Goal: Task Accomplishment & Management: Complete application form

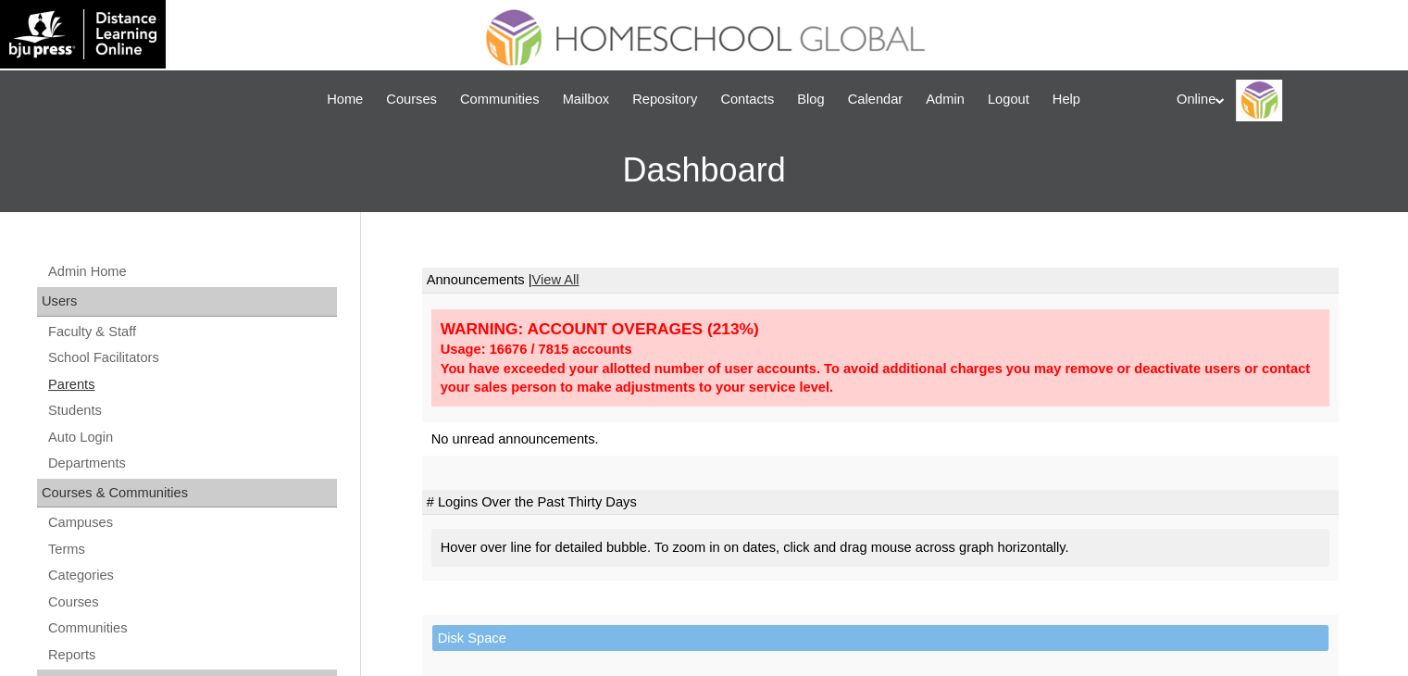
click at [71, 379] on link "Parents" at bounding box center [191, 384] width 291 height 23
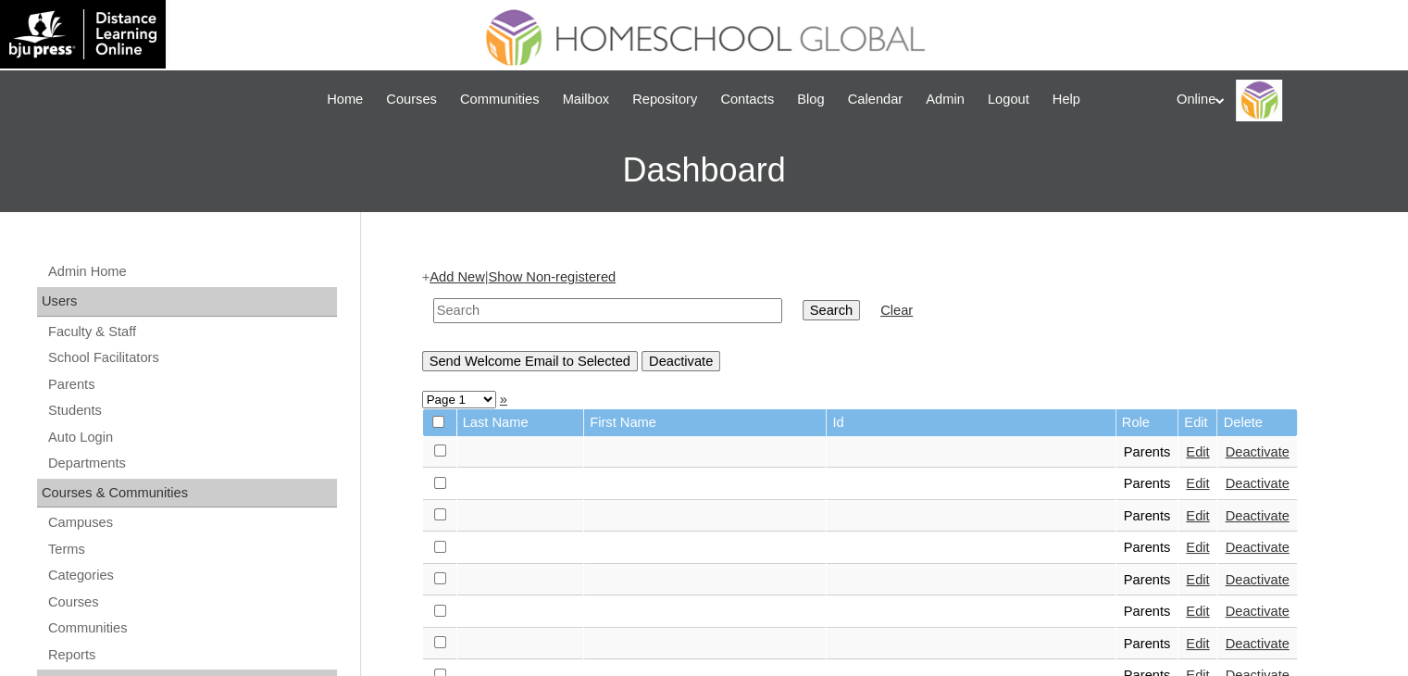
click at [494, 305] on input "text" at bounding box center [607, 310] width 349 height 25
click at [474, 275] on link "Add New" at bounding box center [456, 276] width 55 height 15
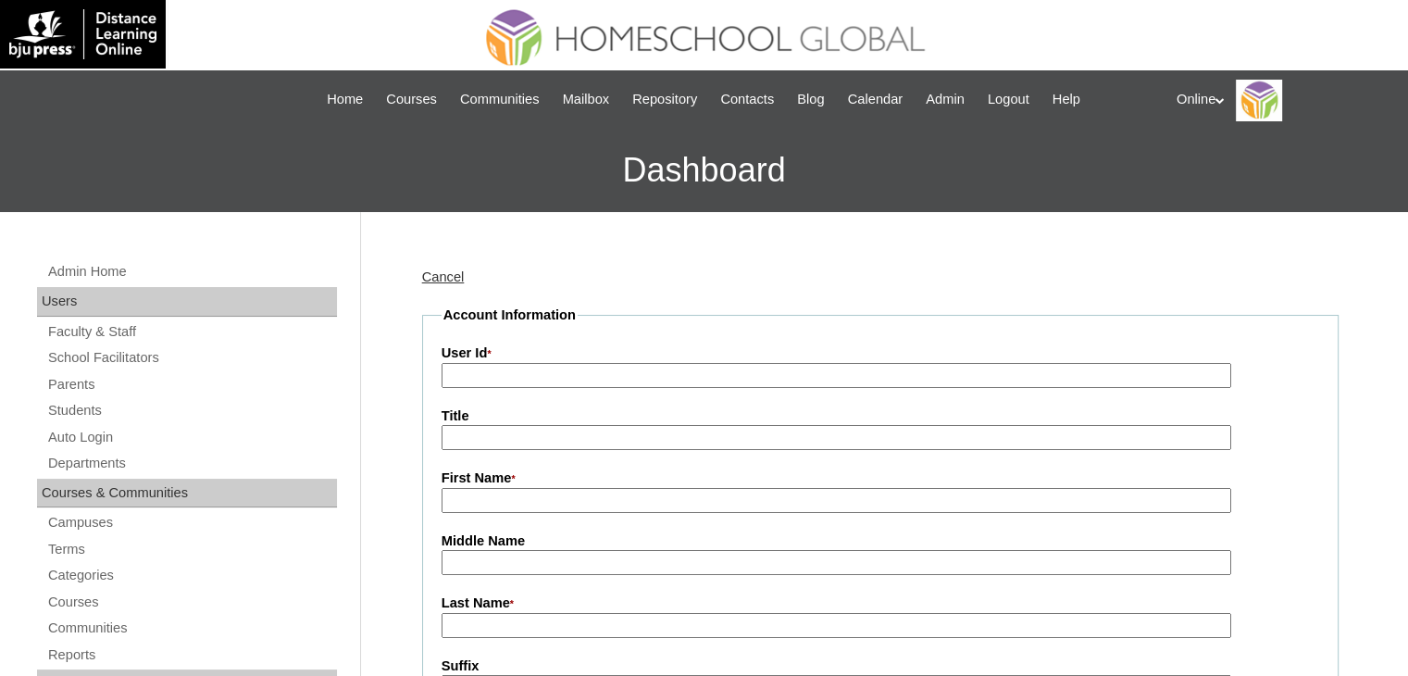
click at [493, 379] on input "User Id *" at bounding box center [835, 375] width 789 height 25
paste input "HGP0201-OACAD2025"
type input "HGP0201-OACAD2025"
click at [513, 497] on input "First Name *" at bounding box center [835, 500] width 789 height 25
paste input "Freima Agustina Casco"
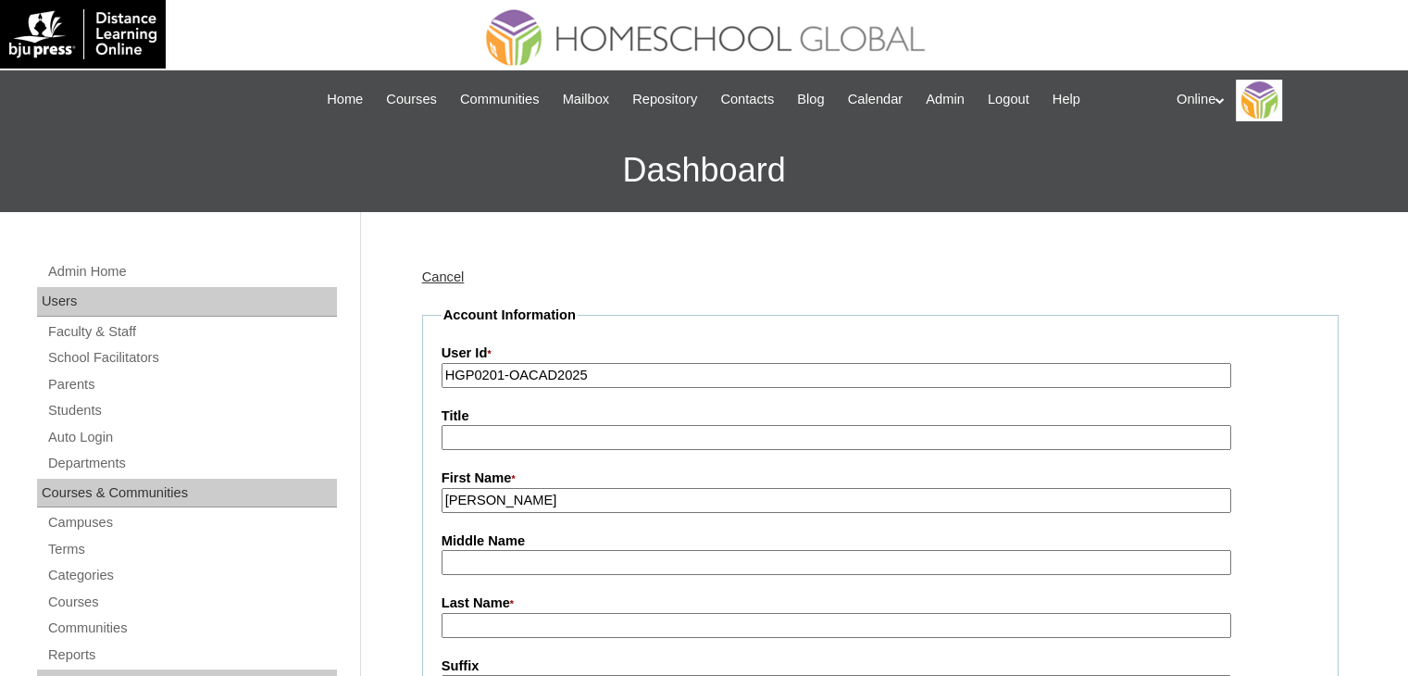
type input "[PERSON_NAME]"
click at [515, 623] on input "Last Name *" at bounding box center [835, 625] width 789 height 25
paste input "Casco"
type input "Casco"
drag, startPoint x: 572, startPoint y: 502, endPoint x: 502, endPoint y: 502, distance: 70.3
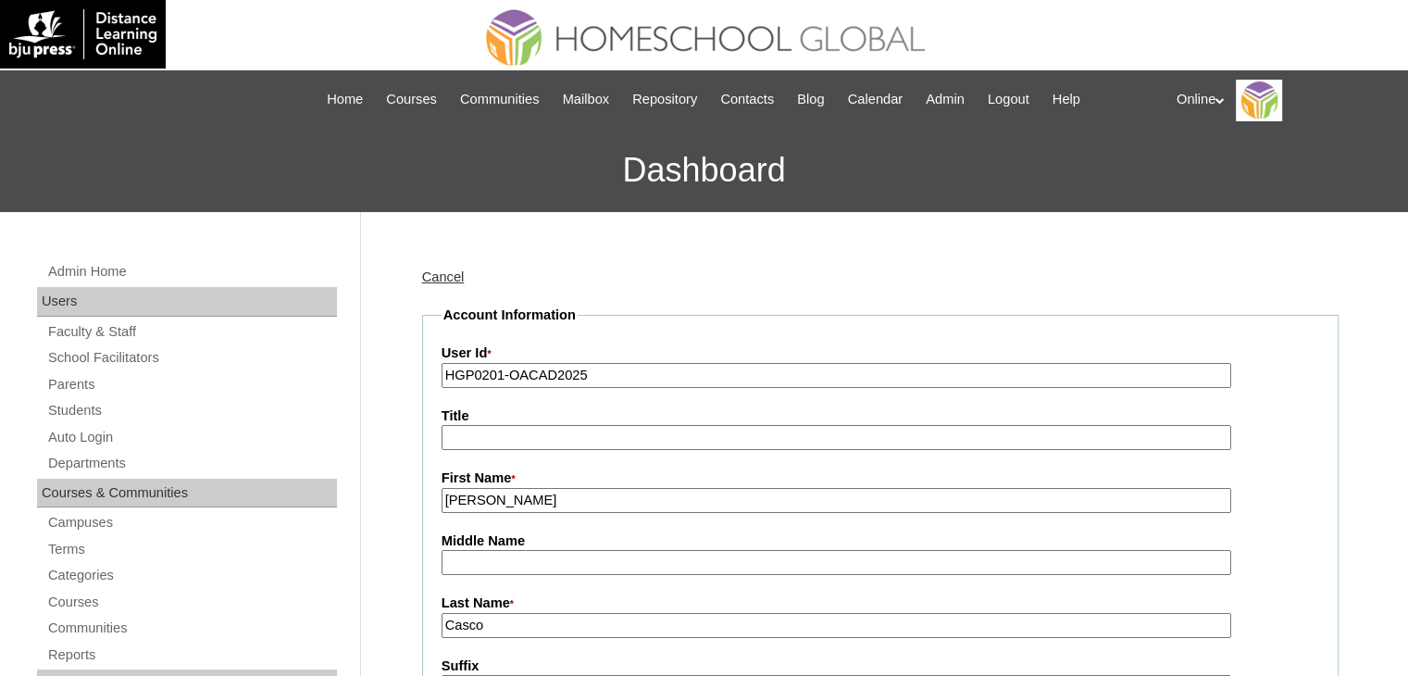
click at [502, 502] on input "Freima Agustina" at bounding box center [835, 500] width 789 height 25
click at [496, 502] on input "Freima Agustina" at bounding box center [835, 500] width 789 height 25
click at [576, 503] on input "Freima Agustina" at bounding box center [835, 500] width 789 height 25
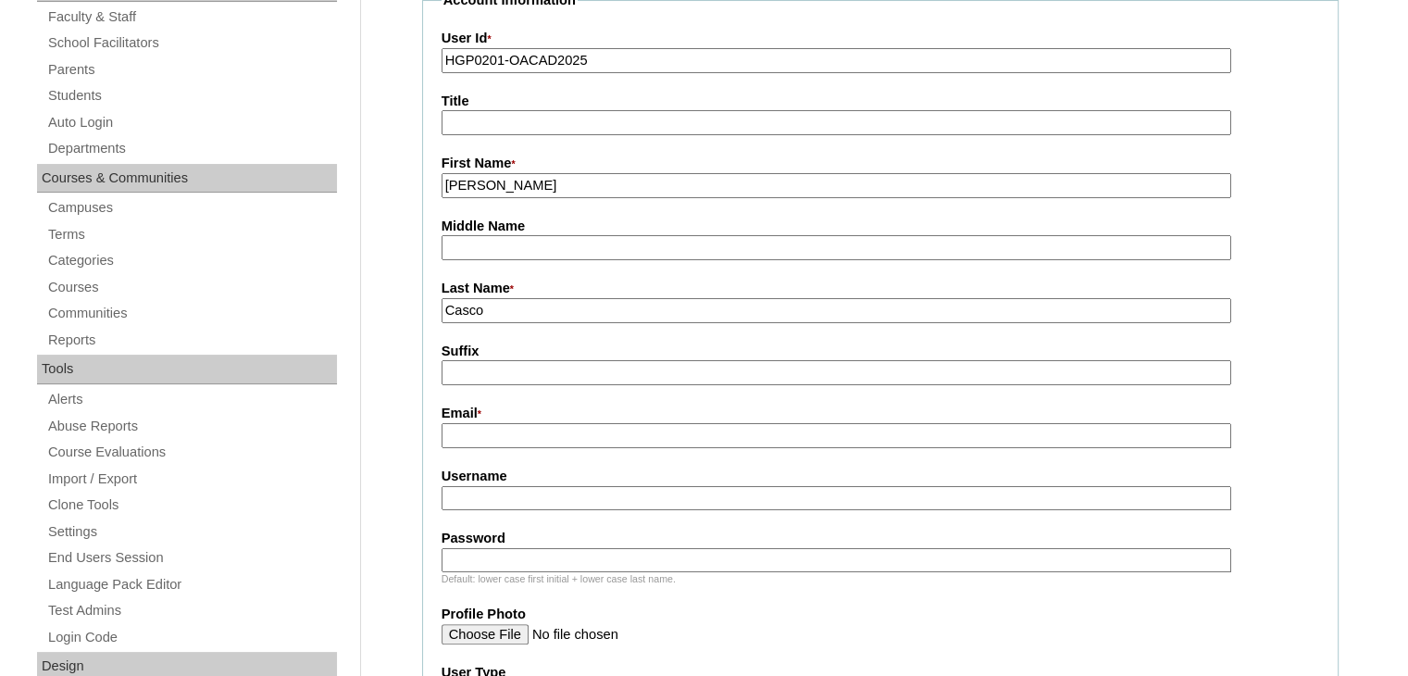
scroll to position [322, 0]
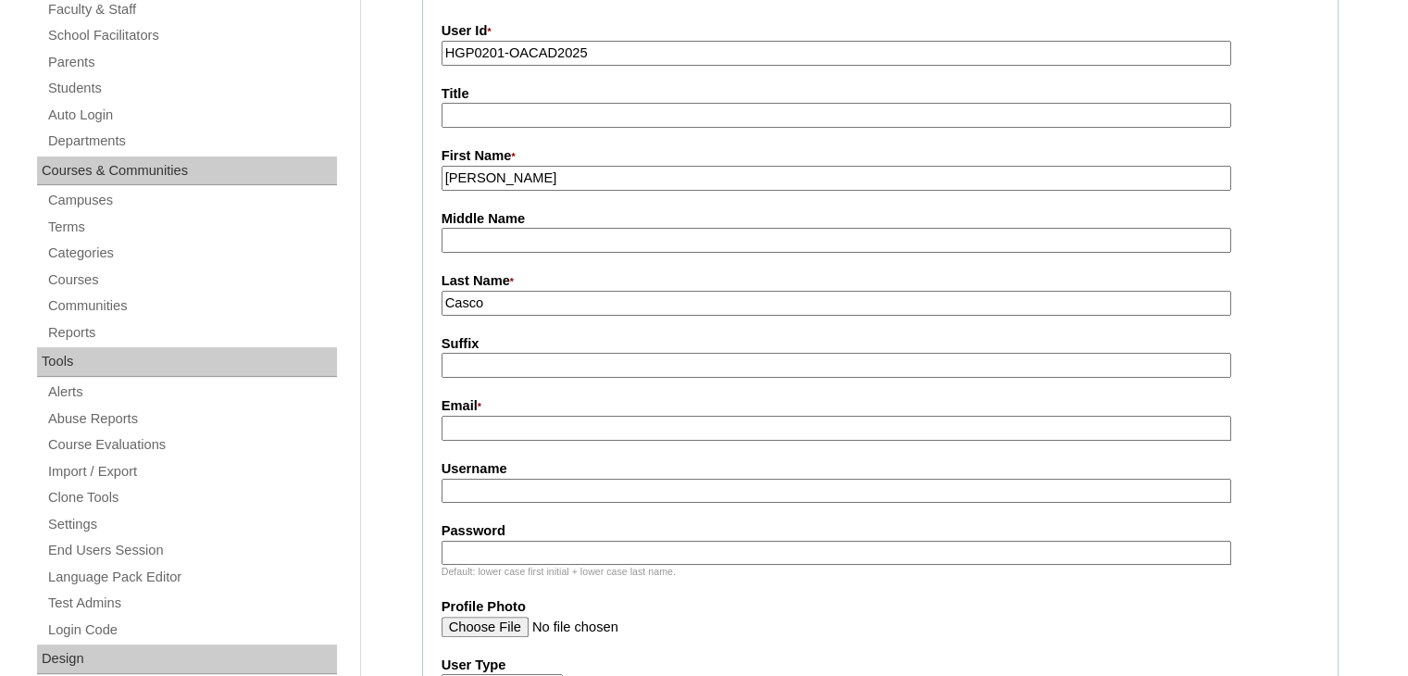
type input "Freima Agustina"
click at [555, 423] on input "Email *" at bounding box center [835, 428] width 789 height 25
paste input "mumumamu@yahoo.com"
type input "mumumamu@yahoo.com"
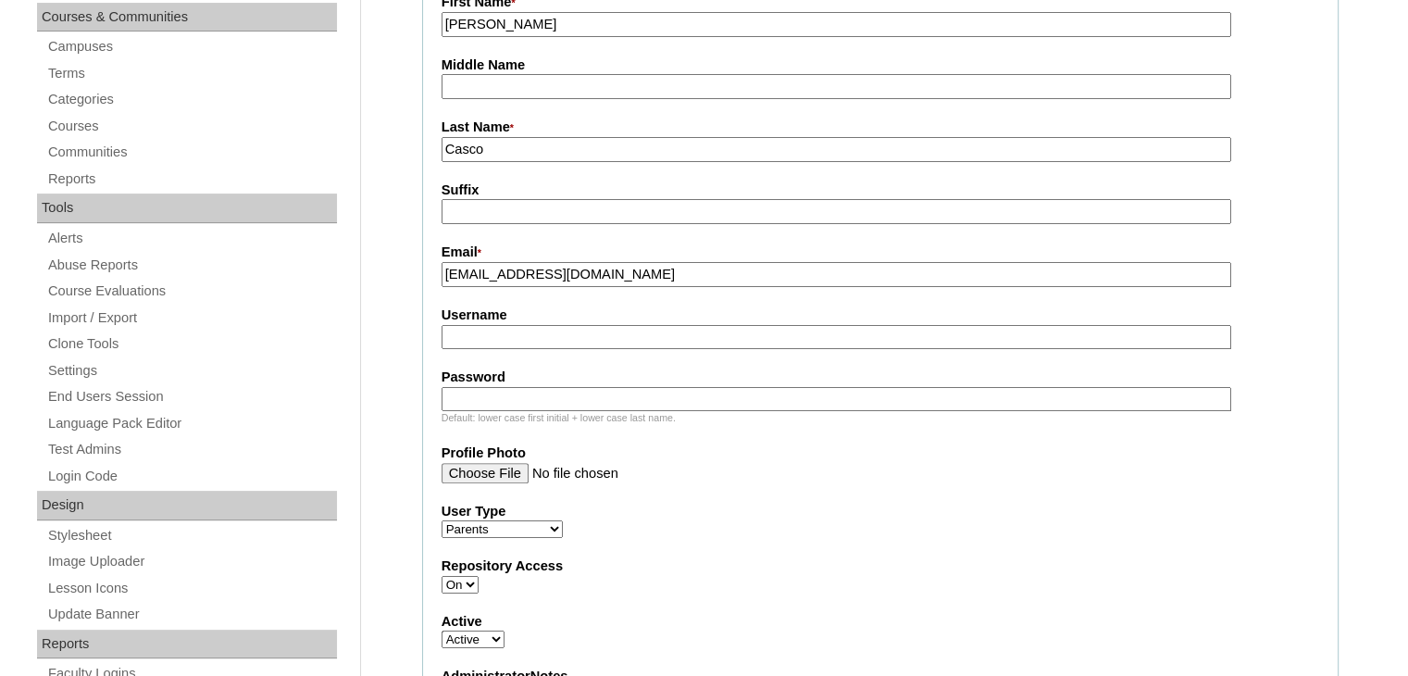
scroll to position [478, 0]
click at [564, 328] on input "Username" at bounding box center [835, 335] width 789 height 25
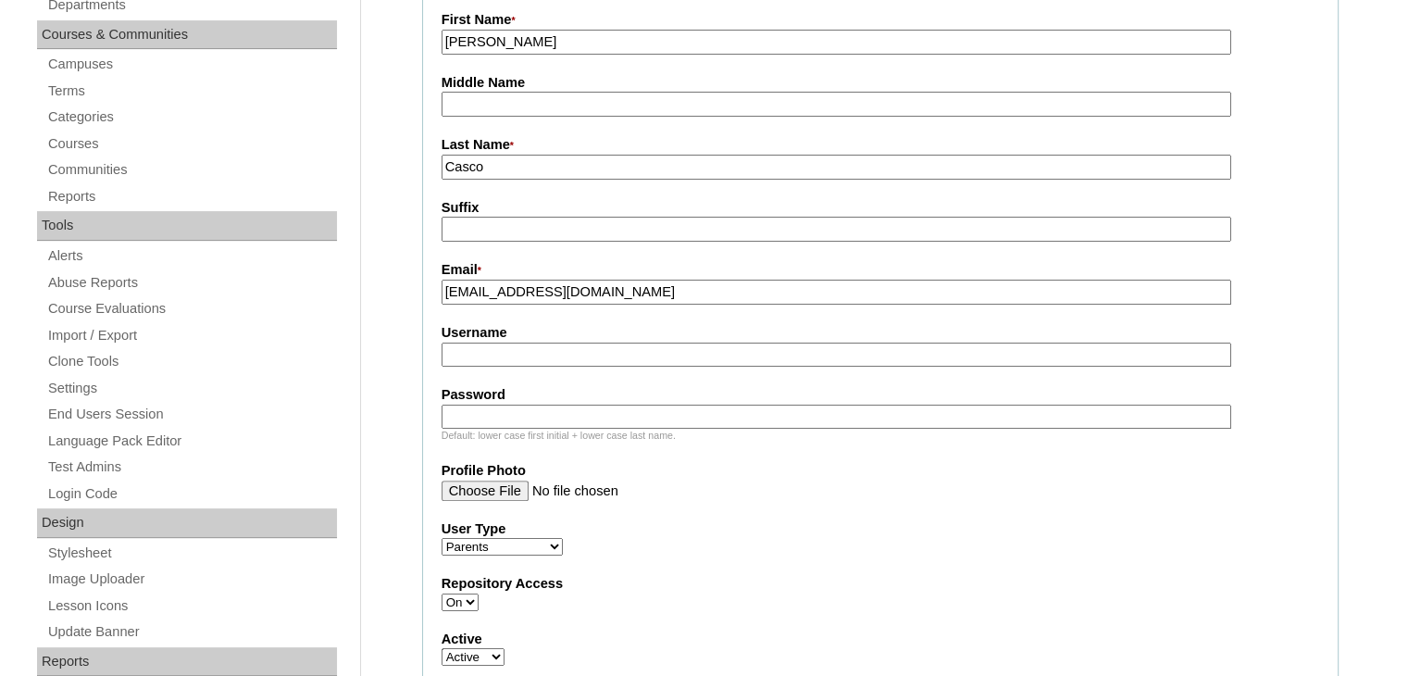
scroll to position [455, 0]
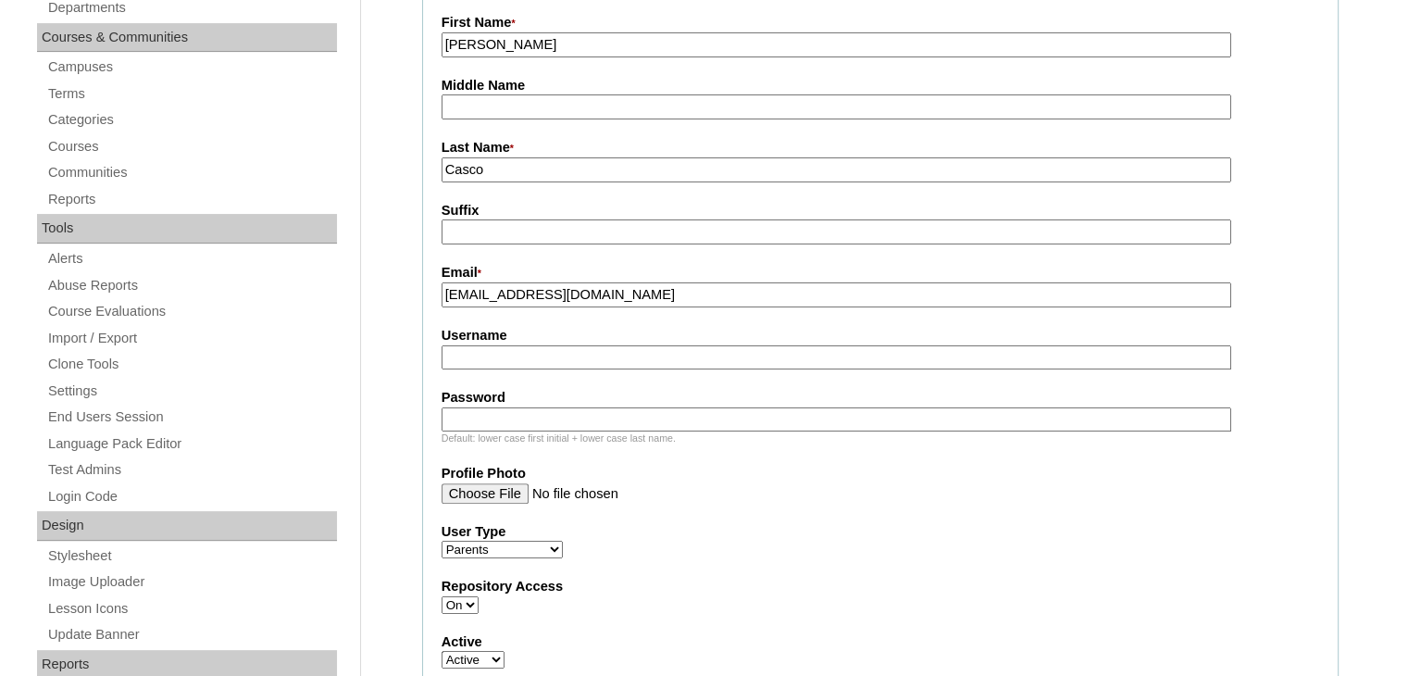
click at [729, 490] on input "Profile Photo" at bounding box center [835, 493] width 789 height 20
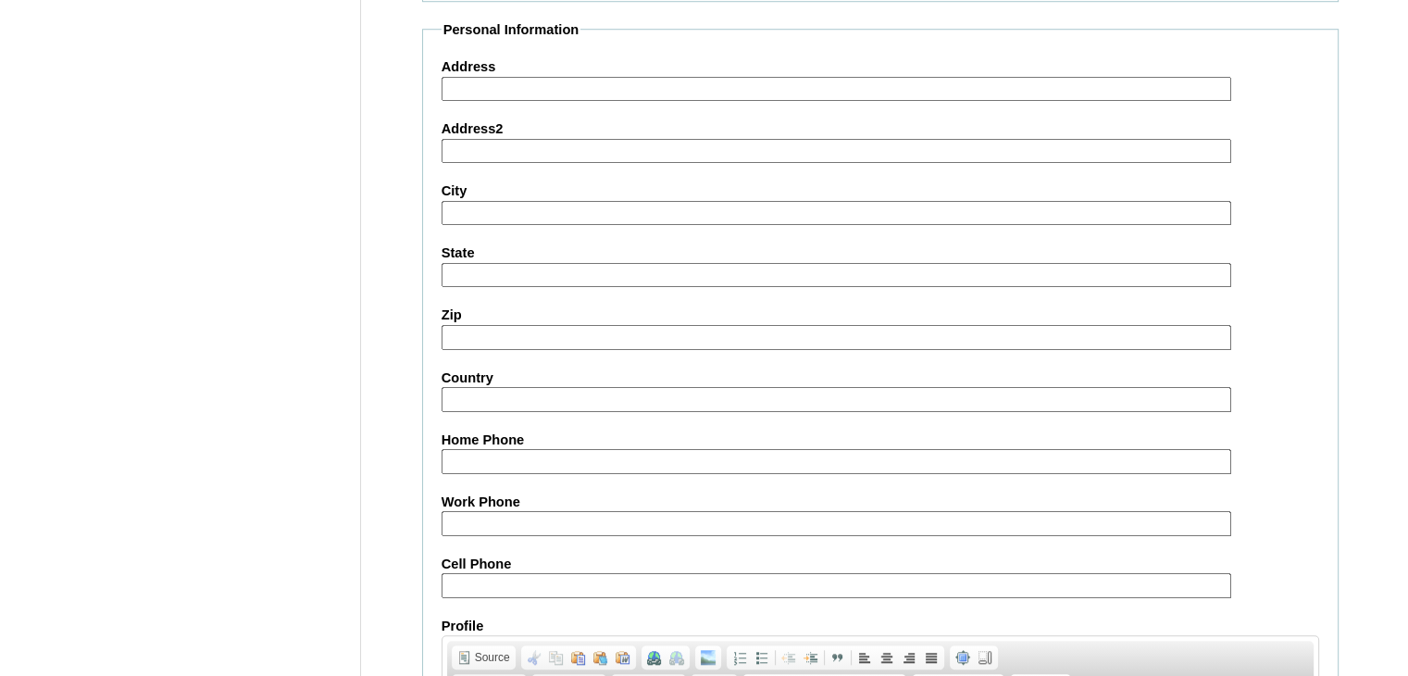
scroll to position [1807, 0]
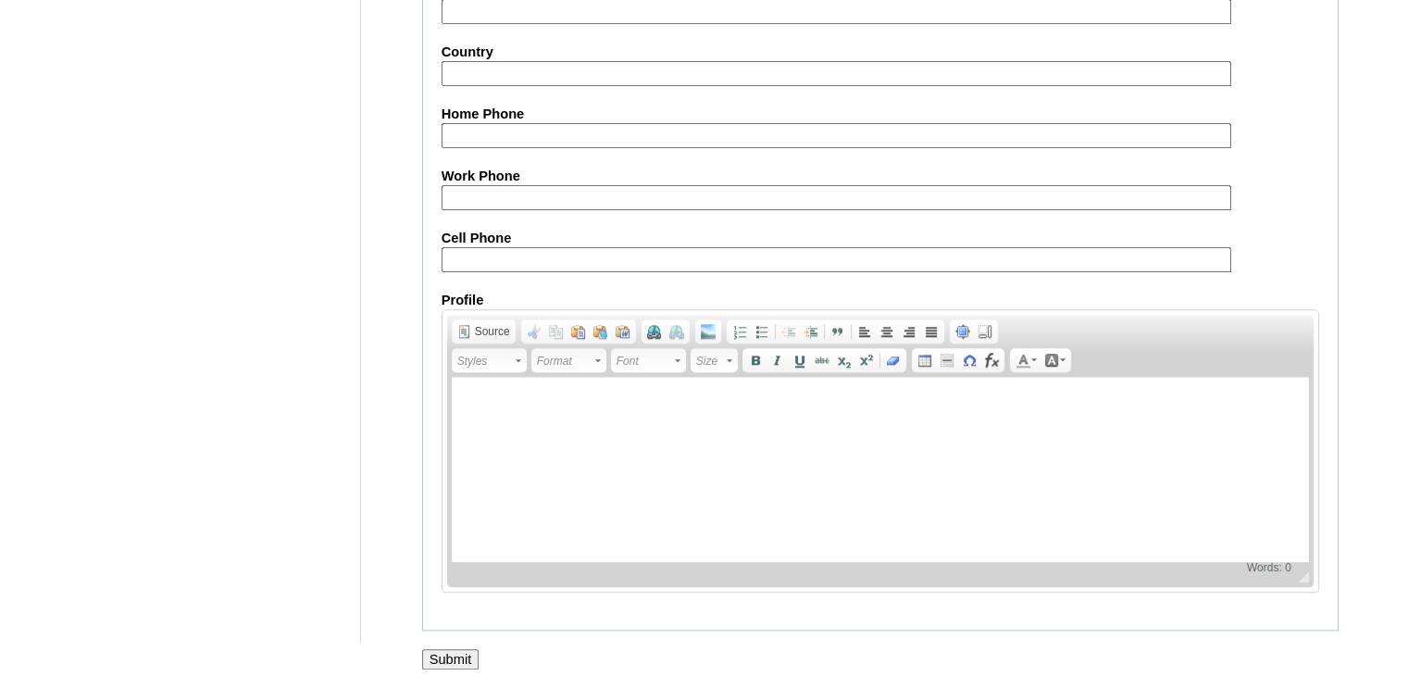
click at [458, 649] on input "Submit" at bounding box center [450, 659] width 57 height 20
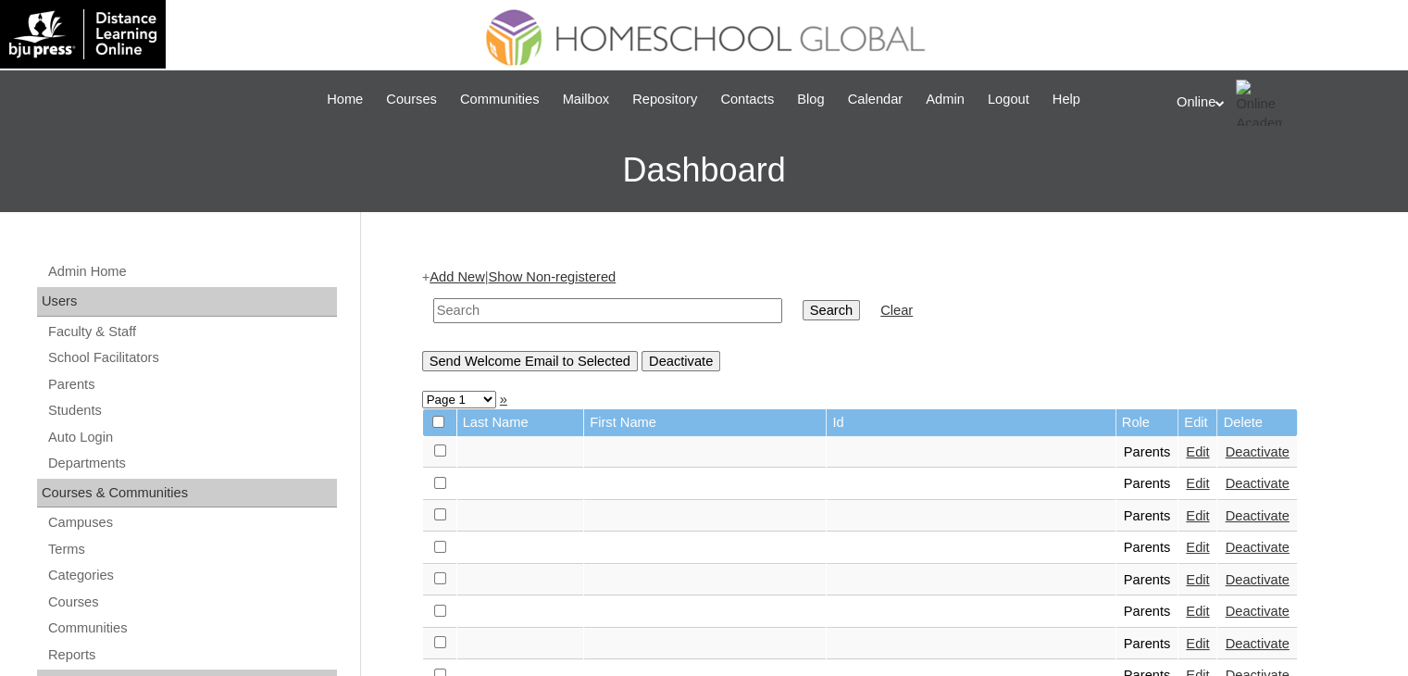
click at [622, 304] on input "text" at bounding box center [607, 310] width 349 height 25
paste input "HGP0201-OACAD2025"
type input "HGP0201-OACAD2025"
click at [802, 305] on input "Search" at bounding box center [830, 310] width 57 height 20
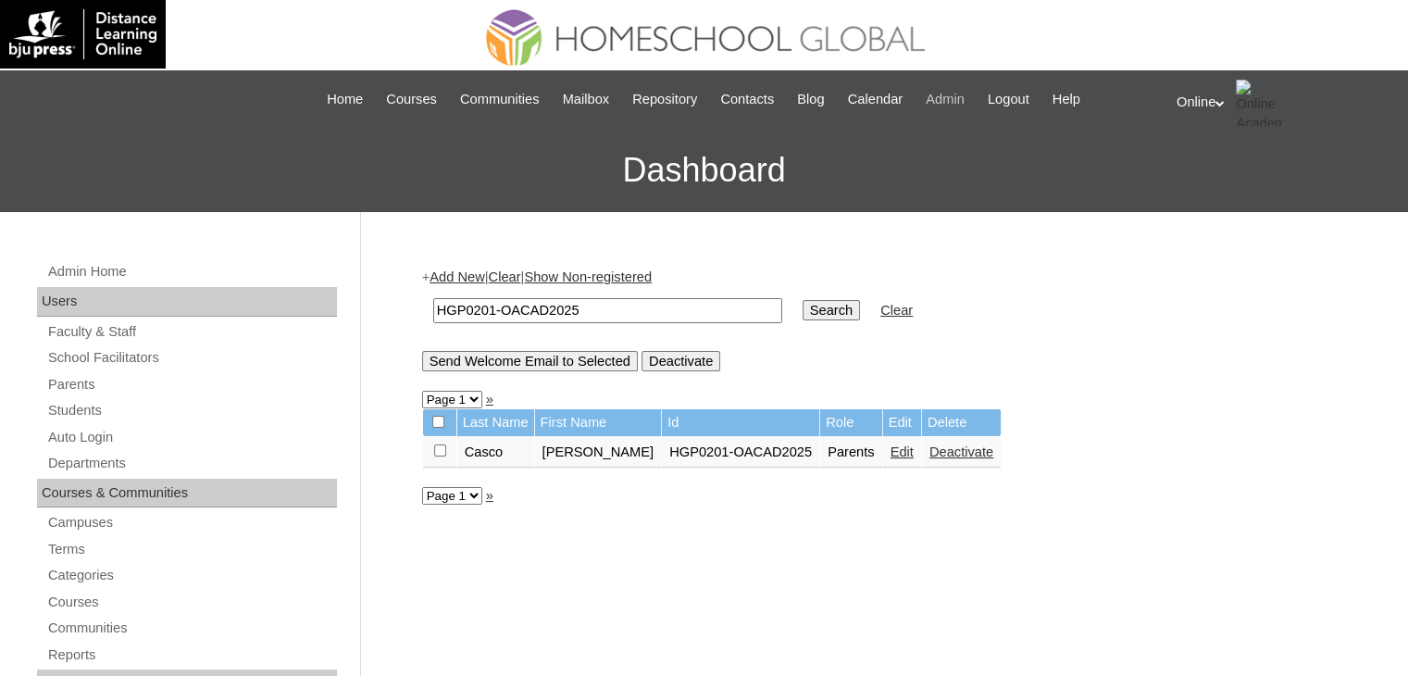
click at [959, 98] on span "Admin" at bounding box center [945, 99] width 39 height 21
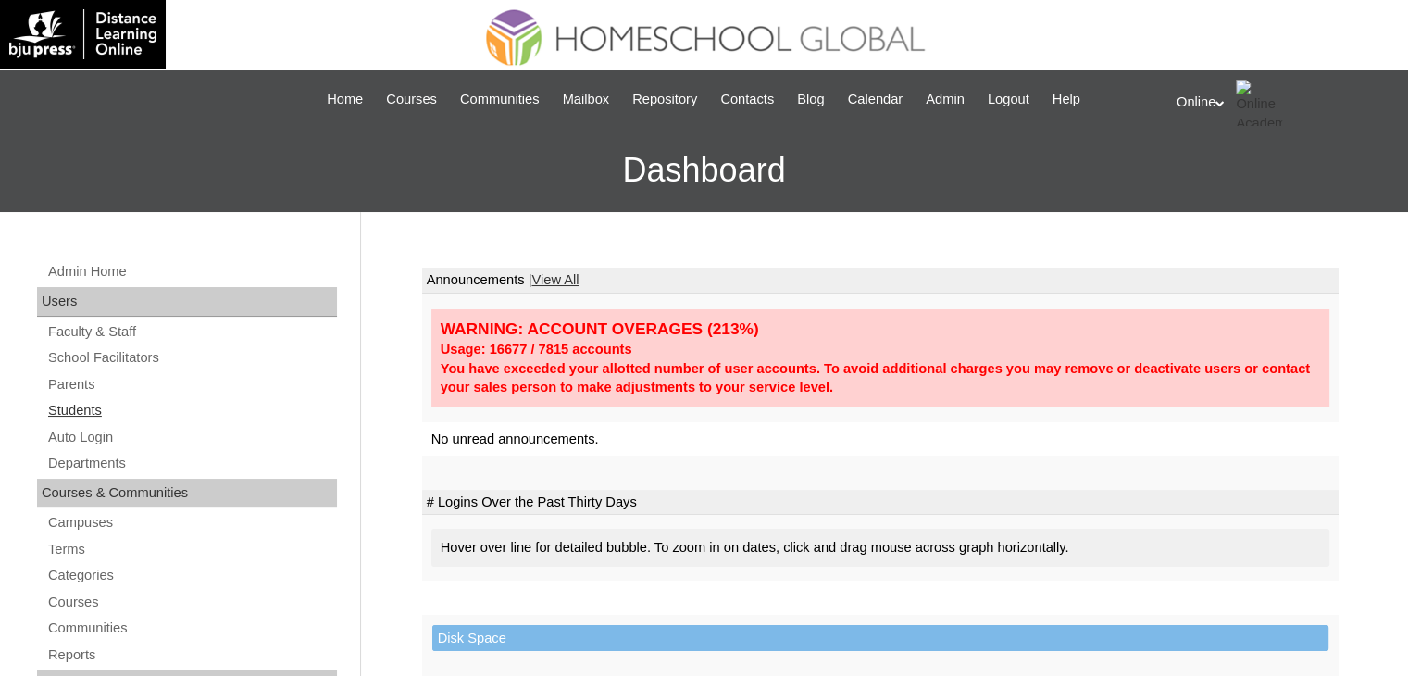
click at [64, 407] on link "Students" at bounding box center [191, 410] width 291 height 23
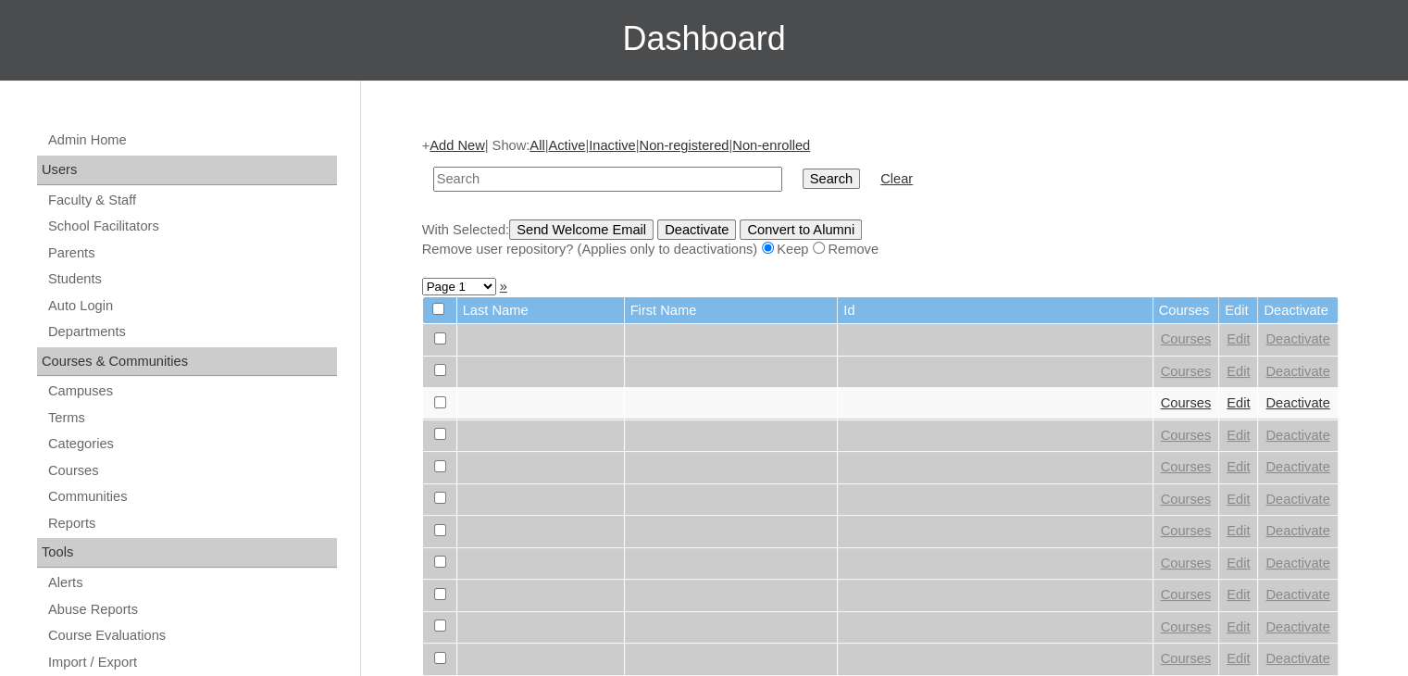
scroll to position [133, 0]
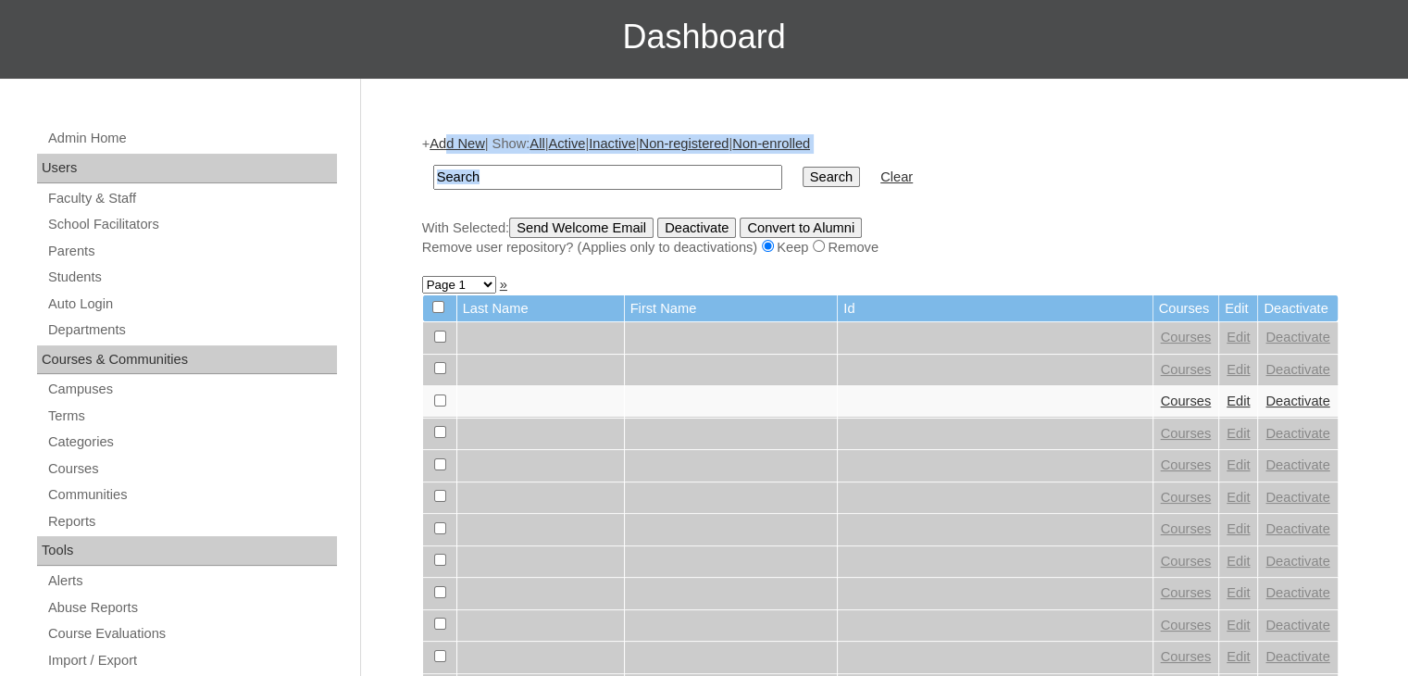
drag, startPoint x: 763, startPoint y: 186, endPoint x: 454, endPoint y: 143, distance: 311.3
click at [454, 143] on div "+ Add New | Show: All | Active | Inactive | Non-registered | Non-enrolled Searc…" at bounding box center [880, 195] width 916 height 122
click at [461, 141] on link "Add New" at bounding box center [456, 143] width 55 height 15
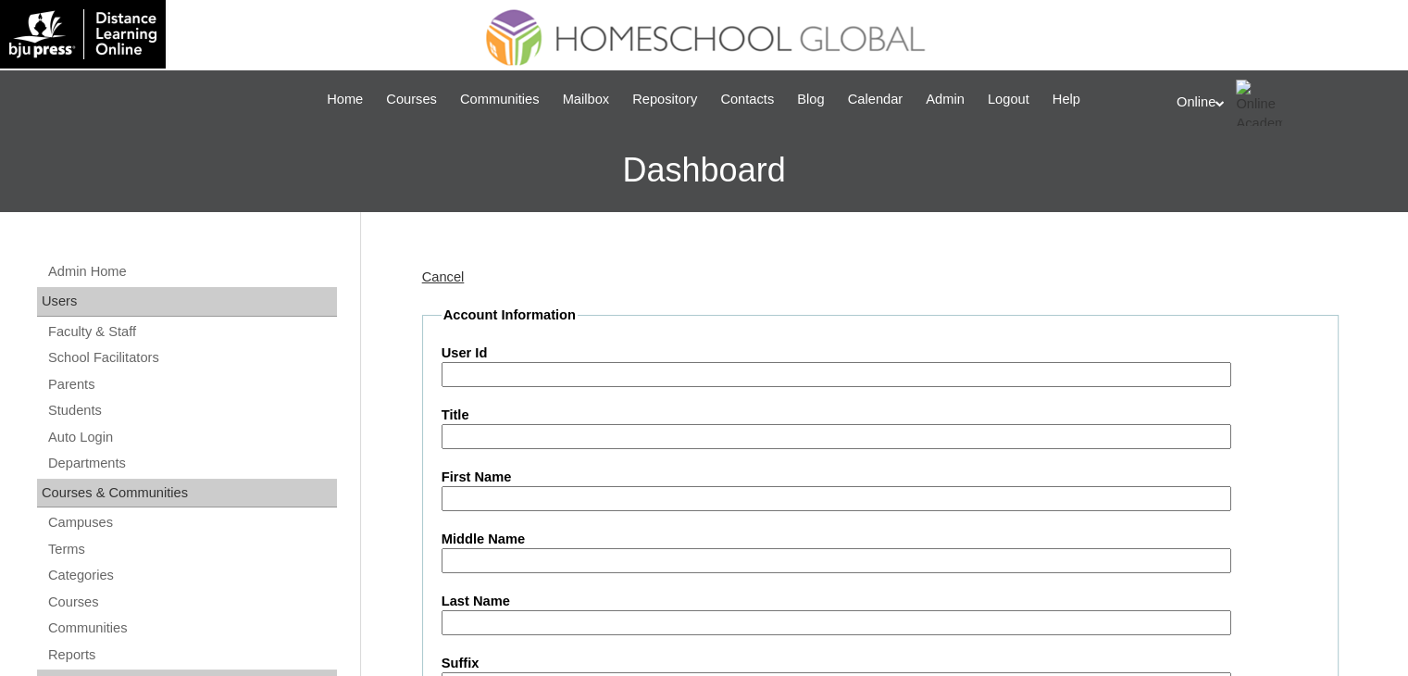
click at [599, 379] on input "User Id" at bounding box center [835, 374] width 789 height 25
paste input "HG246OACAD2025"
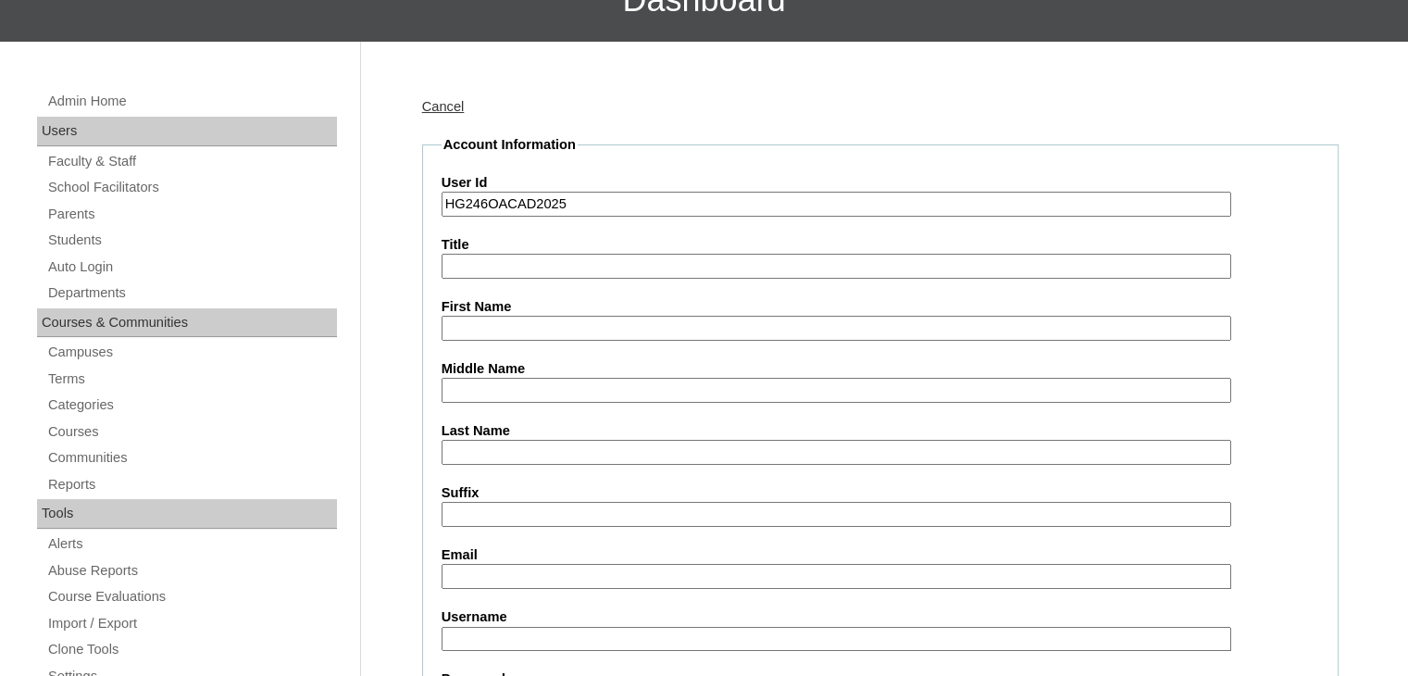
scroll to position [173, 0]
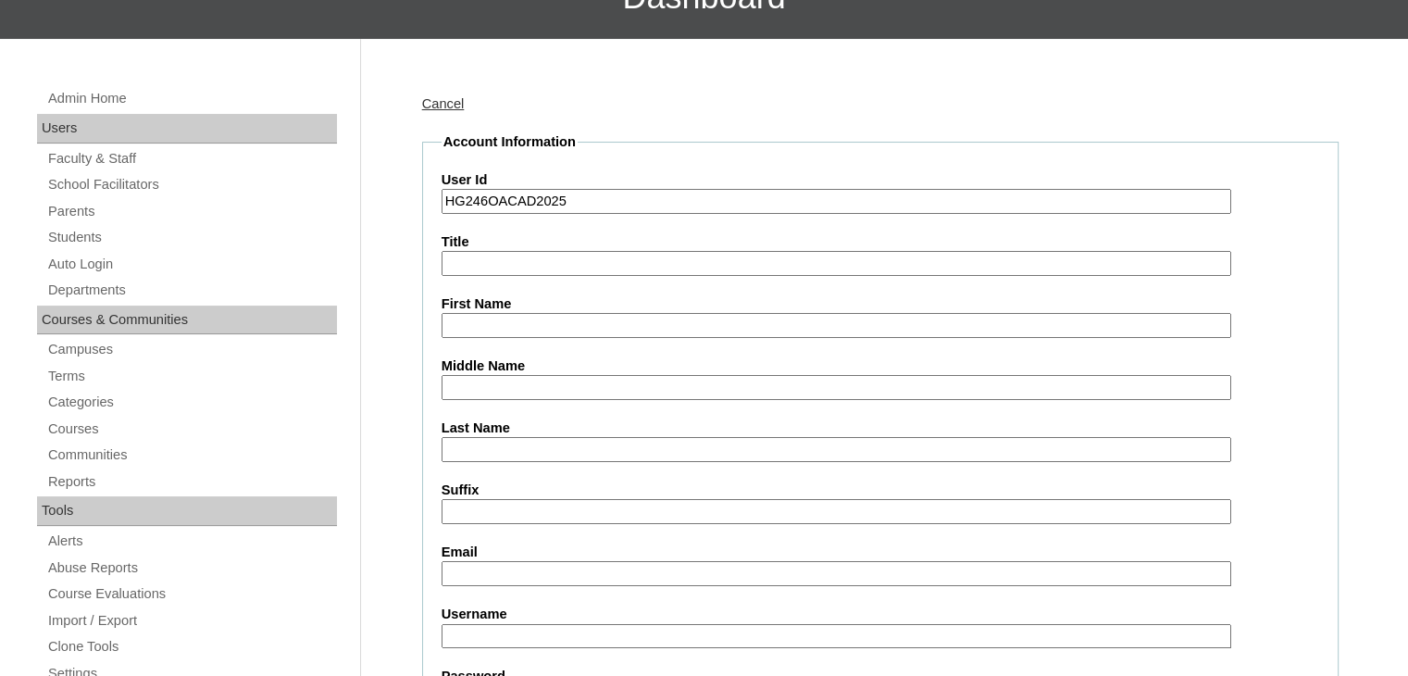
type input "HG246OACAD2025"
click at [585, 323] on input "First Name" at bounding box center [835, 325] width 789 height 25
click at [568, 326] on input "First Name" at bounding box center [835, 325] width 789 height 25
paste input "LeVinci Gerard Siccio Casco _250006850"
type input "LeVinci Gerard Siccio"
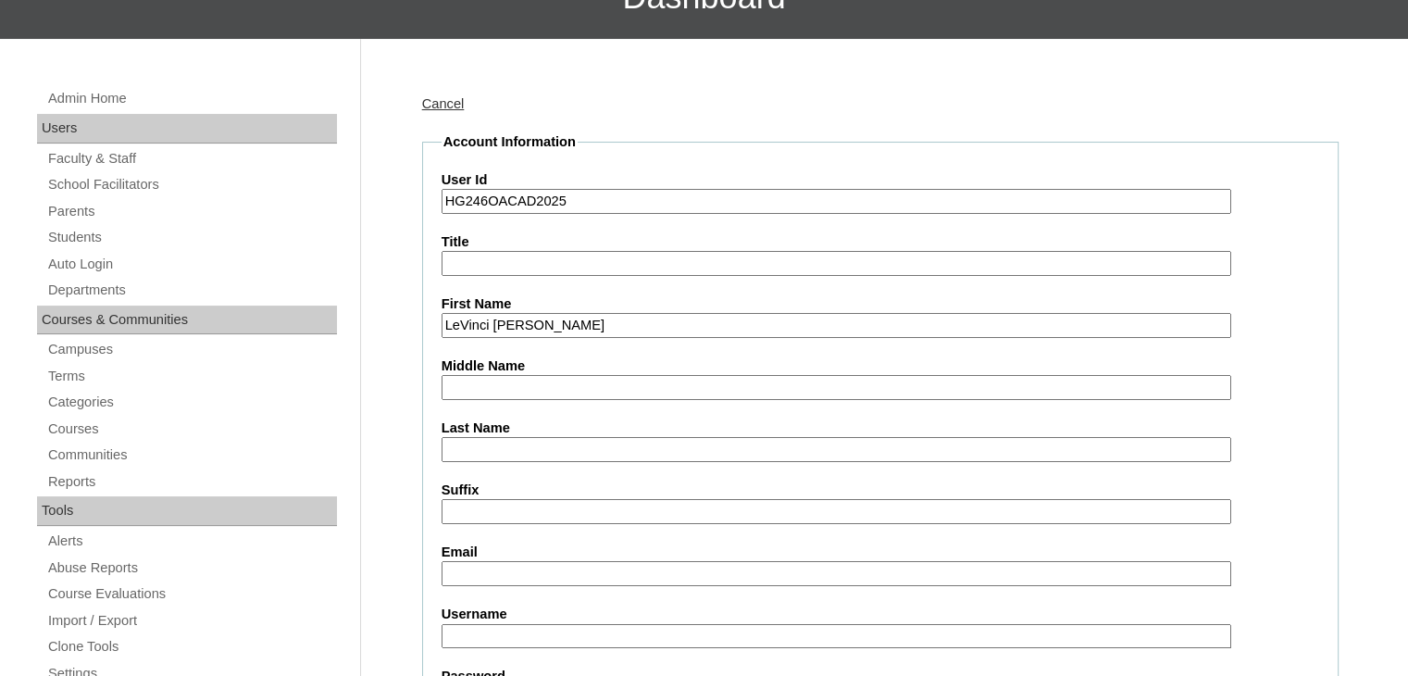
click at [490, 443] on input "Last Name" at bounding box center [835, 449] width 789 height 25
paste input "Casco"
type input "Casco"
click at [600, 326] on input "LeVinci Gerard Siccio" at bounding box center [835, 325] width 789 height 25
type input "LeVinci Gerard"
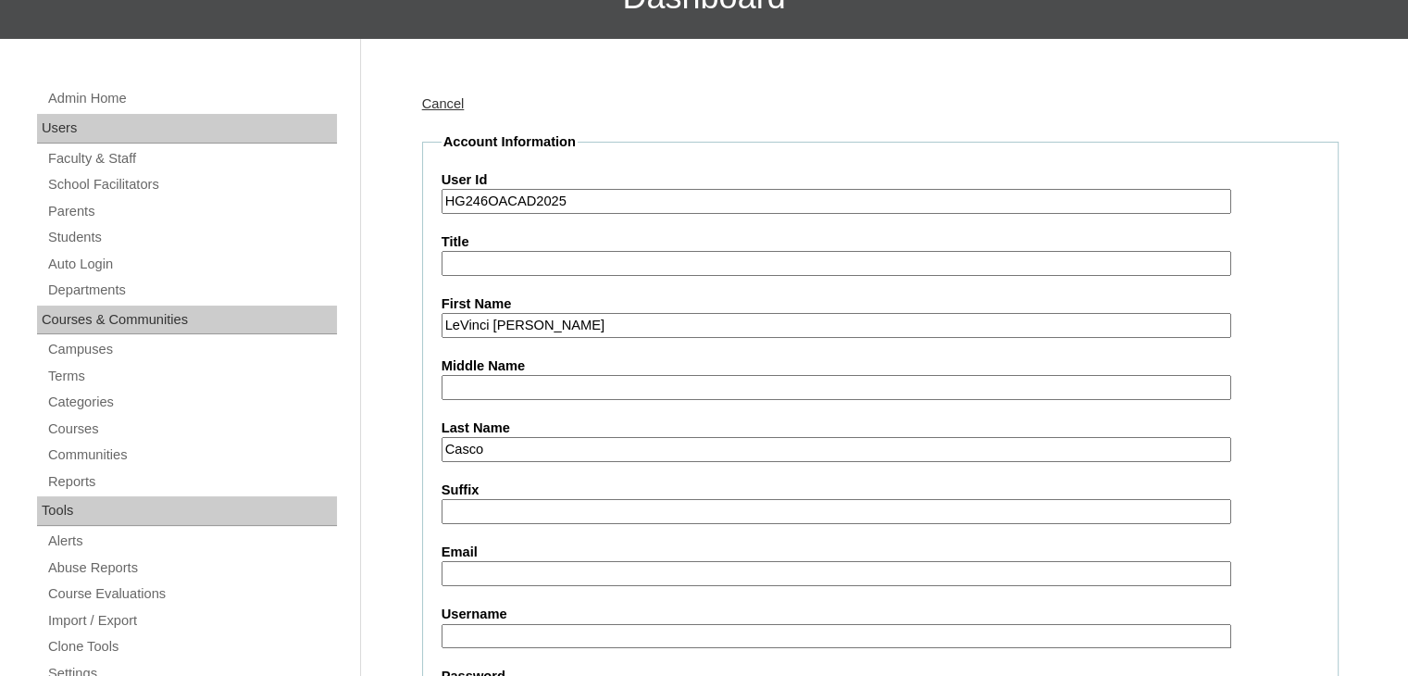
click at [529, 384] on input "Middle Name" at bounding box center [835, 387] width 789 height 25
paste input "Siccio"
type input "Siccio"
click at [526, 514] on input "Suffix" at bounding box center [835, 511] width 789 height 25
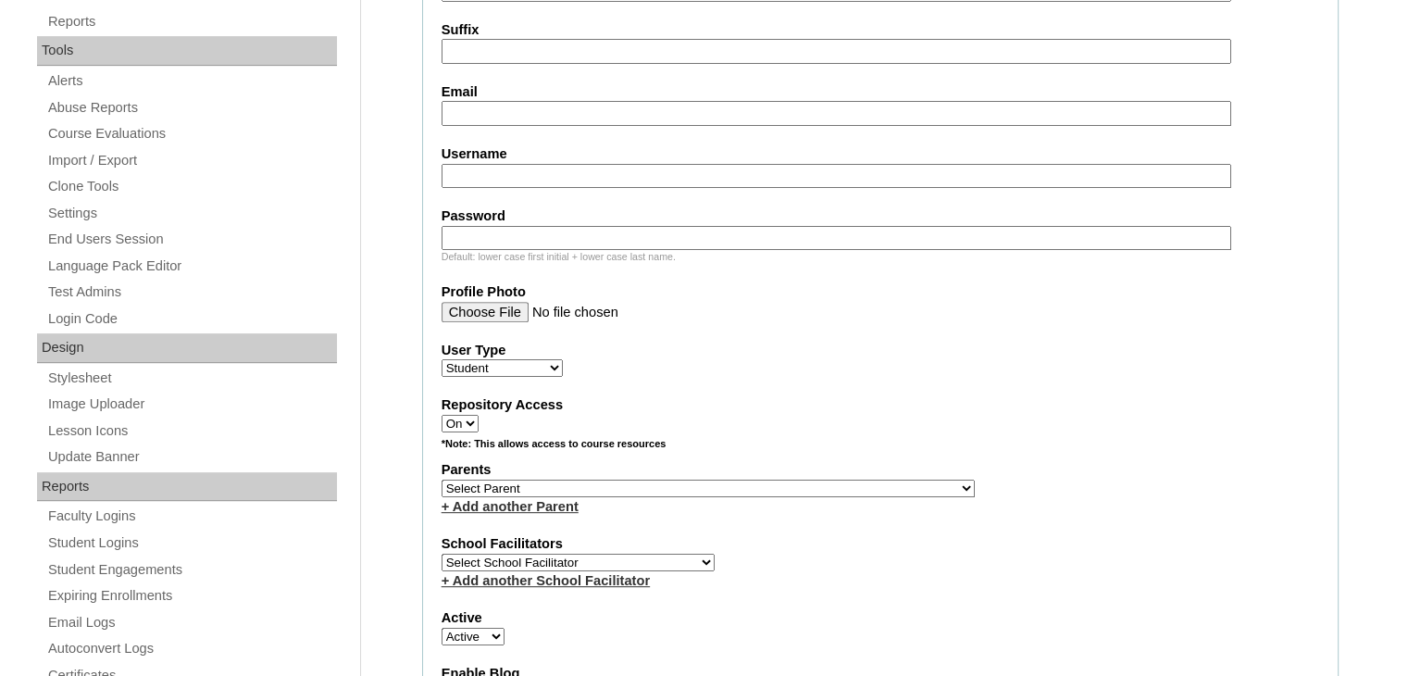
scroll to position [633, 0]
click at [536, 171] on input "Username" at bounding box center [835, 176] width 789 height 25
paste input "levinci.casco2025"
type input "levinci.casco2025"
click at [604, 231] on input "Password" at bounding box center [835, 238] width 789 height 25
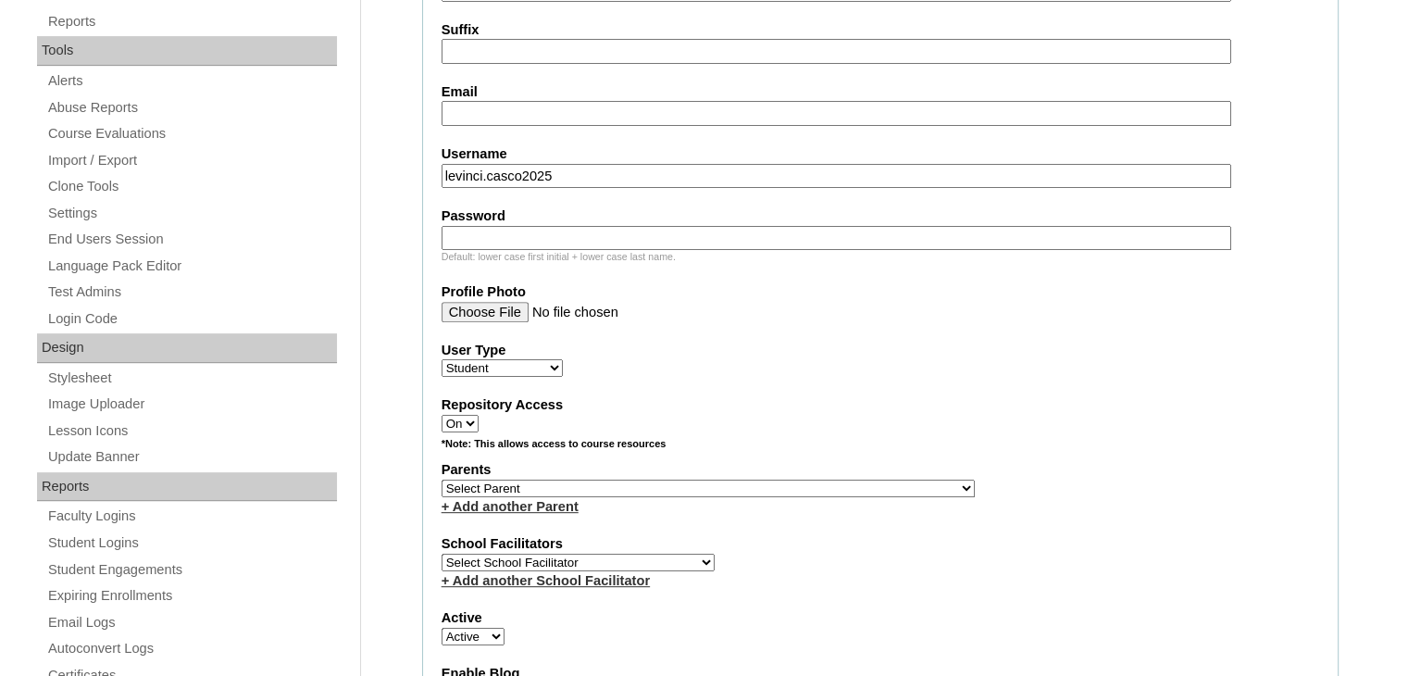
paste input "Gjybv"
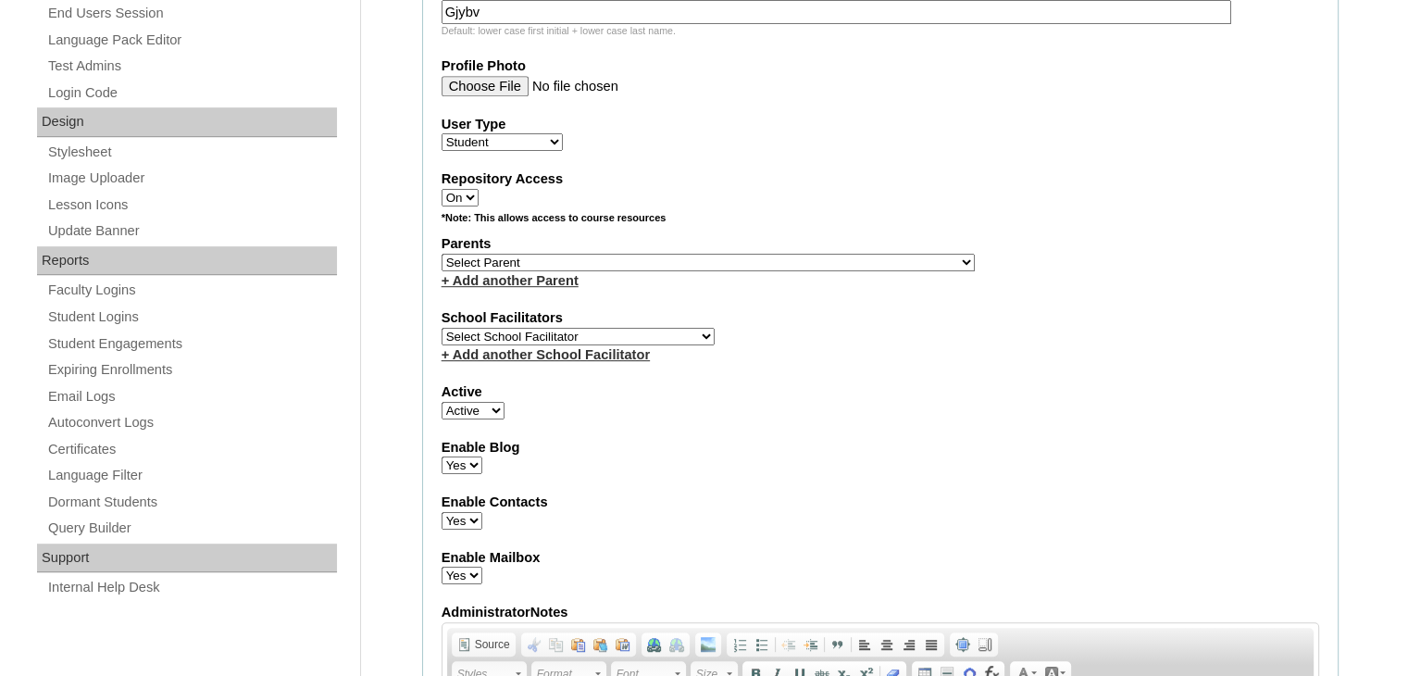
scroll to position [863, 0]
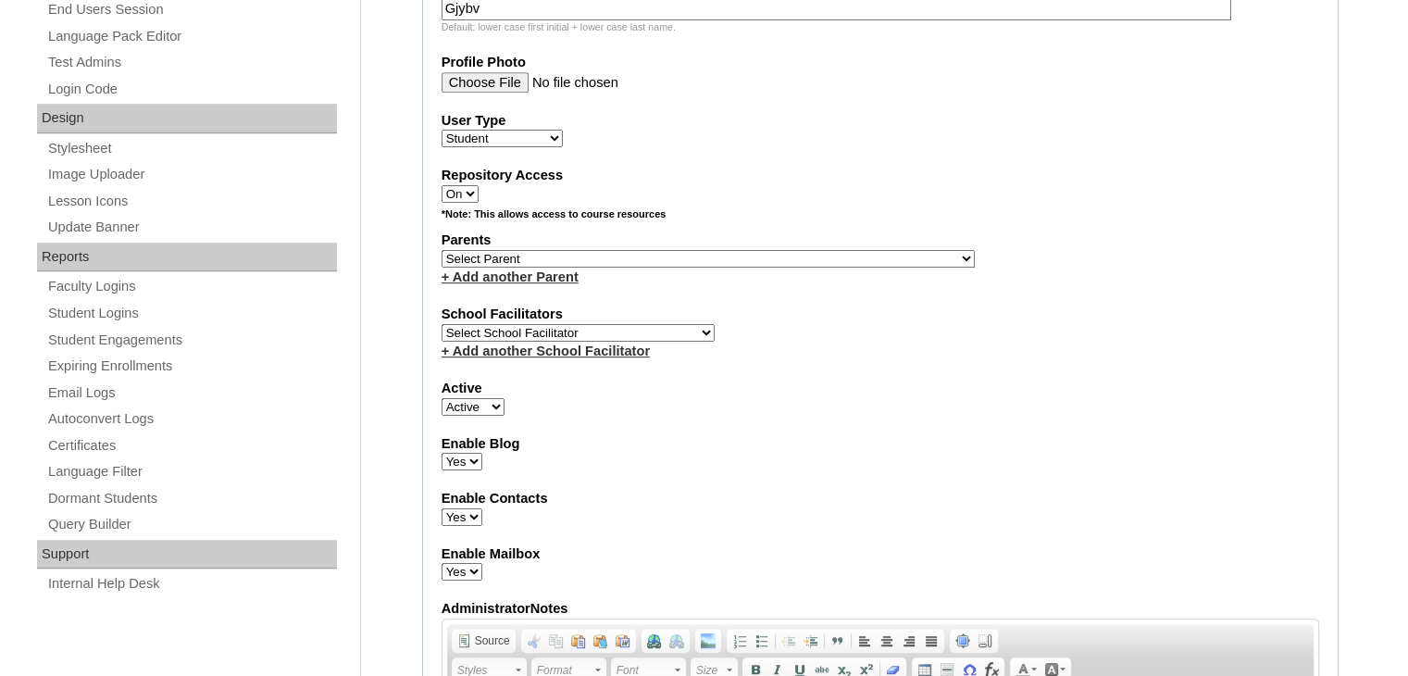
type input "Gjybv"
click at [646, 324] on select "Select School Facilitator Norman Añain Ruffa Abadijas Mary Abella Gloryfe Abion…" at bounding box center [577, 333] width 273 height 18
select select "43686"
click at [441, 324] on select "Select School Facilitator Norman Añain Ruffa Abadijas Mary Abella Gloryfe Abion…" at bounding box center [577, 333] width 273 height 18
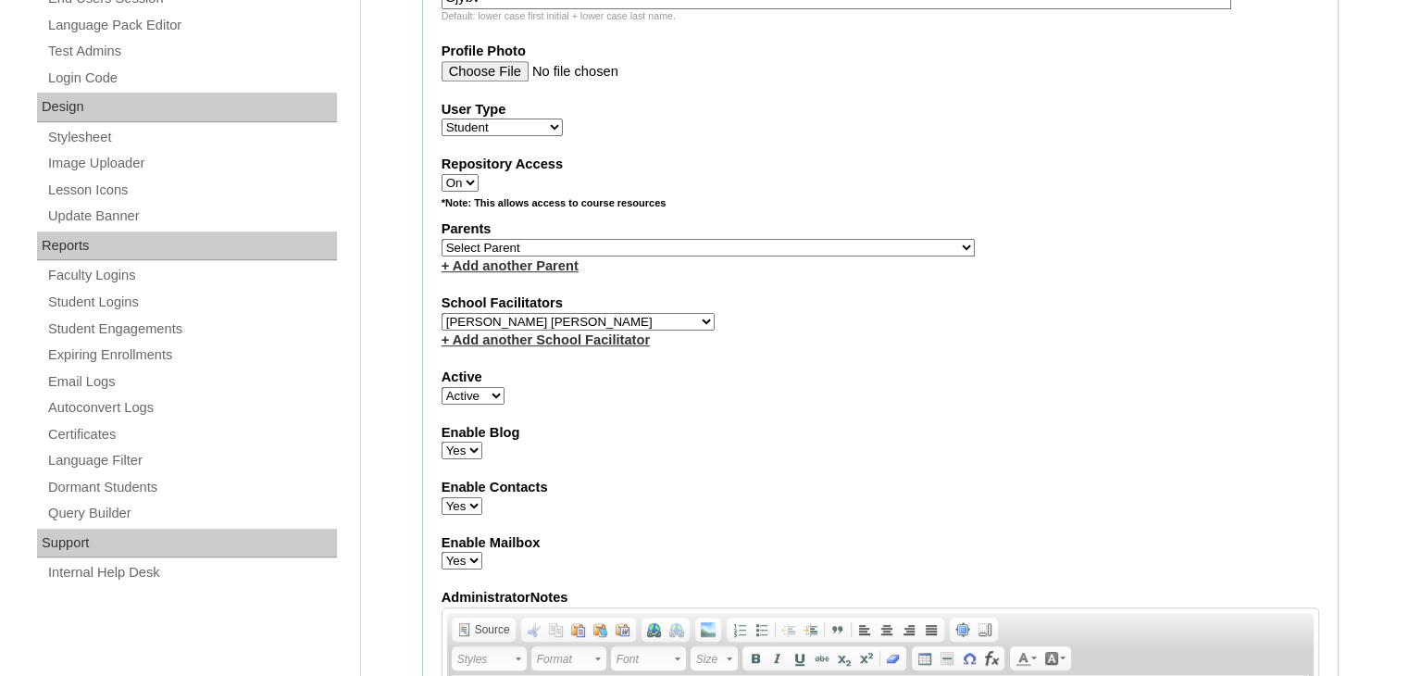
scroll to position [874, 0]
click at [722, 239] on select "Select Parent , , , , , , , , , , , , , , , , , , , , , , , , , , , , , , , , ,…" at bounding box center [707, 248] width 533 height 18
select select "43816"
click at [441, 239] on select "Select Parent , , , , , , , , , , , , , , , , , , , , , , , , , , , , , , , , ,…" at bounding box center [707, 248] width 533 height 18
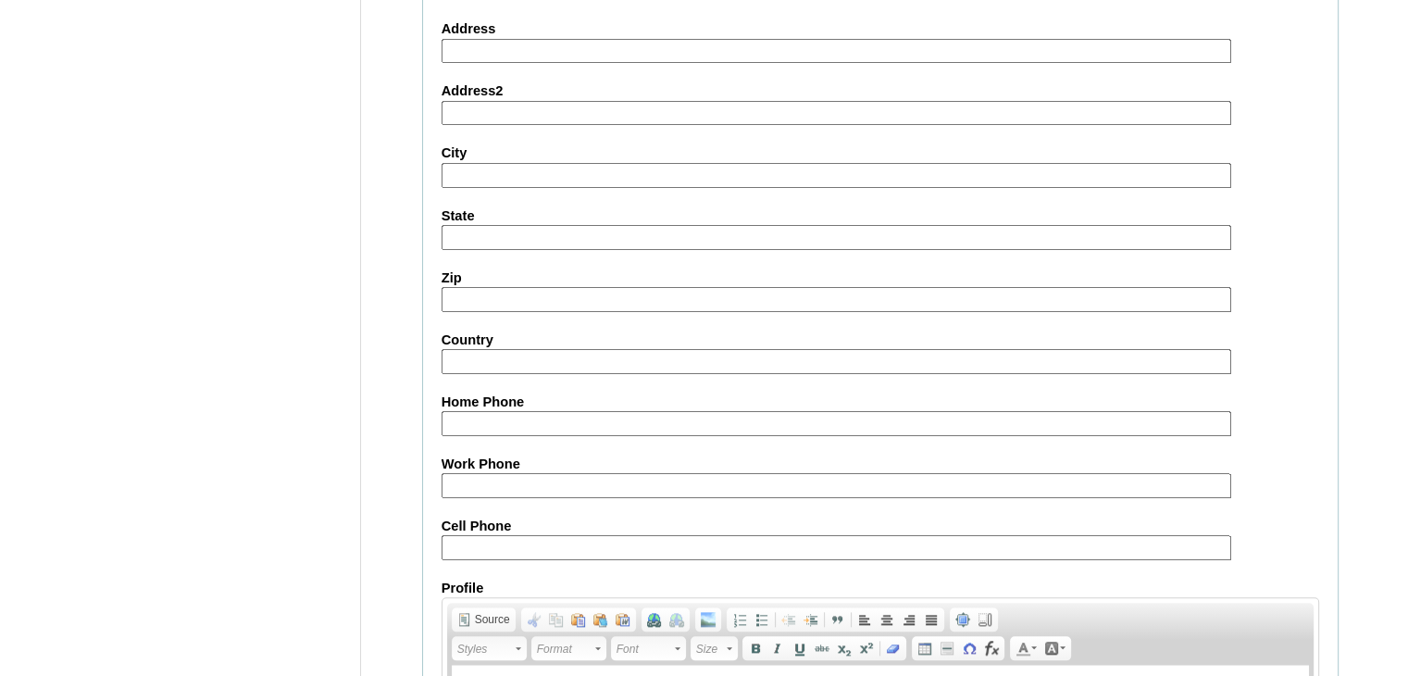
scroll to position [2121, 0]
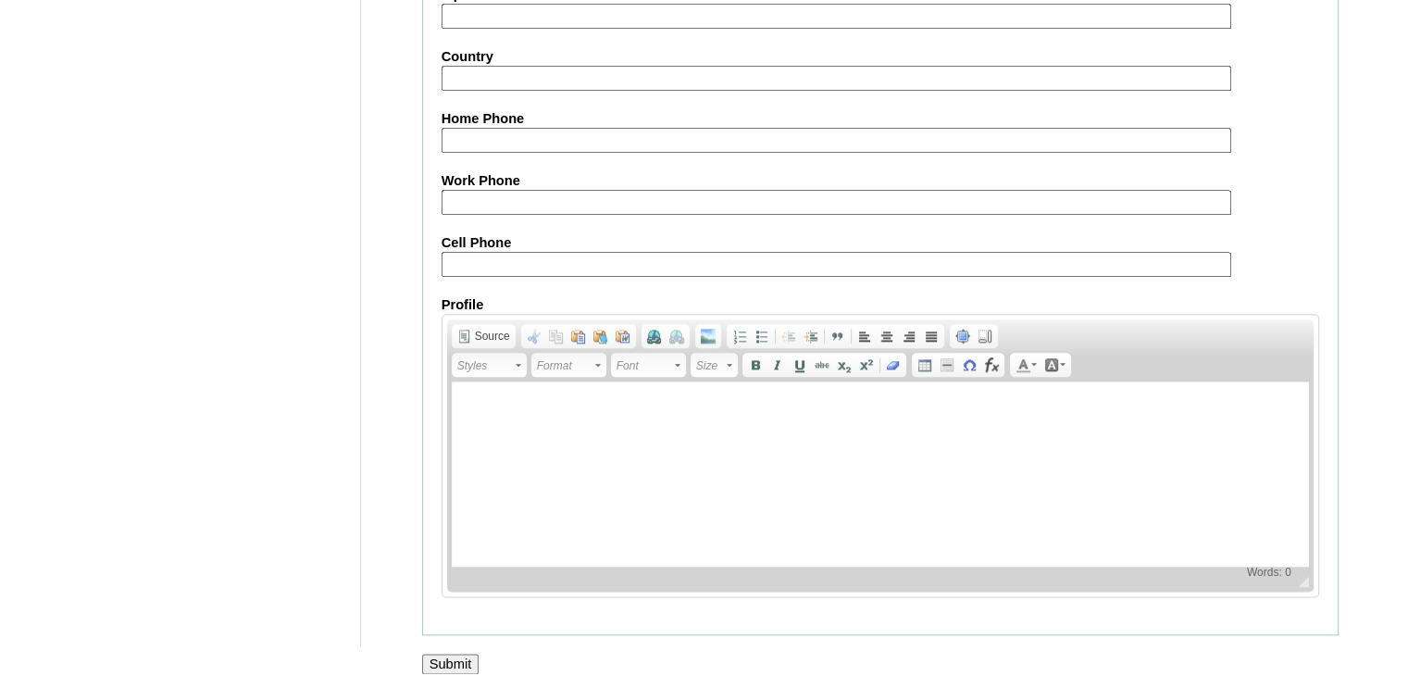
click at [466, 653] on input "Submit" at bounding box center [450, 663] width 57 height 20
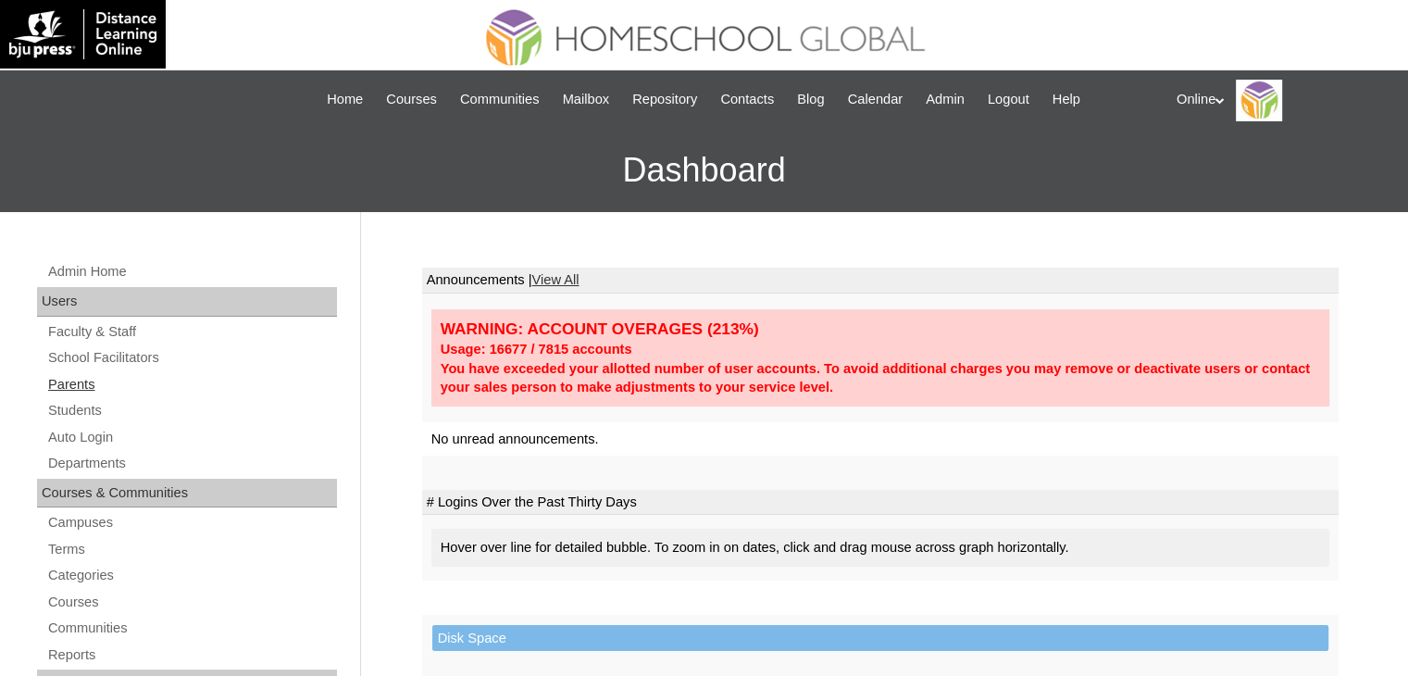
click at [78, 382] on link "Parents" at bounding box center [191, 384] width 291 height 23
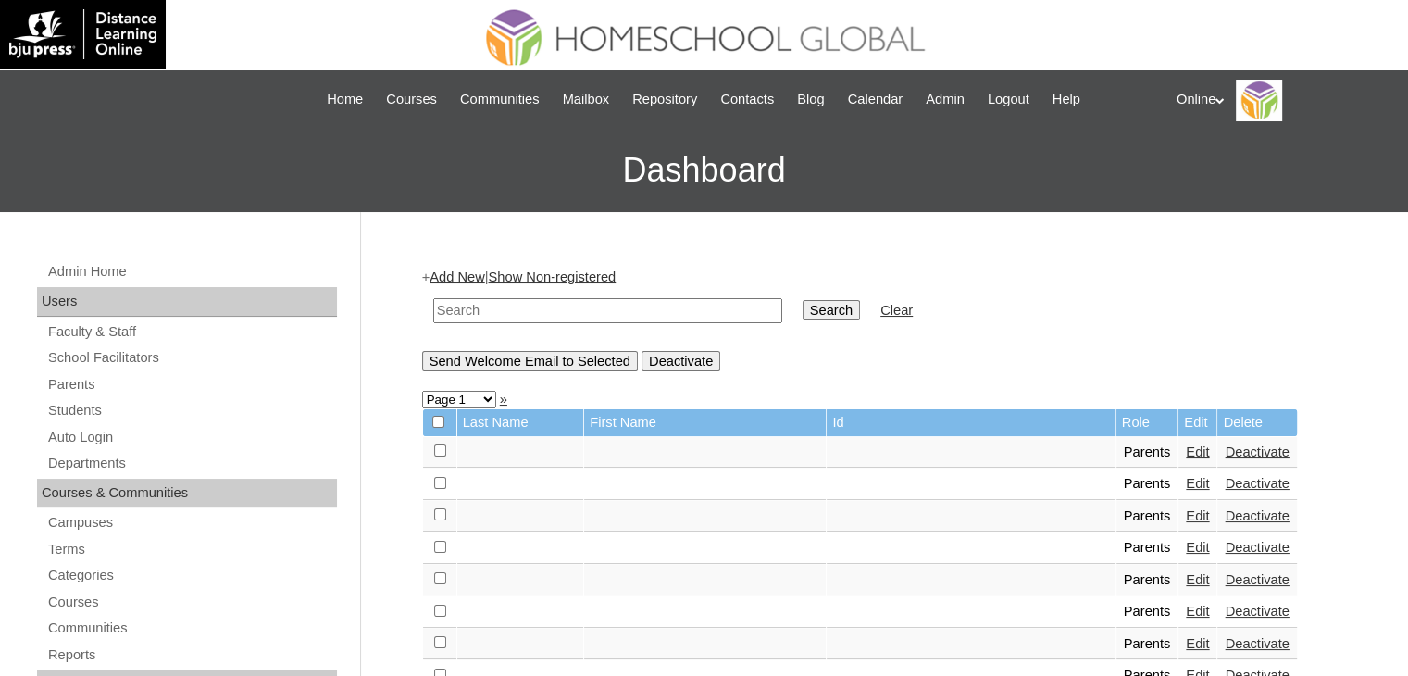
click at [516, 303] on input "text" at bounding box center [607, 310] width 349 height 25
type input "HGP0201-OACAD2025"
click at [802, 312] on input "Search" at bounding box center [830, 310] width 57 height 20
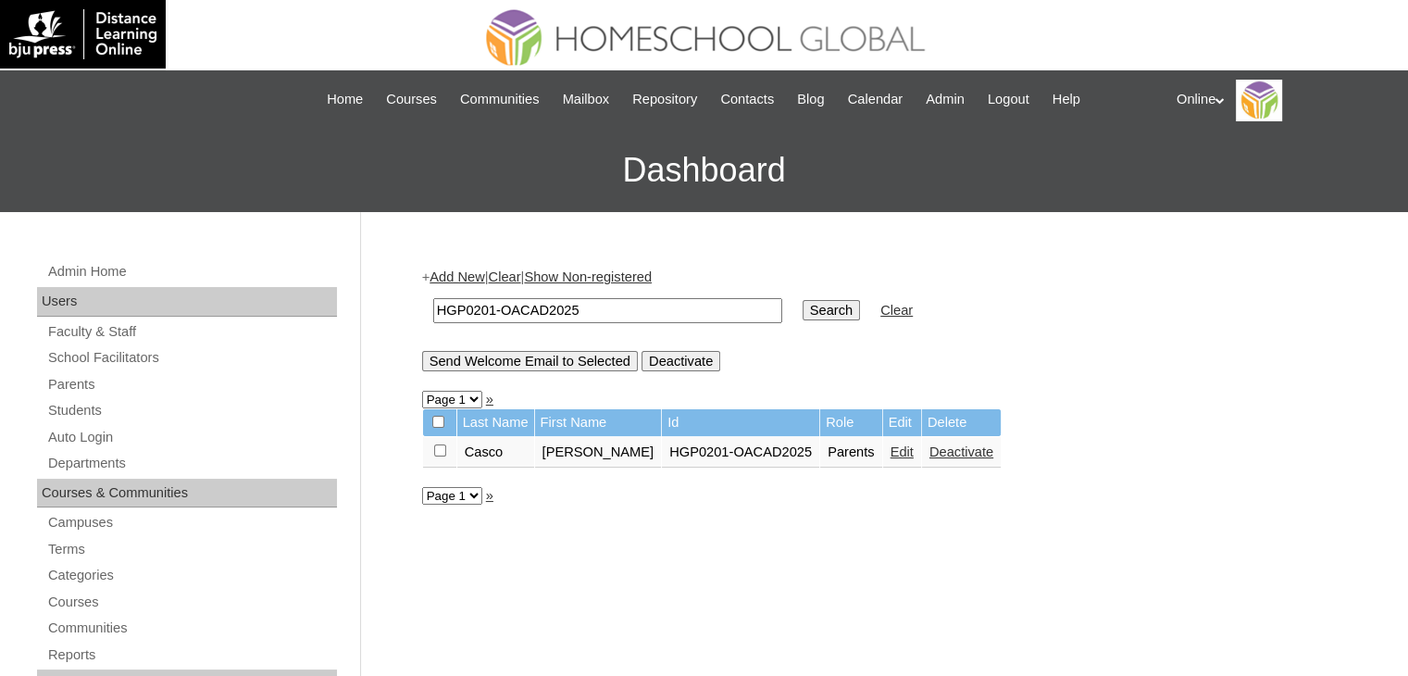
click at [900, 448] on link "Edit" at bounding box center [901, 451] width 23 height 15
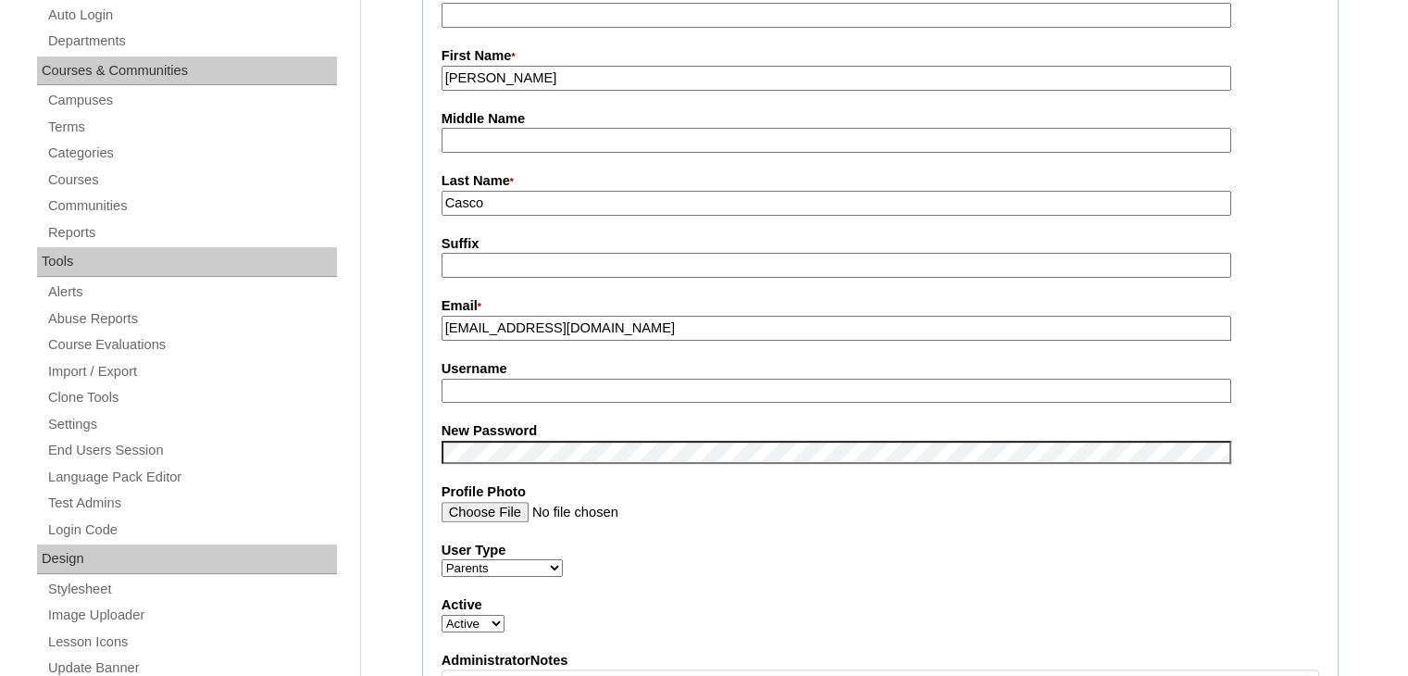
scroll to position [424, 0]
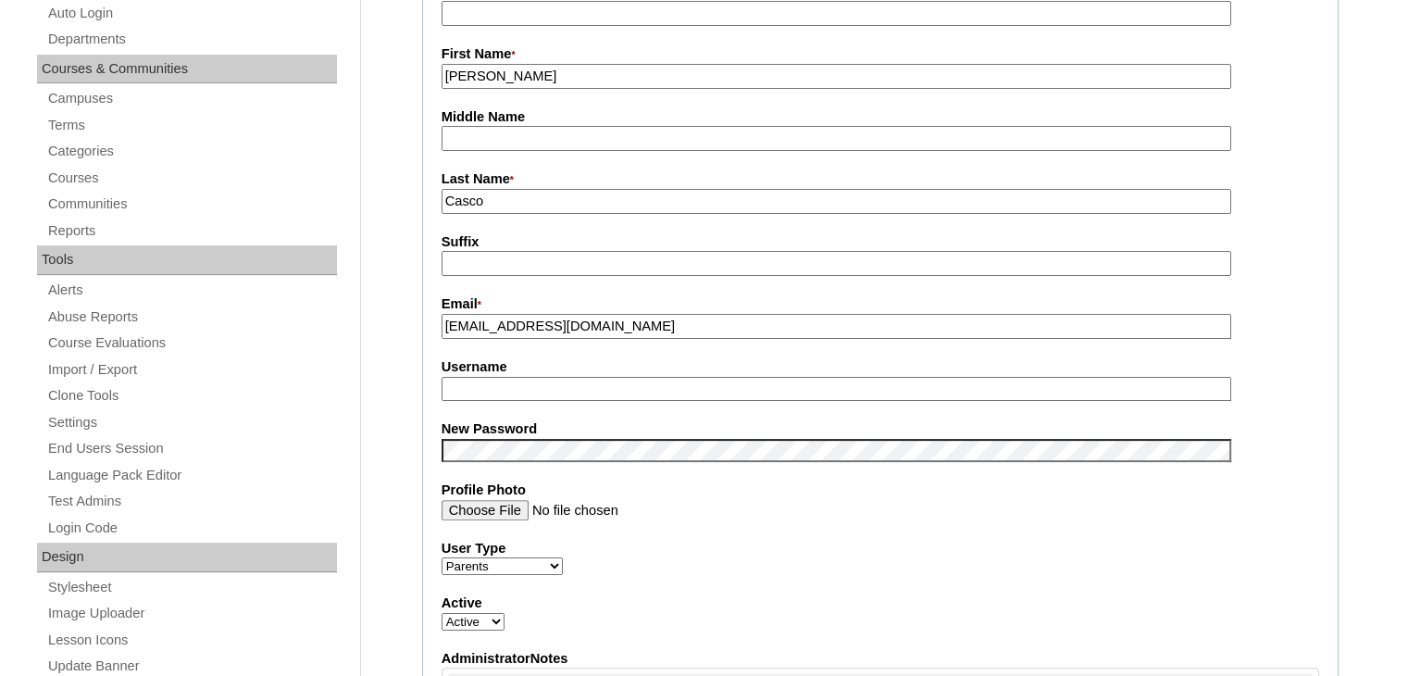
type input "admin-onlineacademy"
click at [800, 387] on input "admin-onlineacademy" at bounding box center [835, 389] width 789 height 25
click at [715, 385] on input "Username" at bounding box center [835, 389] width 789 height 25
paste input "facasco2025"
type input "facasco2025"
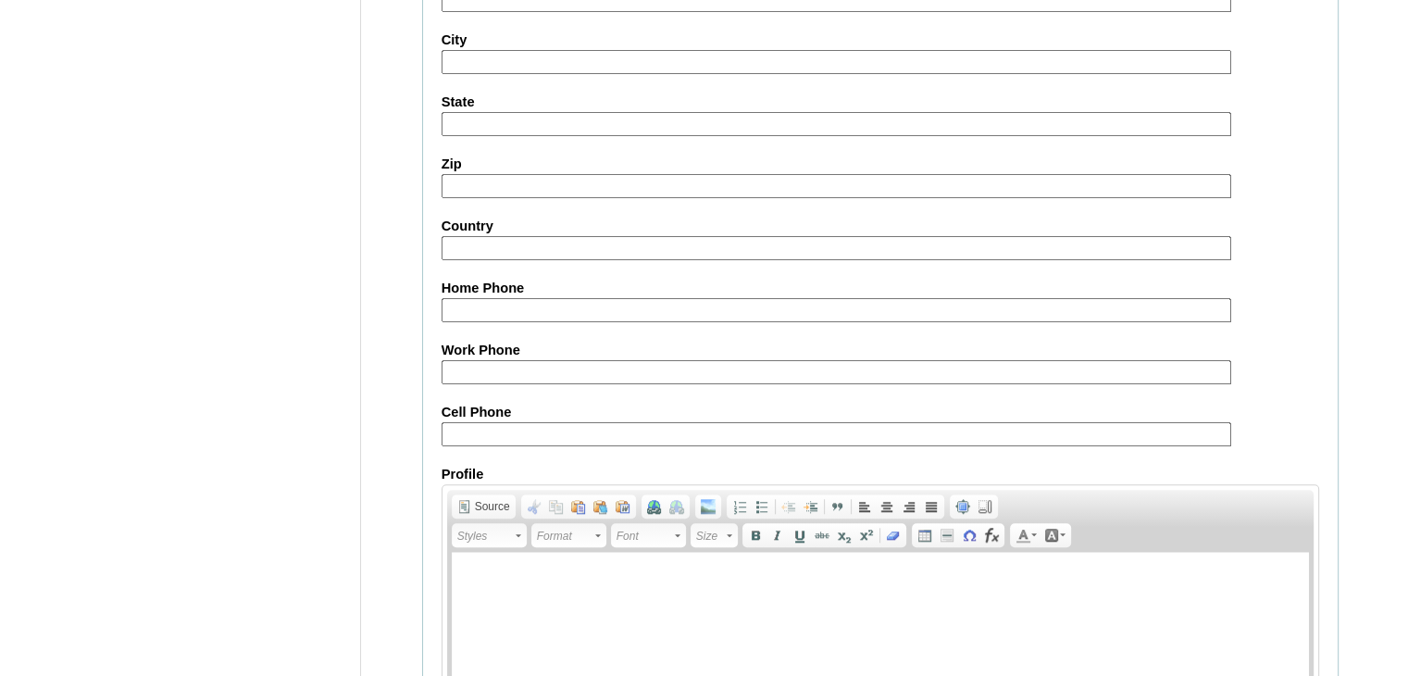
scroll to position [1739, 0]
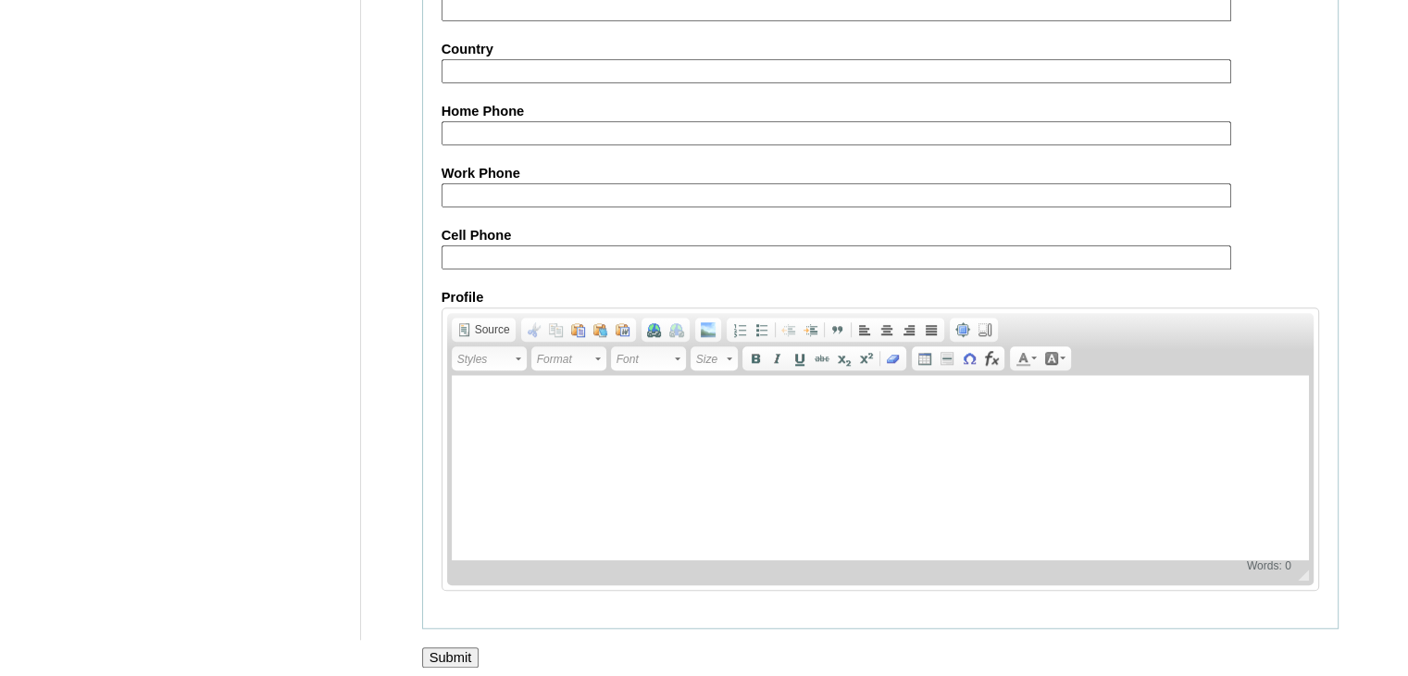
click at [463, 647] on input "Submit" at bounding box center [450, 657] width 57 height 20
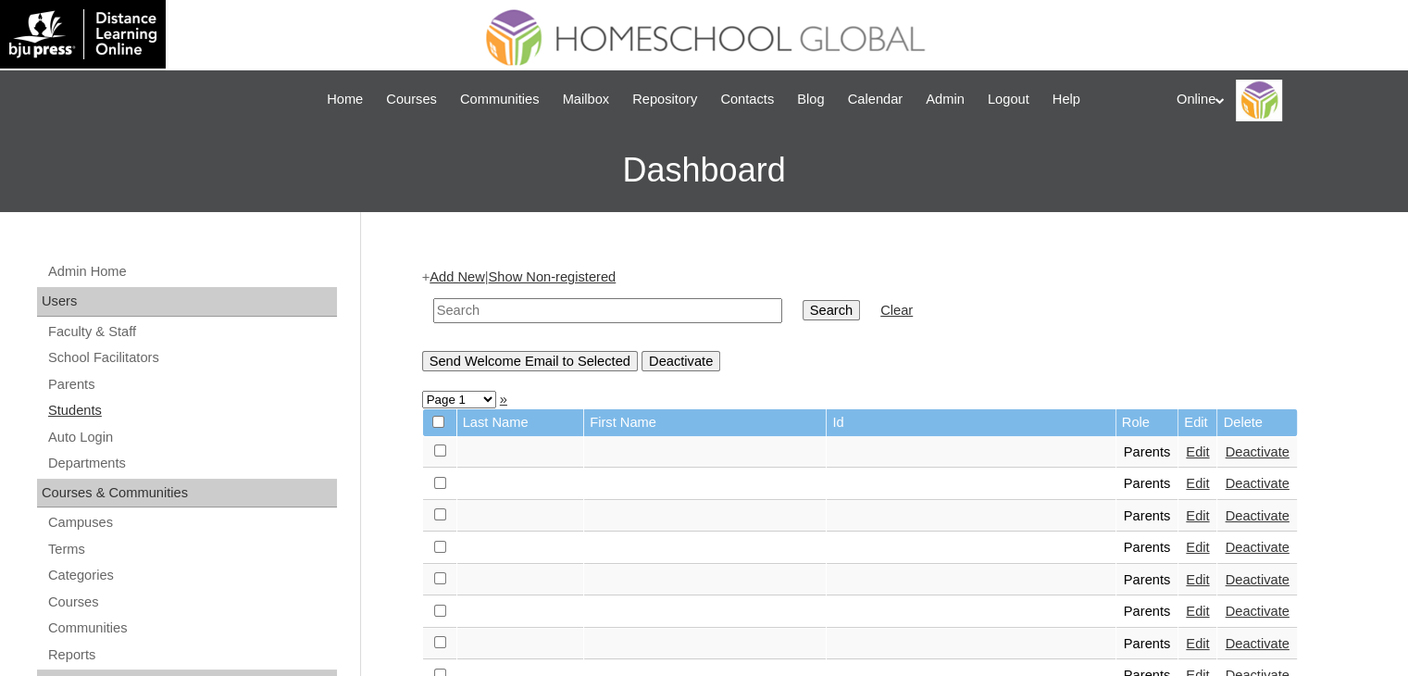
click at [83, 412] on link "Students" at bounding box center [191, 410] width 291 height 23
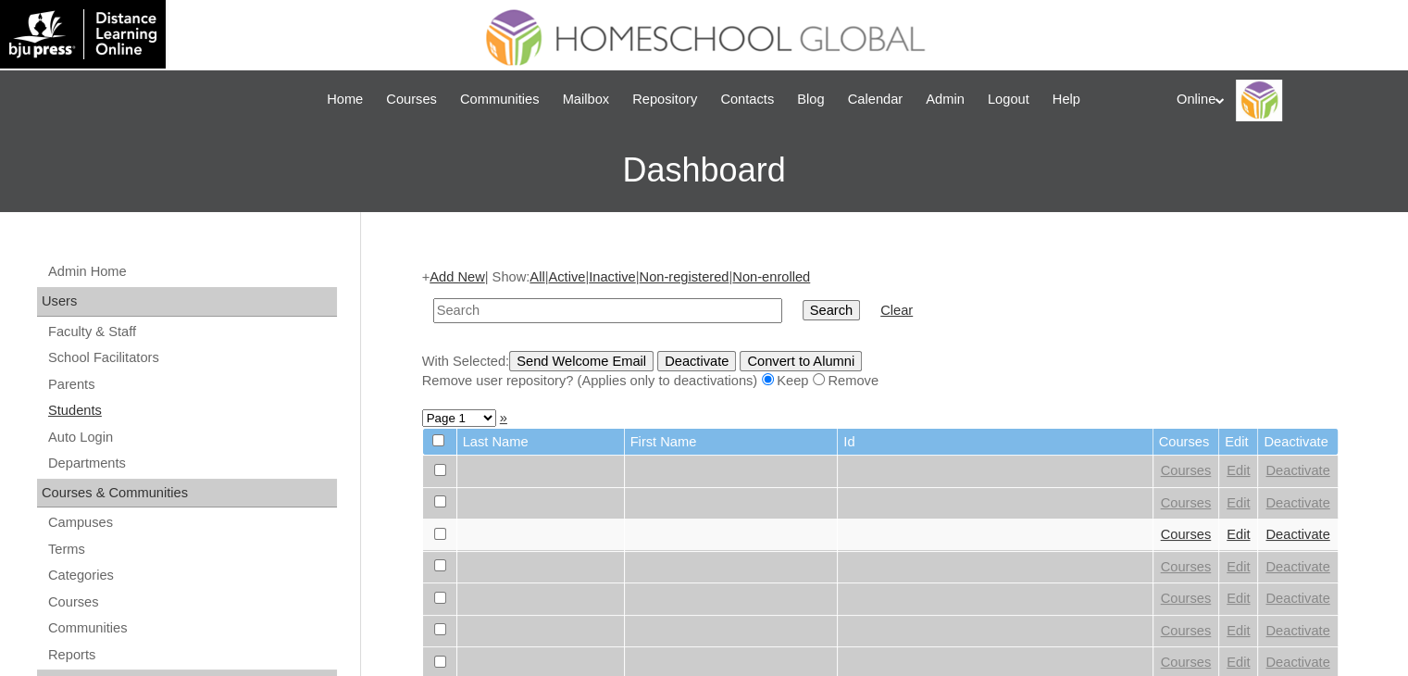
click at [82, 404] on link "Students" at bounding box center [191, 410] width 291 height 23
click at [466, 307] on input "text" at bounding box center [607, 310] width 349 height 25
type input "HG245OACAD2025"
click at [802, 305] on input "Search" at bounding box center [830, 310] width 57 height 20
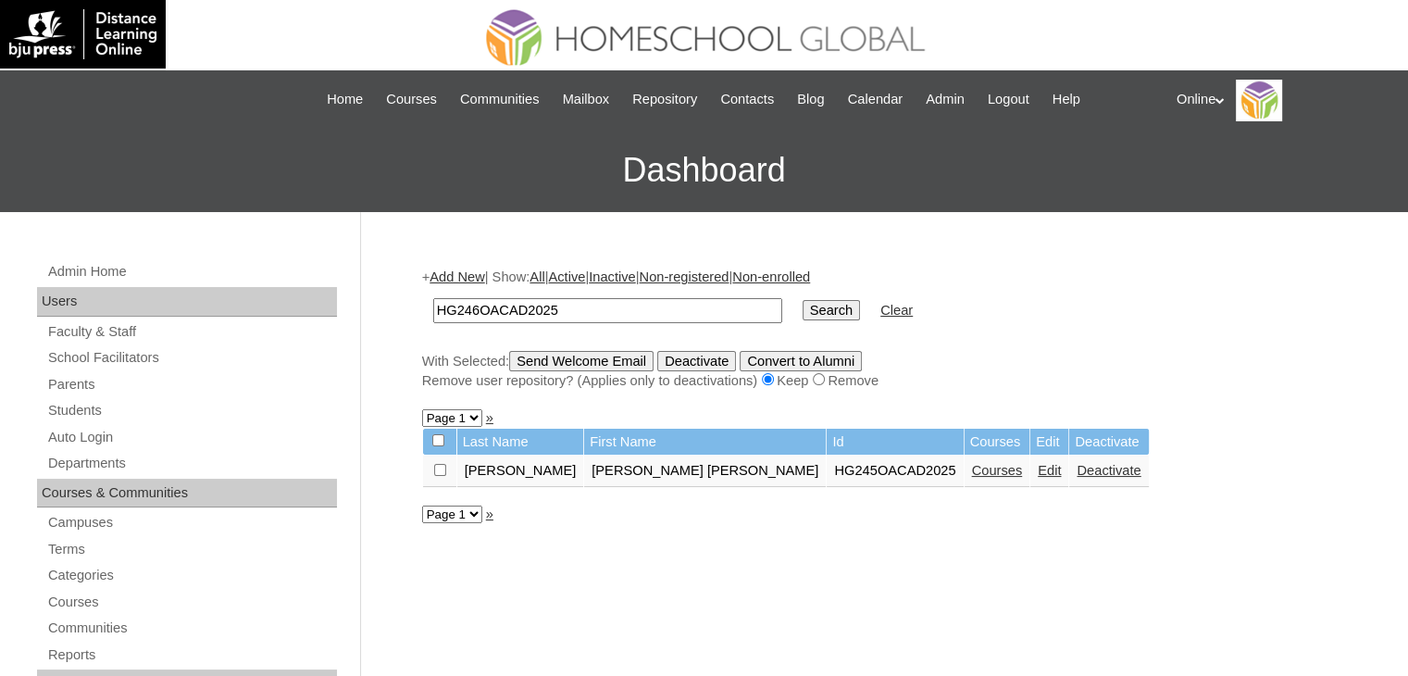
type input "HG246OACAD2025"
click at [802, 312] on input "Search" at bounding box center [830, 310] width 57 height 20
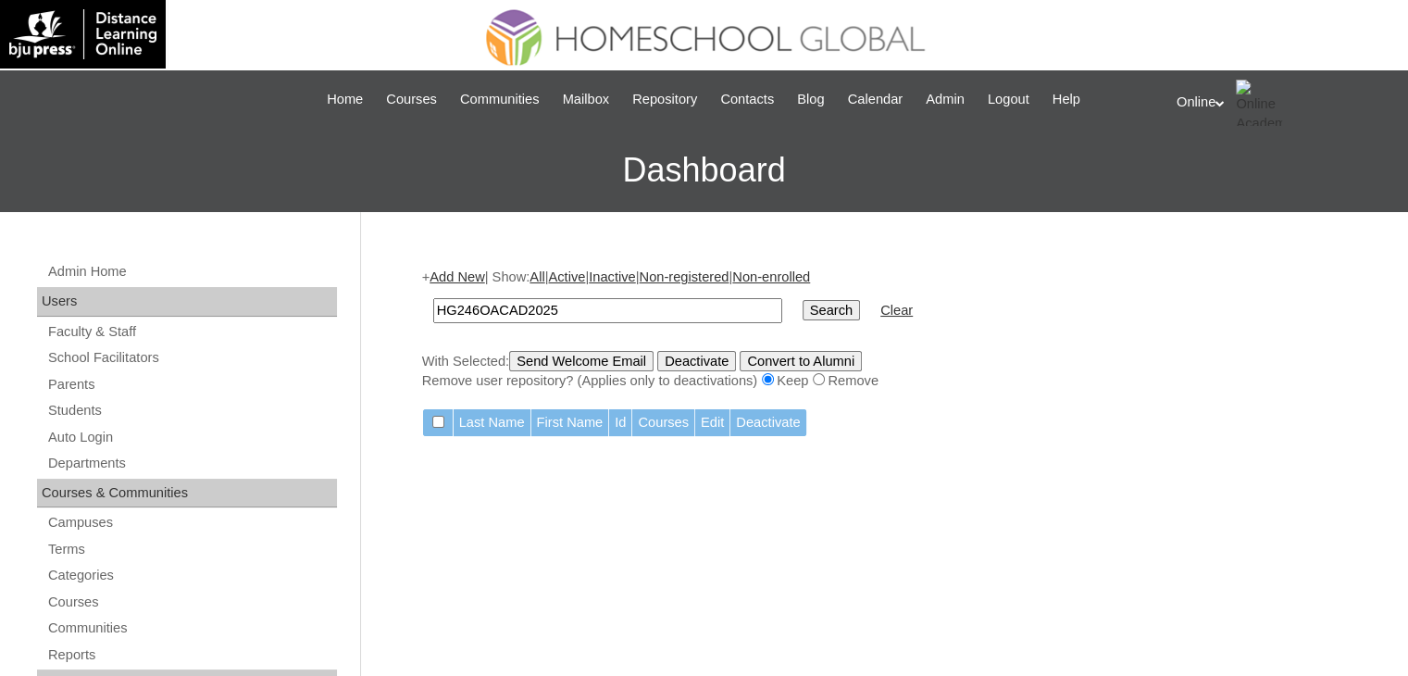
click at [715, 418] on td "Edit" at bounding box center [712, 422] width 34 height 27
drag, startPoint x: 634, startPoint y: 304, endPoint x: 374, endPoint y: 314, distance: 260.3
type input "casco"
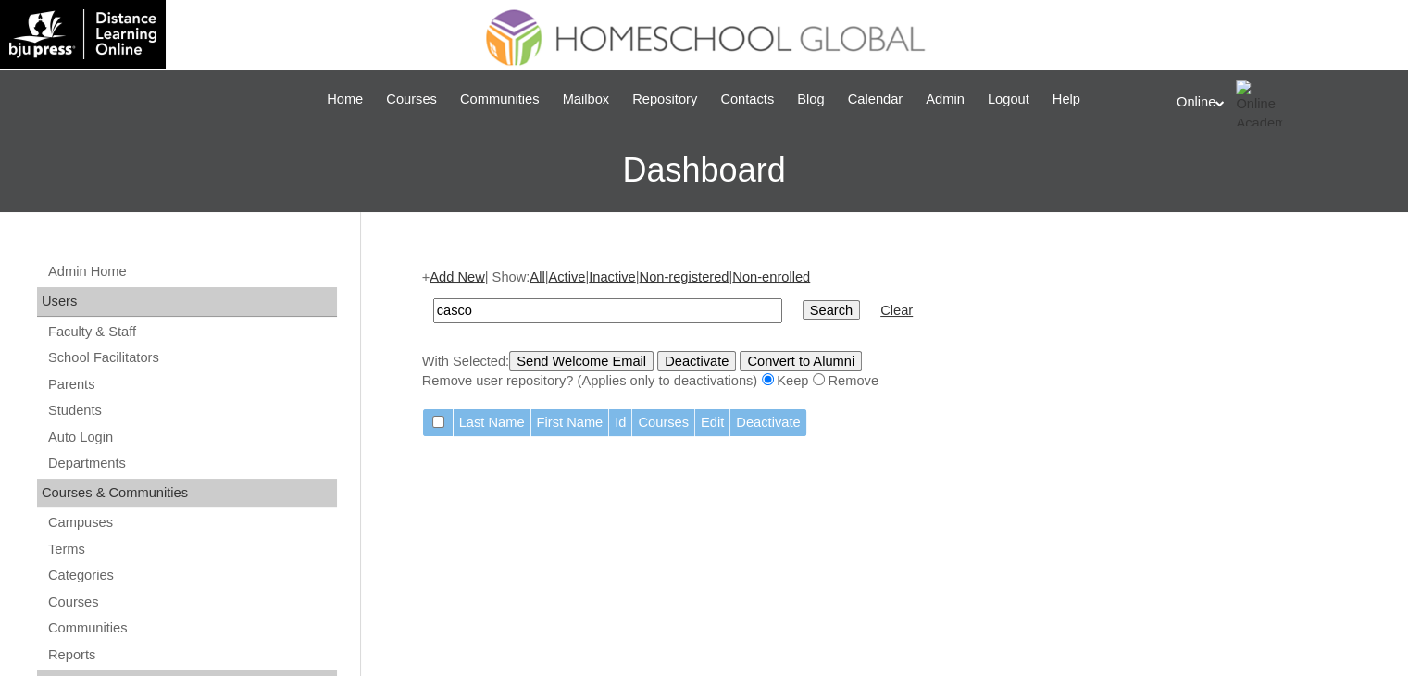
click at [802, 308] on input "Search" at bounding box center [830, 310] width 57 height 20
drag, startPoint x: 621, startPoint y: 304, endPoint x: 402, endPoint y: 307, distance: 219.4
type input "veluz"
click at [802, 311] on input "Search" at bounding box center [830, 310] width 57 height 20
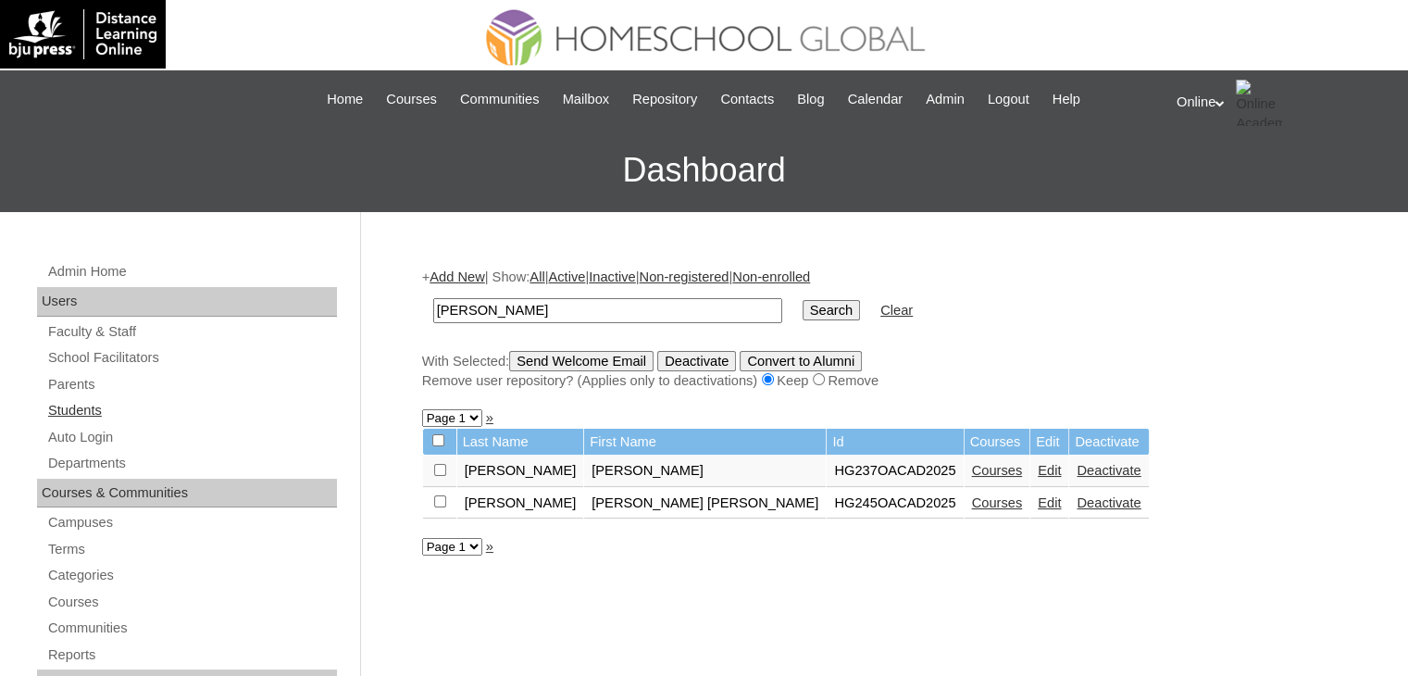
click at [85, 405] on link "Students" at bounding box center [191, 410] width 291 height 23
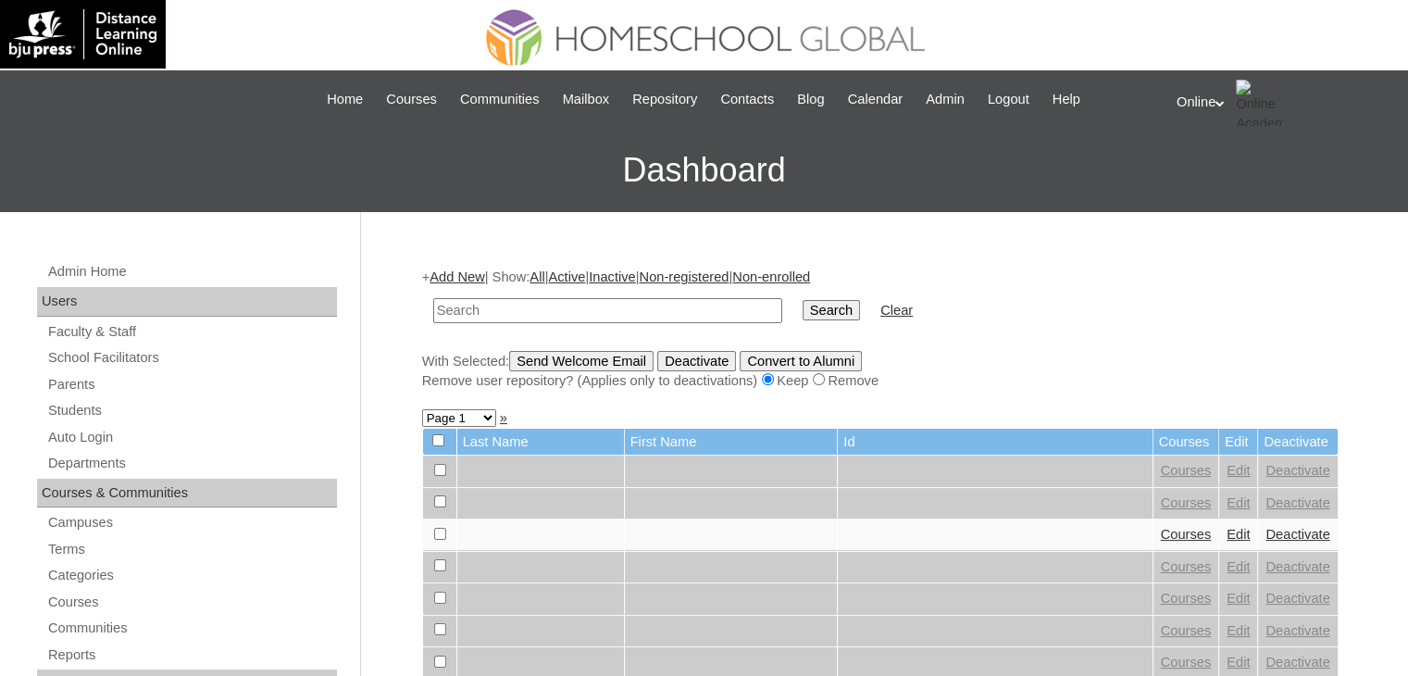
click at [458, 271] on link "Add New" at bounding box center [456, 276] width 55 height 15
click at [571, 306] on input "text" at bounding box center [607, 310] width 349 height 25
type input "HG246OACAD2025"
click at [802, 301] on input "Search" at bounding box center [830, 310] width 57 height 20
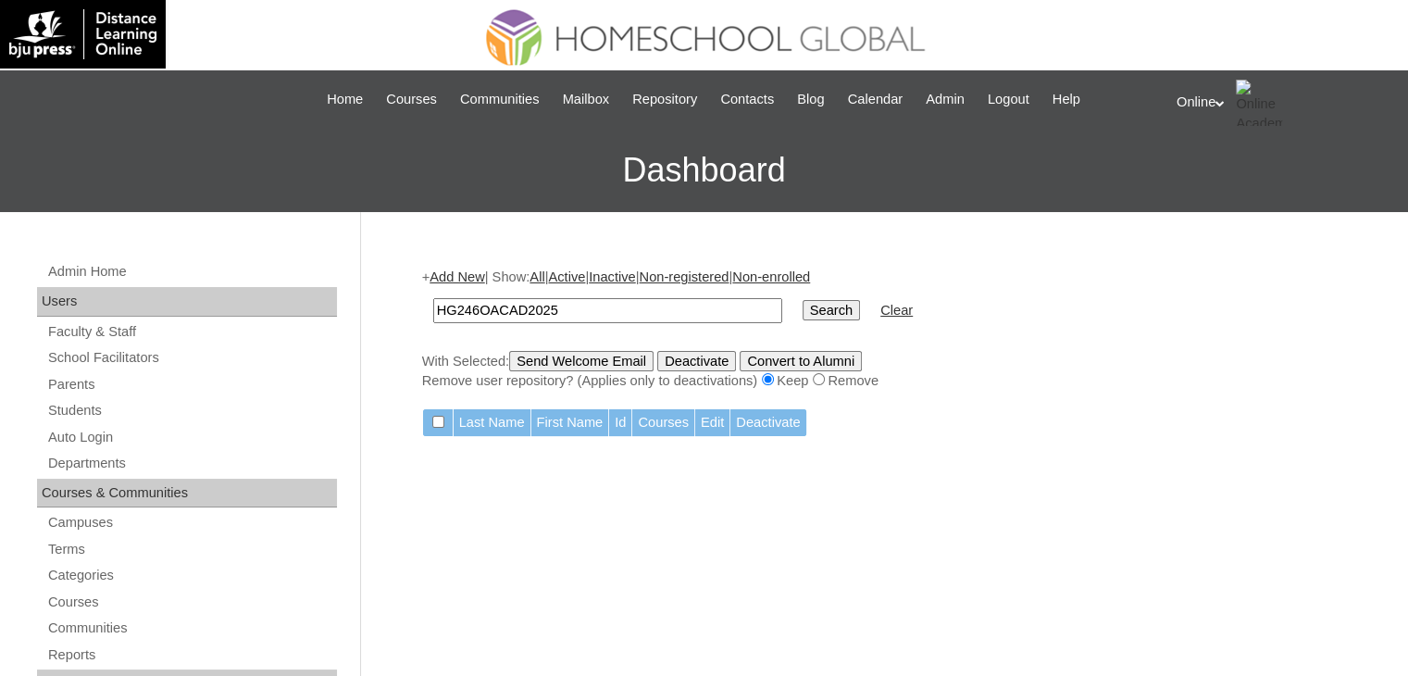
click at [476, 275] on link "Add New" at bounding box center [456, 276] width 55 height 15
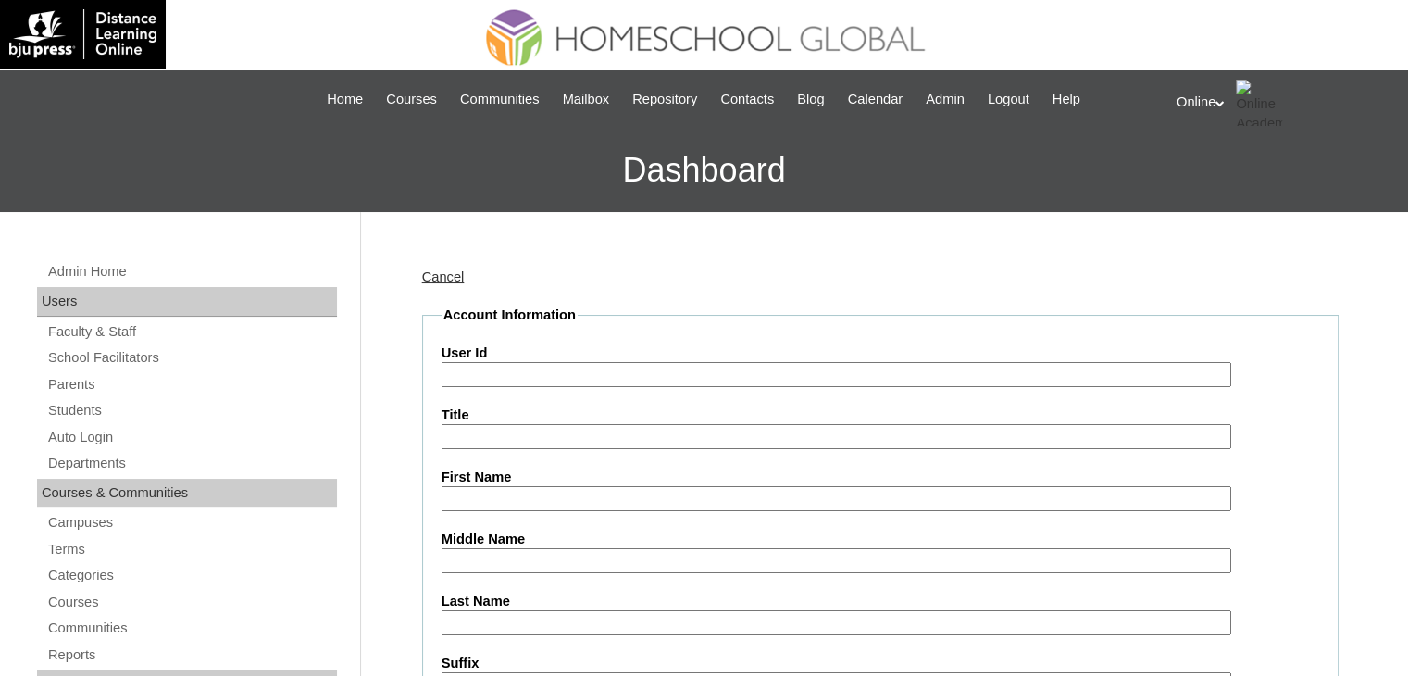
click at [507, 375] on input "User Id" at bounding box center [835, 374] width 789 height 25
paste input "HG246OACAD2025"
type input "HG246OACAD2025"
click at [540, 492] on input "First Name" at bounding box center [835, 498] width 789 height 25
type input "LeVinci [PERSON_NAME]"
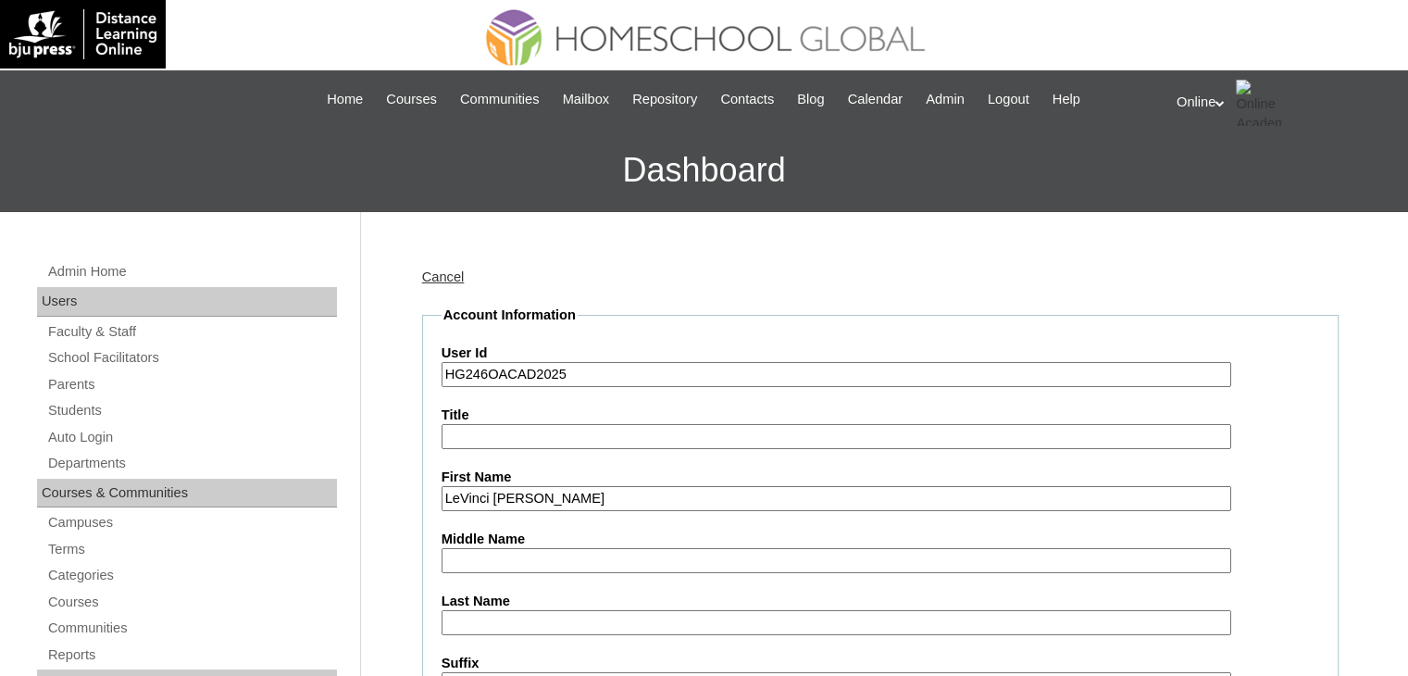
click at [583, 553] on input "Middle Name" at bounding box center [835, 560] width 789 height 25
type input "Siccio"
click at [545, 617] on input "Last Name" at bounding box center [835, 622] width 789 height 25
type input "Casco"
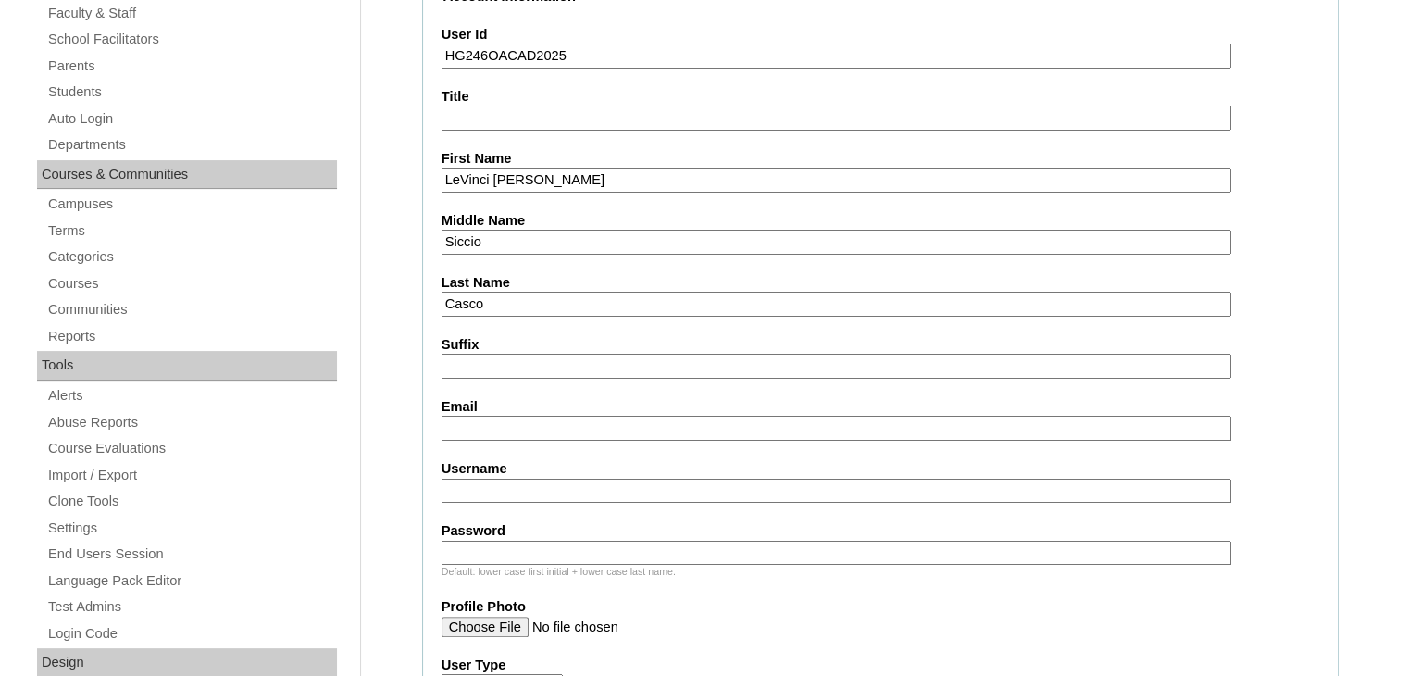
scroll to position [344, 0]
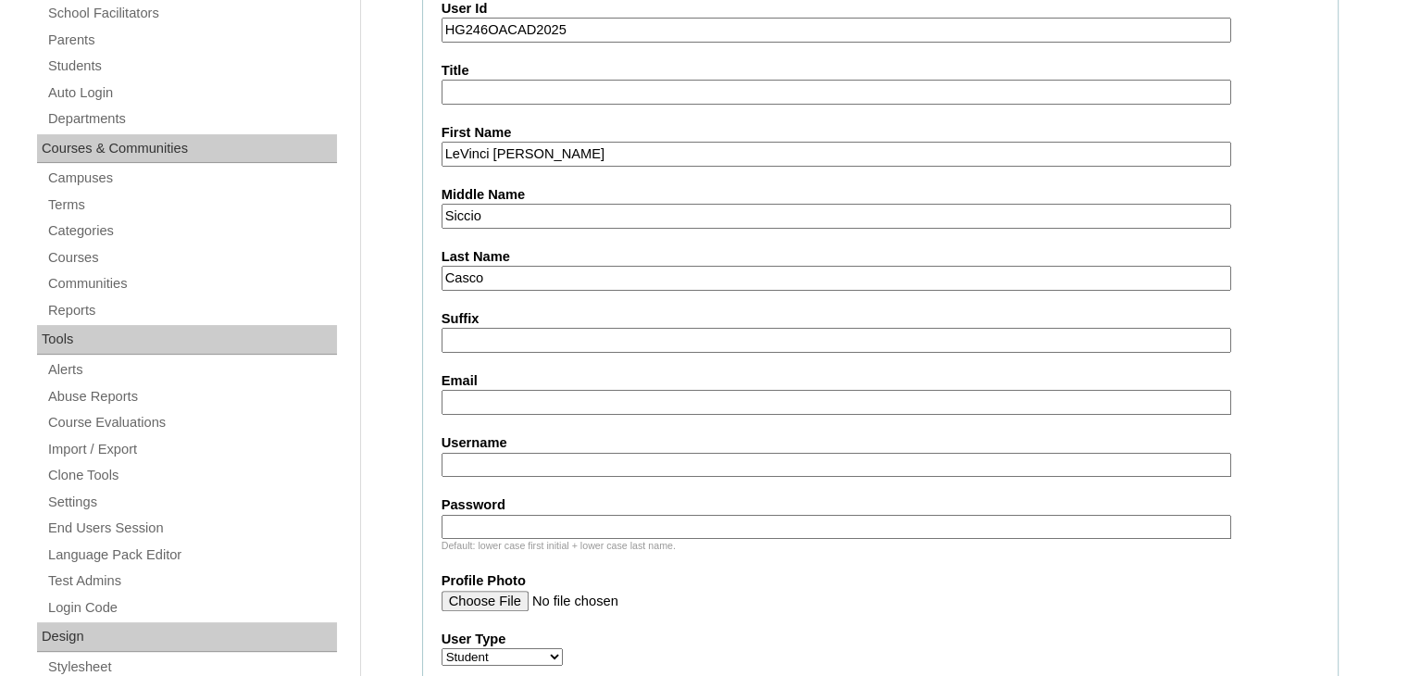
click at [545, 462] on input "Username" at bounding box center [835, 465] width 789 height 25
type input "levinci.casco2025"
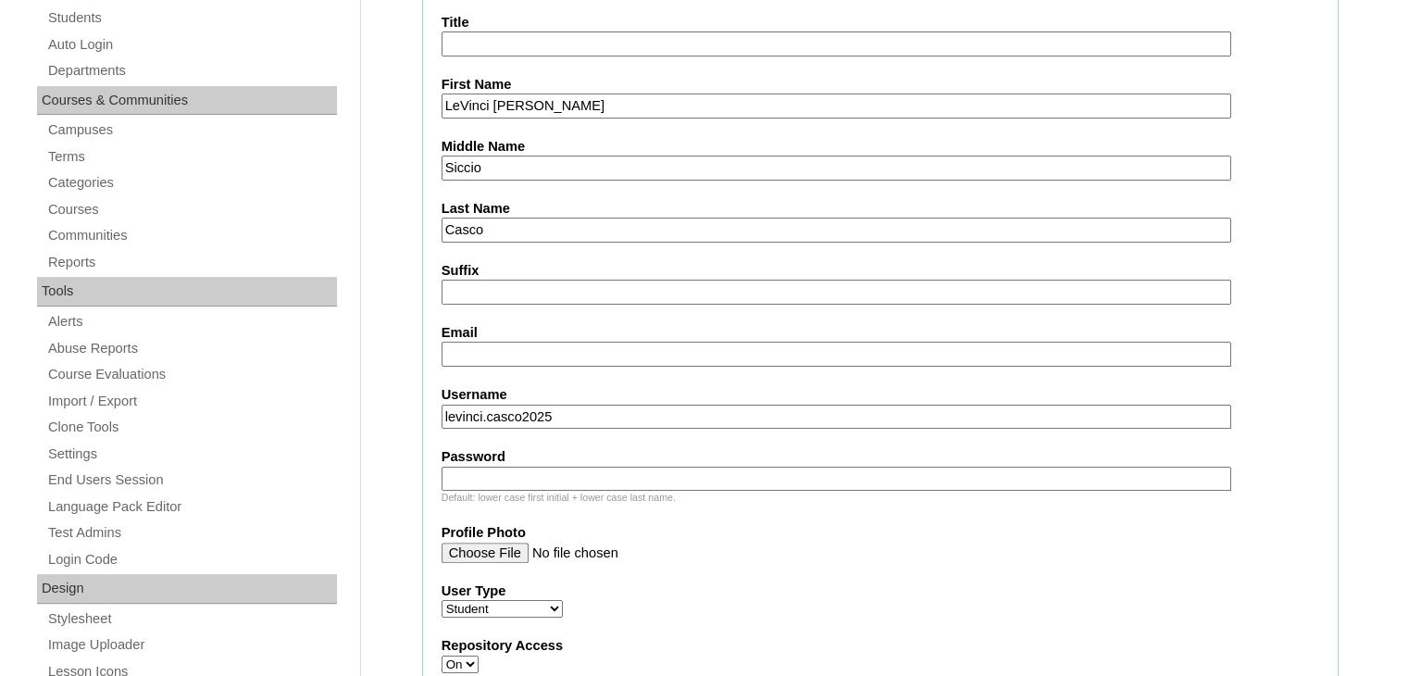
scroll to position [396, 0]
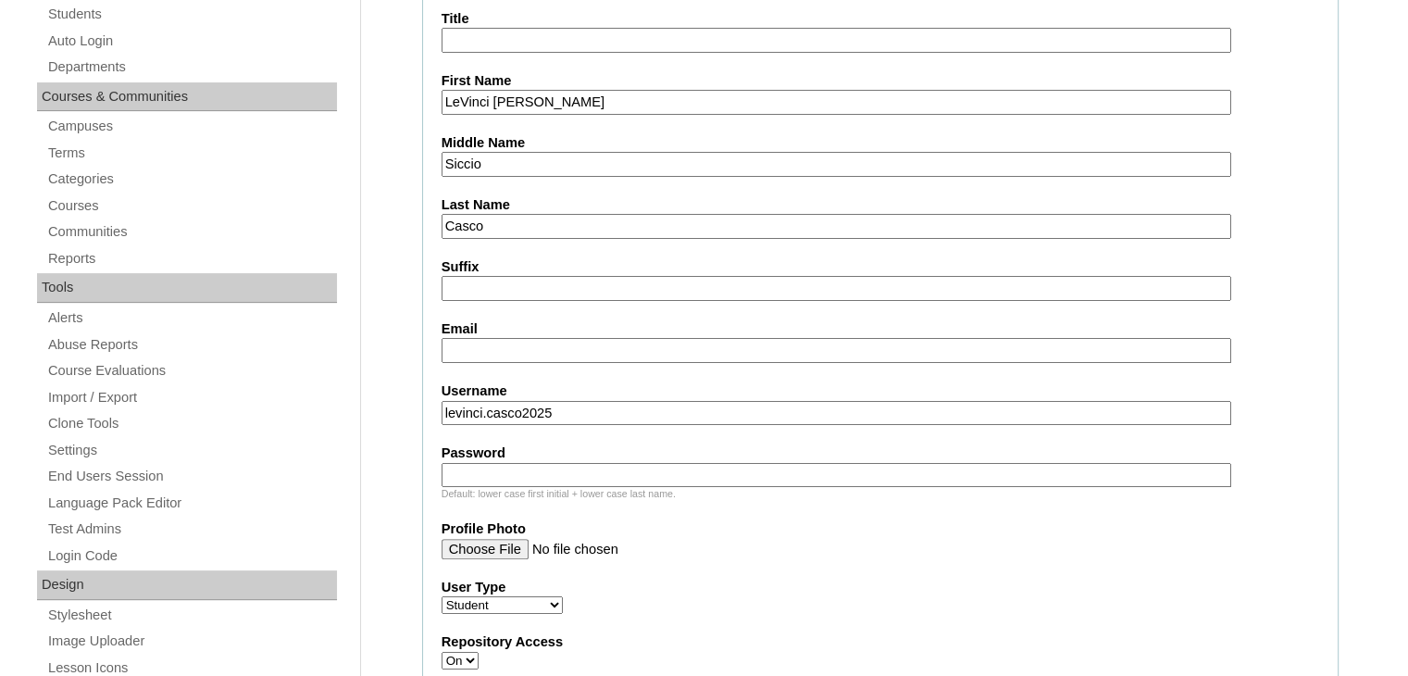
click at [560, 467] on input "Password" at bounding box center [835, 475] width 789 height 25
paste input "Gjybv"
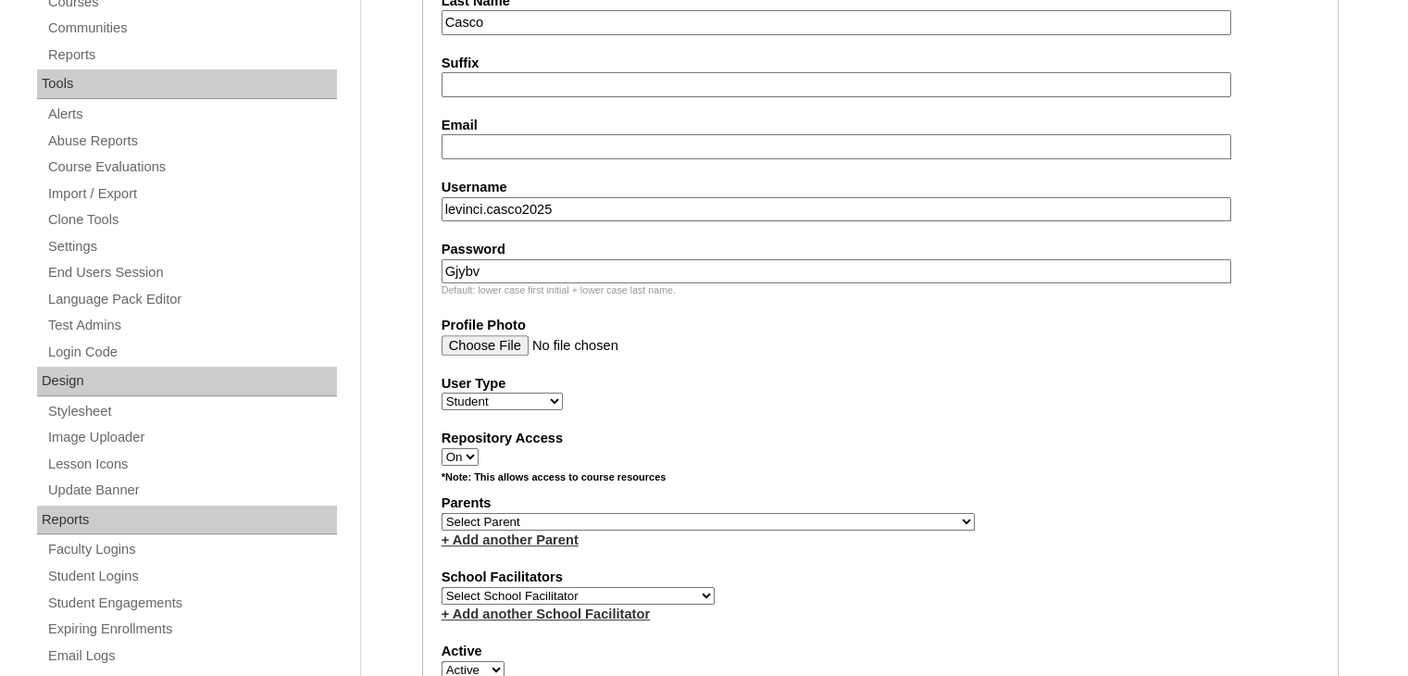
scroll to position [632, 0]
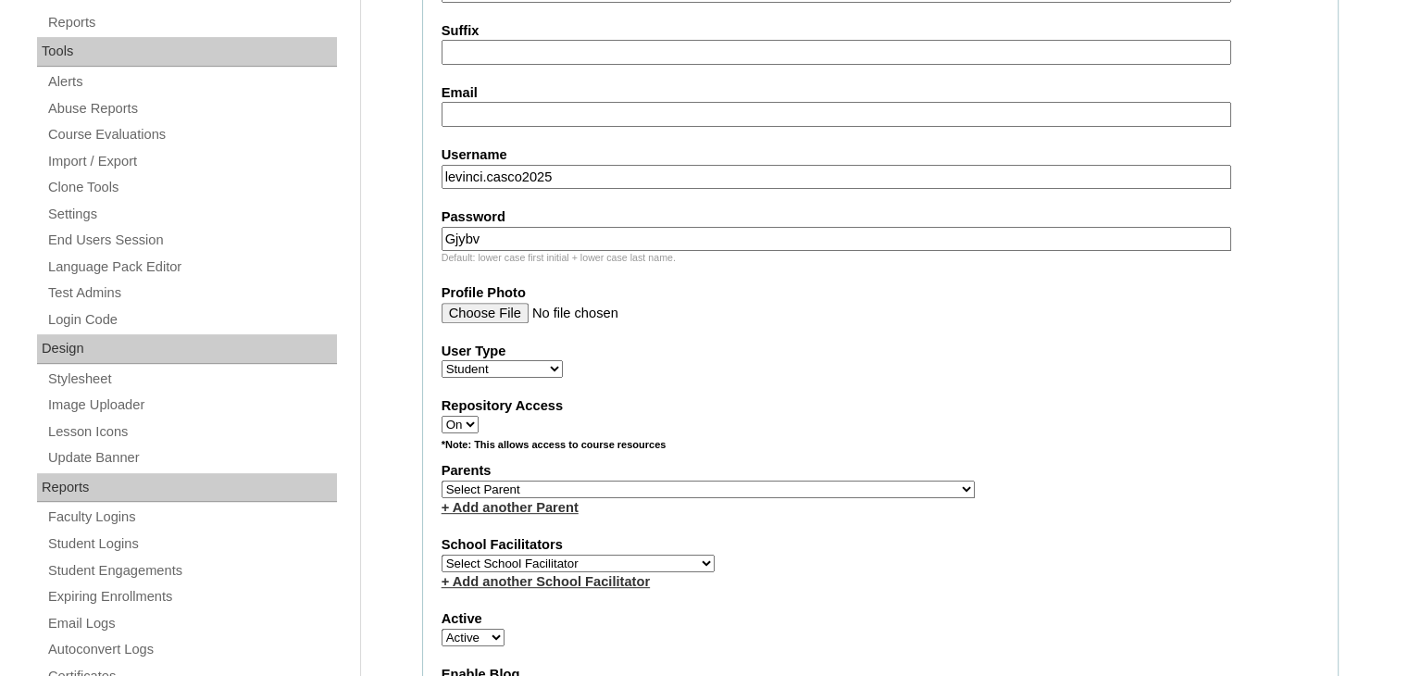
type input "Gjybv"
click at [610, 480] on select "Select Parent , , , , , , , , , , , , , , , , , , , , , , , , , , , , , , , , ,…" at bounding box center [707, 489] width 533 height 18
select select "43816"
click at [441, 480] on select "Select Parent , , , , , , , , , , , , , , , , , , , , , , , , , , , , , , , , ,…" at bounding box center [707, 489] width 533 height 18
click at [583, 554] on select "Select School Facilitator Norman Añain Ruffa Abadijas Mary Abella Gloryfe Abion…" at bounding box center [577, 563] width 273 height 18
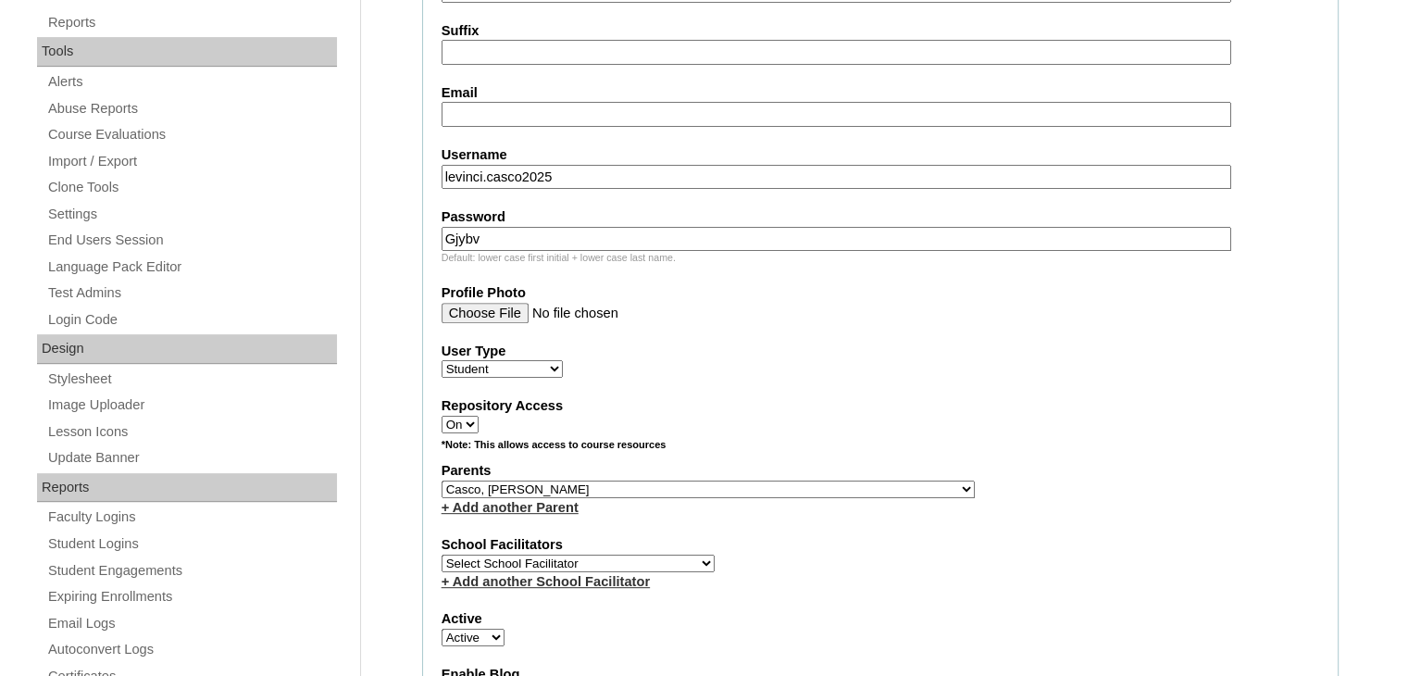
select select "43686"
click at [441, 554] on select "Select School Facilitator Norman Añain Ruffa Abadijas Mary Abella Gloryfe Abion…" at bounding box center [577, 563] width 273 height 18
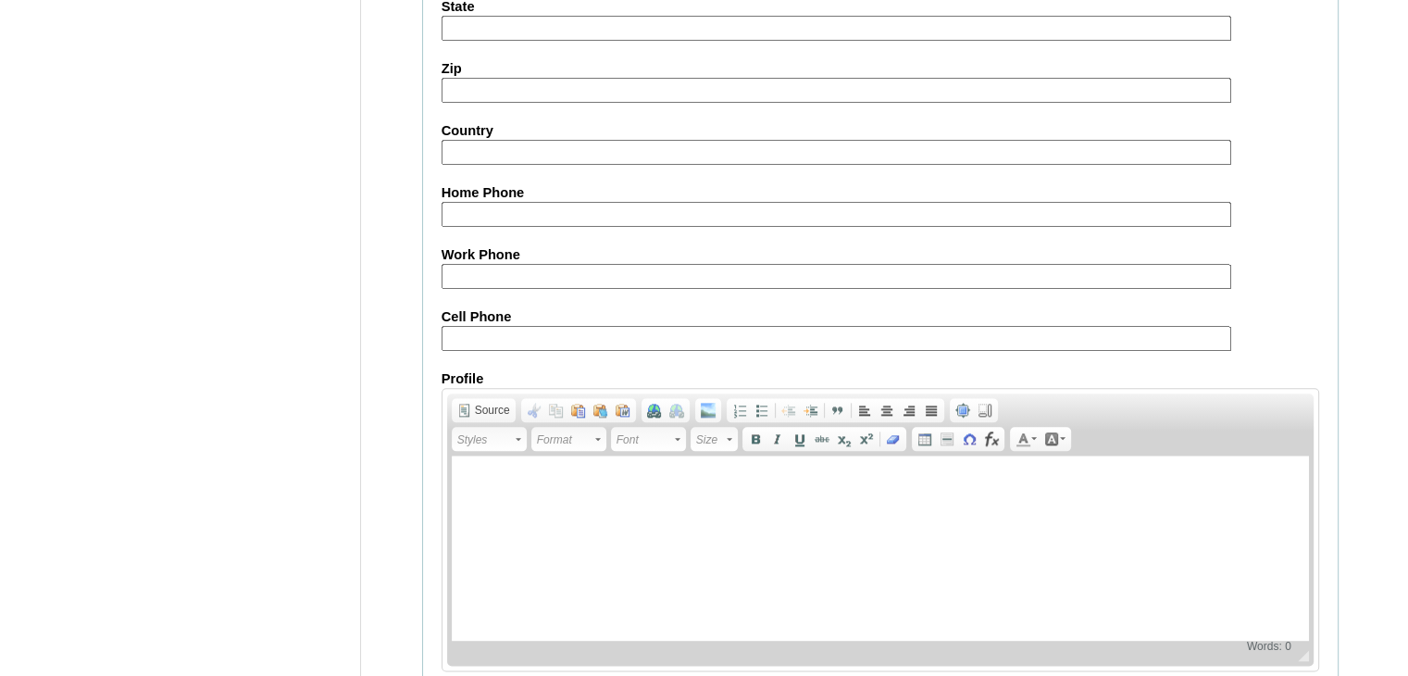
scroll to position [2121, 0]
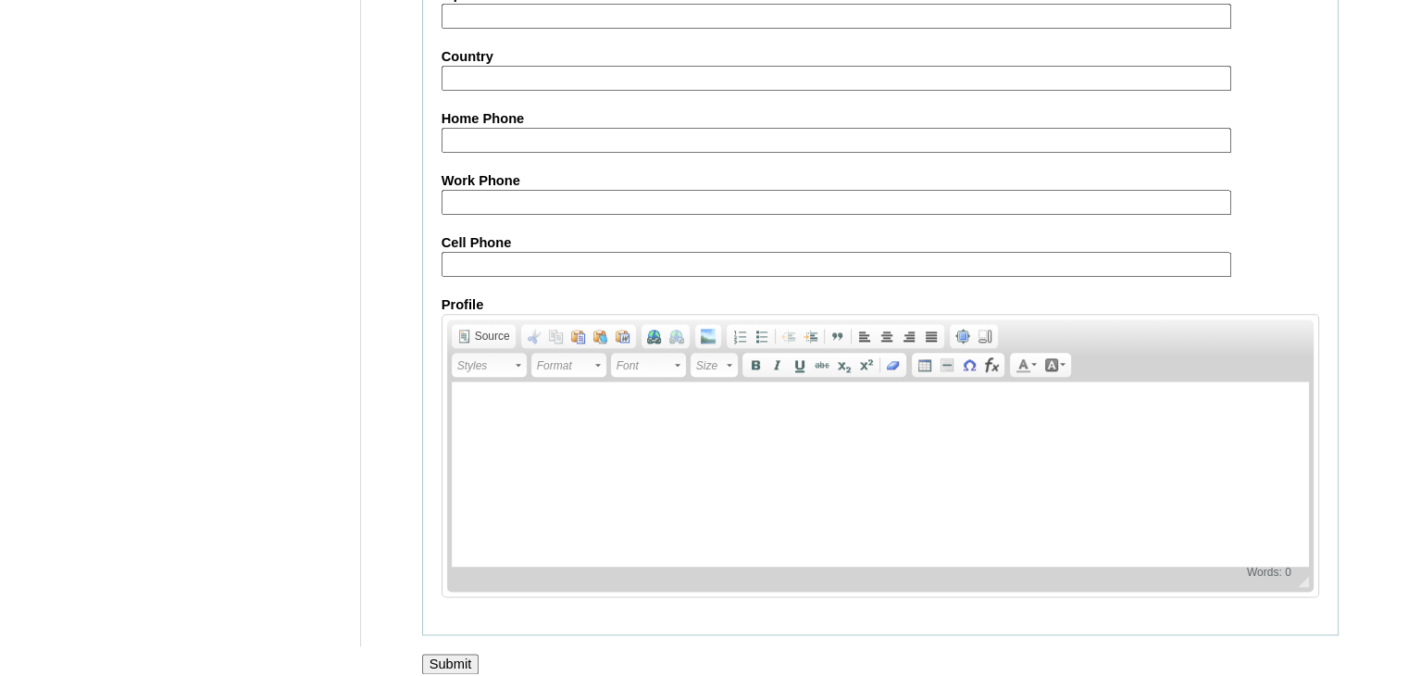
click at [459, 653] on input "Submit" at bounding box center [450, 663] width 57 height 20
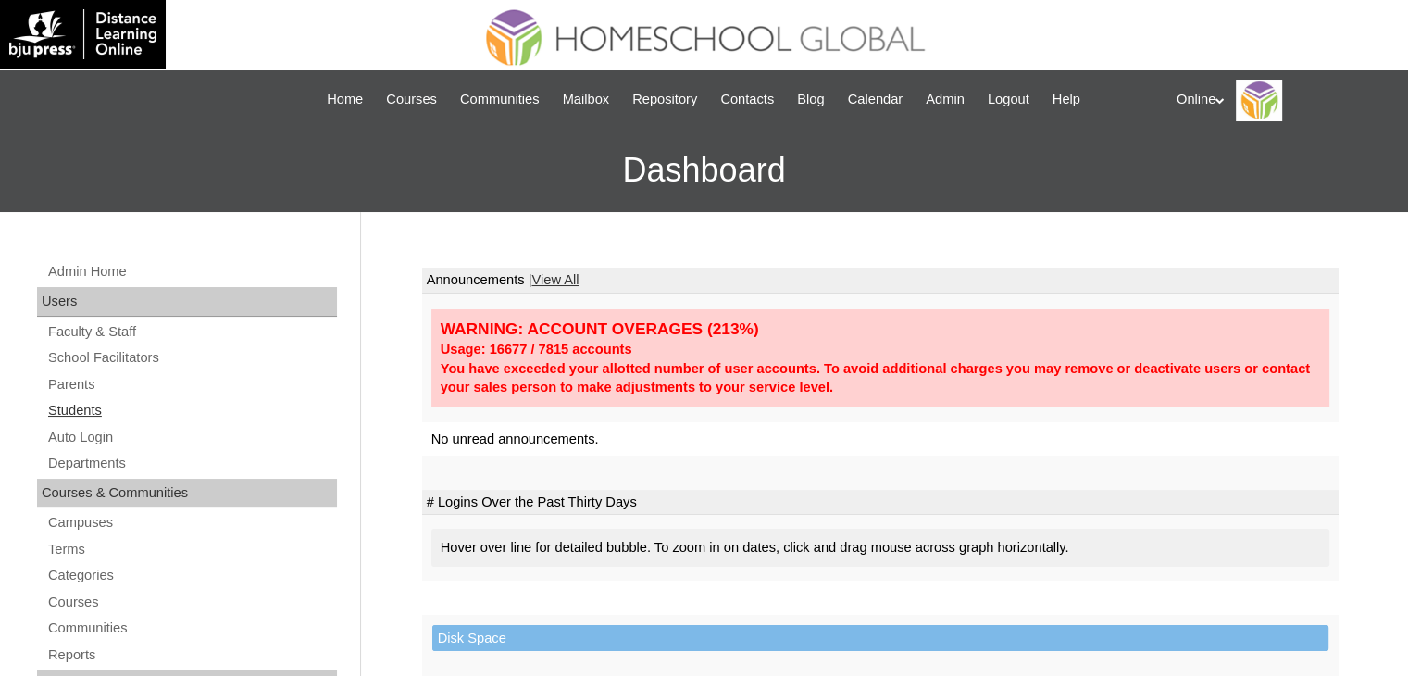
click at [82, 408] on link "Students" at bounding box center [191, 410] width 291 height 23
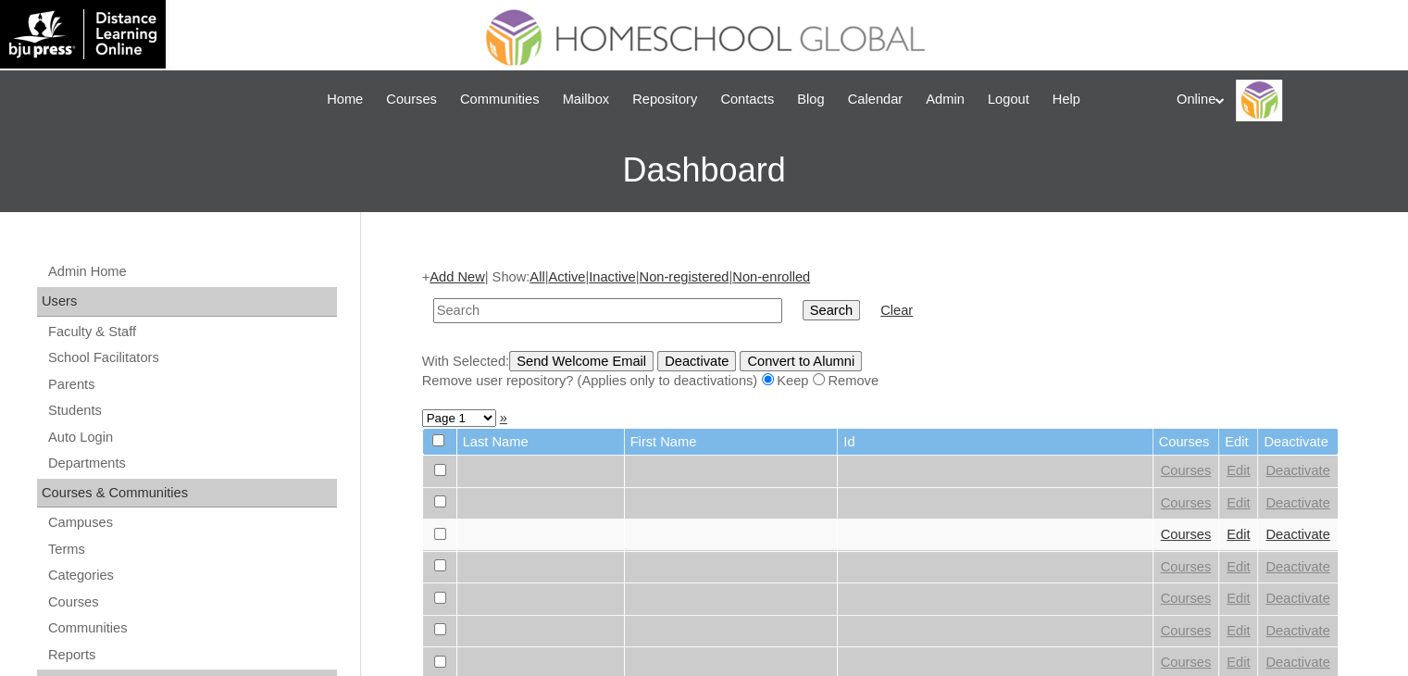
click at [516, 311] on input "text" at bounding box center [607, 310] width 349 height 25
type input "casco"
click at [802, 308] on input "Search" at bounding box center [830, 310] width 57 height 20
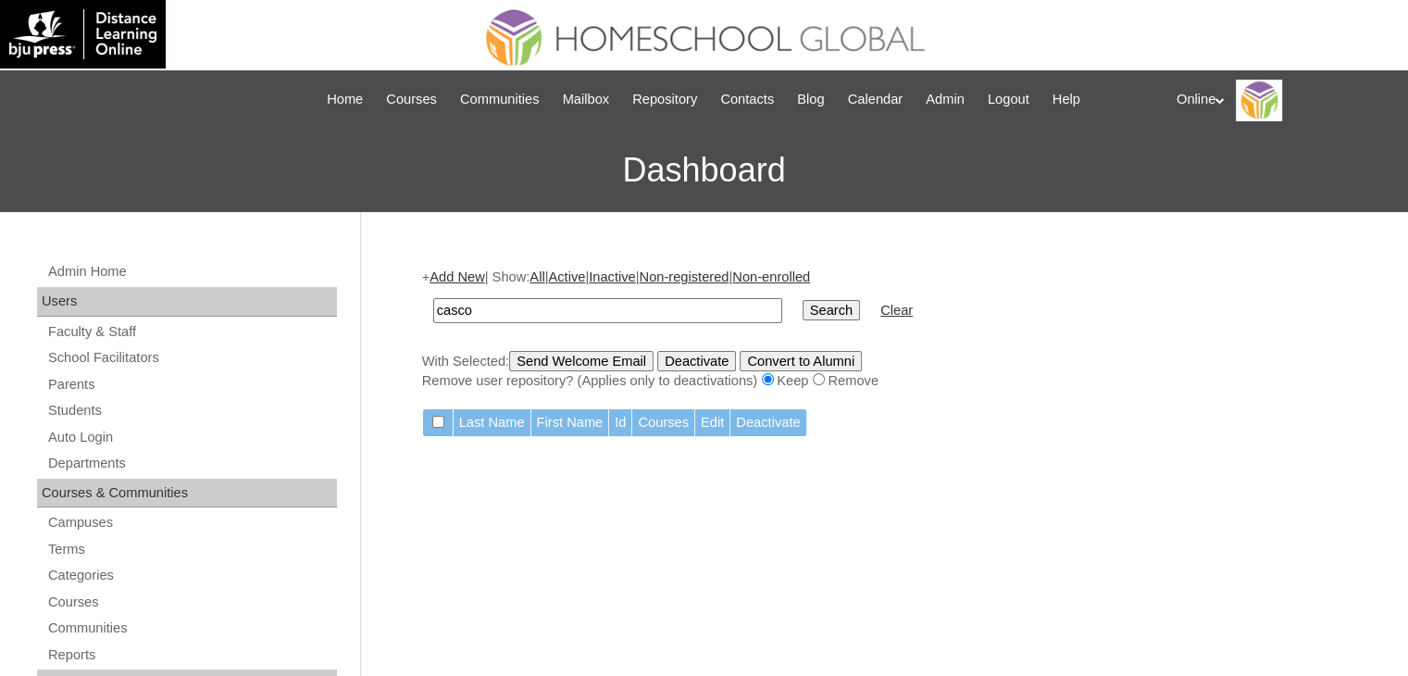
click at [662, 312] on input "casco" at bounding box center [607, 310] width 349 height 25
drag, startPoint x: 662, startPoint y: 312, endPoint x: 434, endPoint y: 342, distance: 229.6
click at [434, 342] on div "+ Add New | Show: All | Active | Inactive | Non-registered | Non-enrolled casco…" at bounding box center [880, 328] width 916 height 122
click at [528, 311] on input "text" at bounding box center [607, 310] width 349 height 25
type input "HG246OACAD2025"
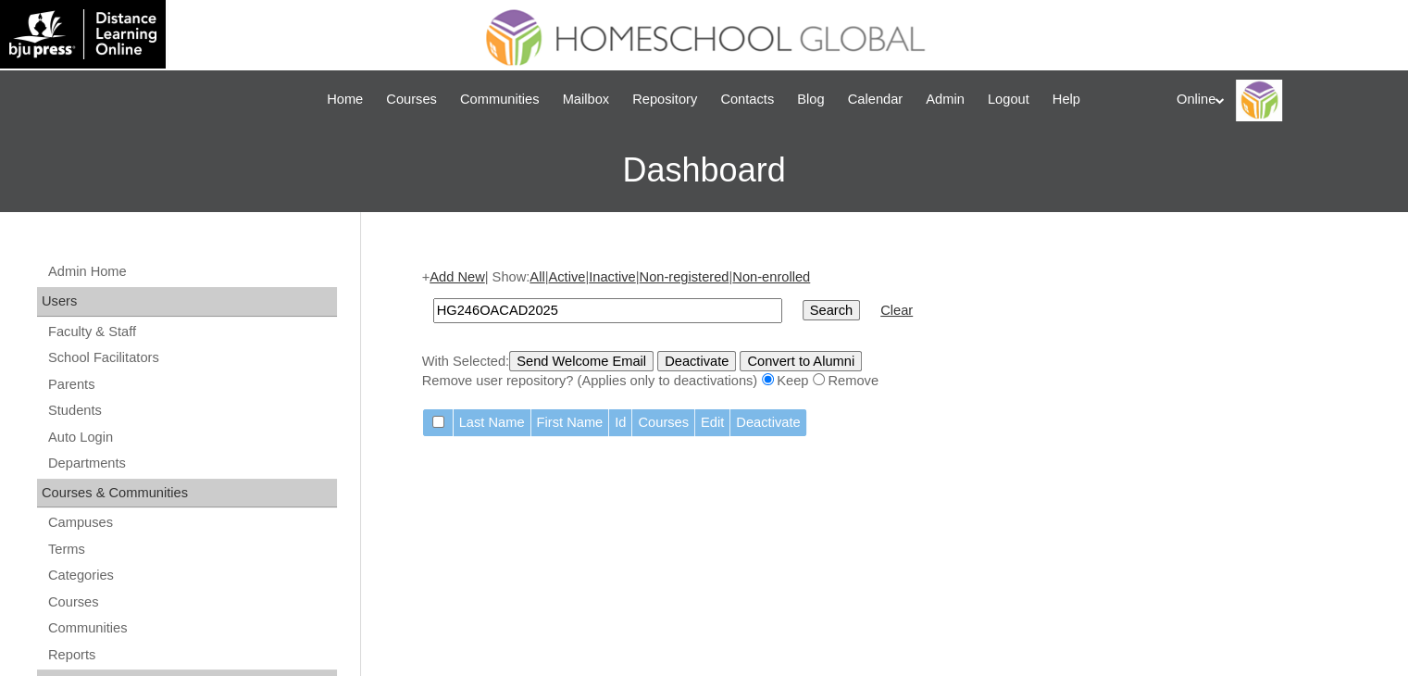
click at [802, 307] on input "Search" at bounding box center [830, 310] width 57 height 20
click at [465, 271] on link "Add New" at bounding box center [456, 276] width 55 height 15
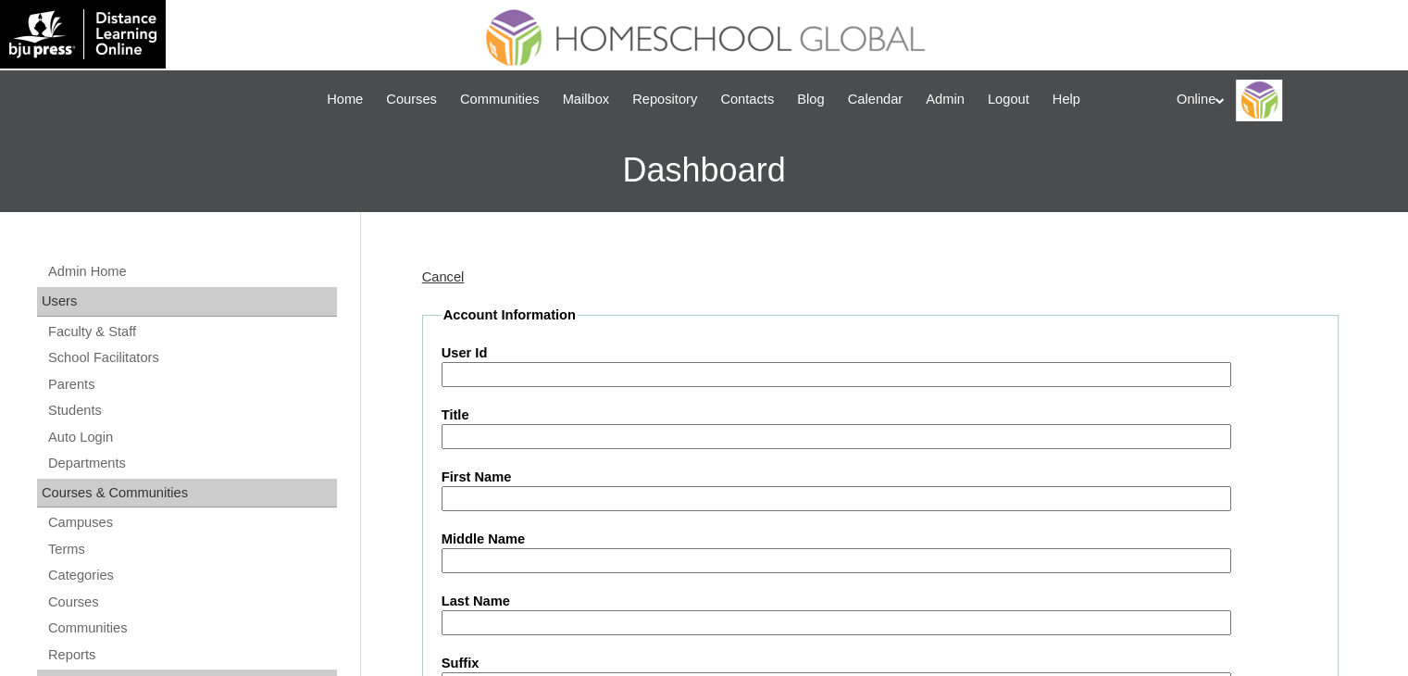
click at [507, 369] on input "User Id" at bounding box center [835, 374] width 789 height 25
type input "HG246OACAD2025"
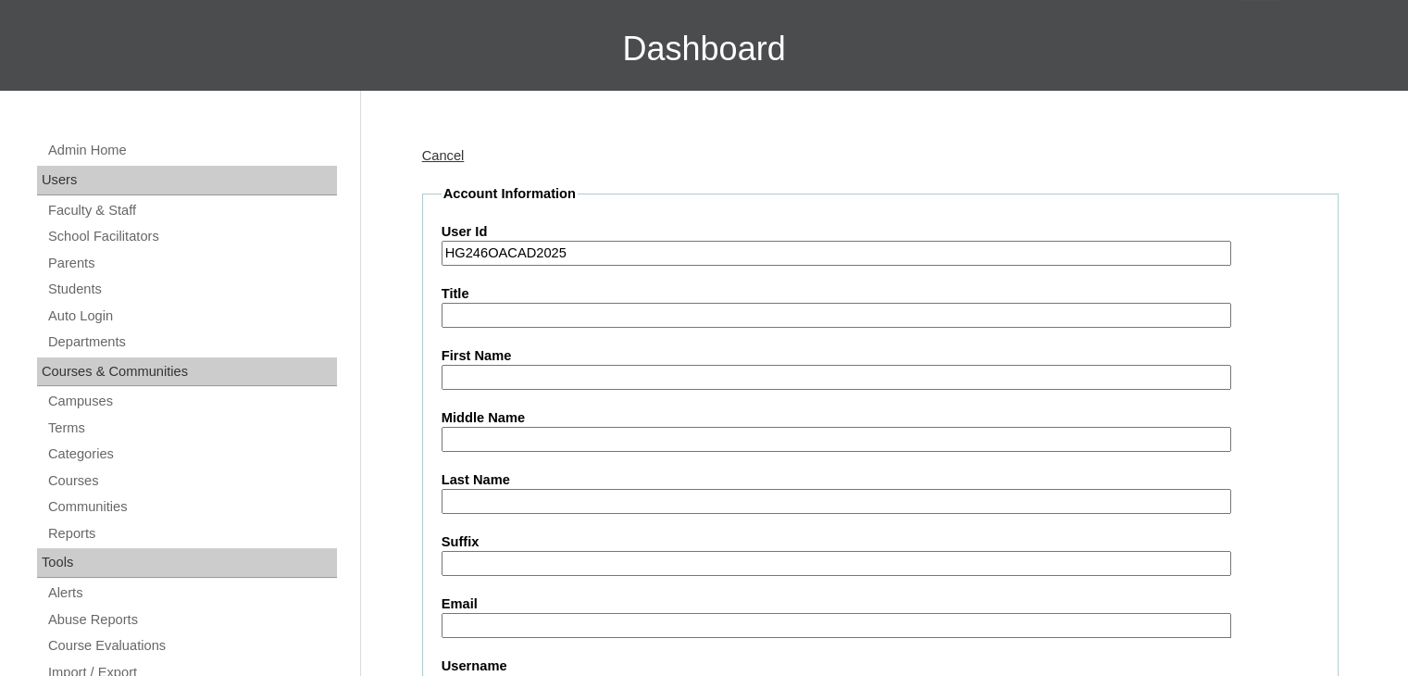
scroll to position [130, 0]
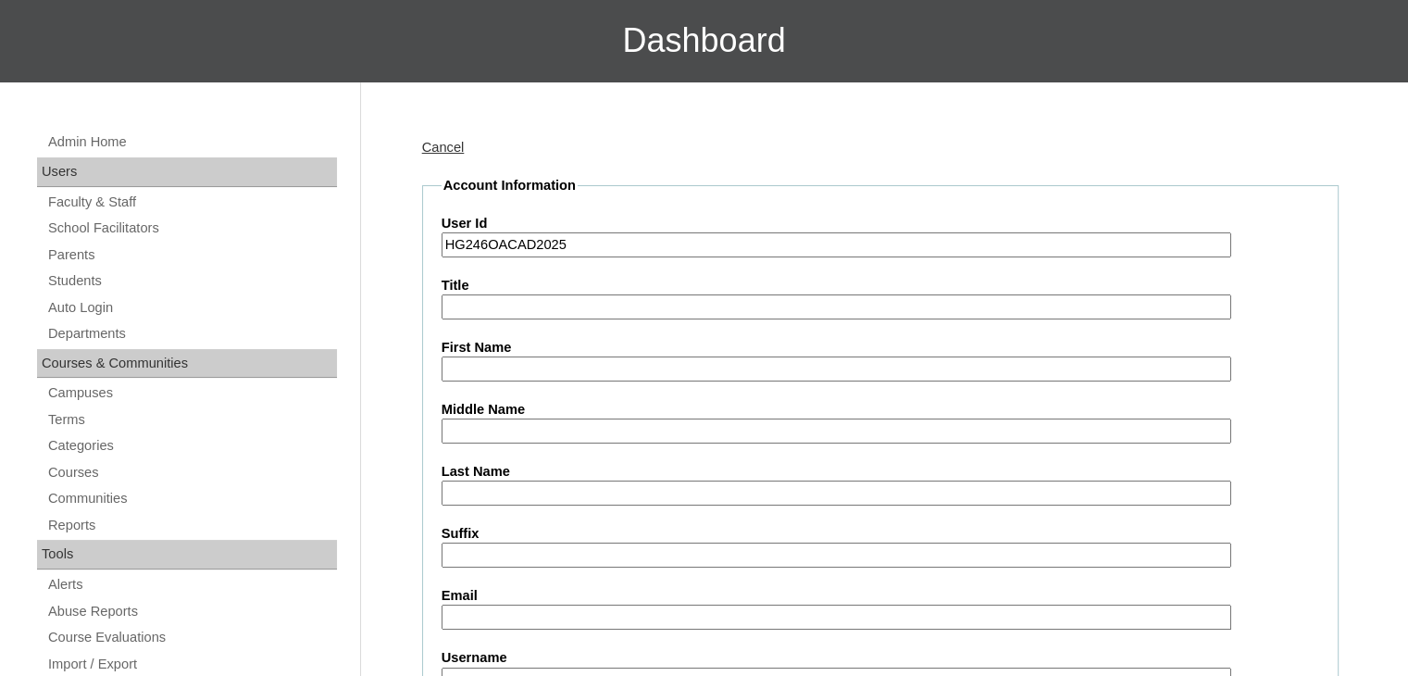
click at [549, 370] on input "First Name" at bounding box center [835, 368] width 789 height 25
type input "LeVinci [PERSON_NAME]"
click at [537, 423] on input "Middle Name" at bounding box center [835, 430] width 789 height 25
type input "Siccio"
click at [523, 480] on input "Last Name" at bounding box center [835, 492] width 789 height 25
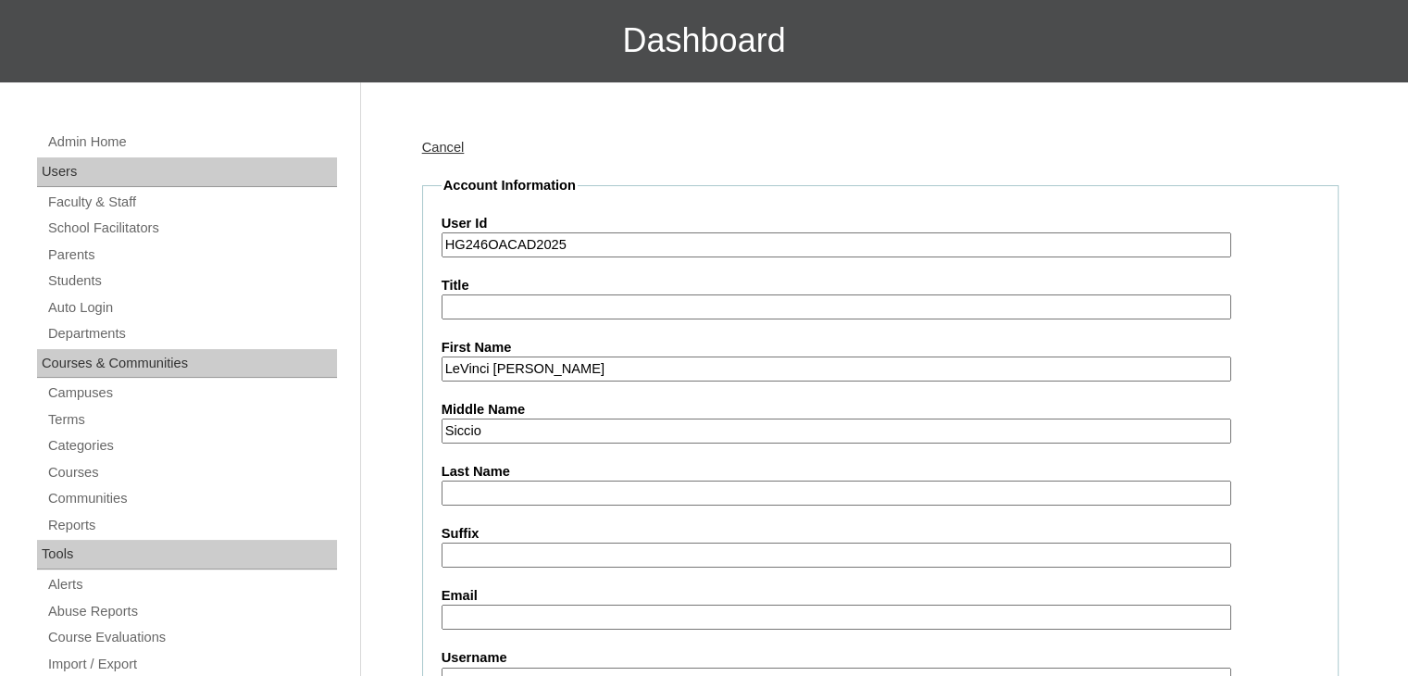
type input "Casco"
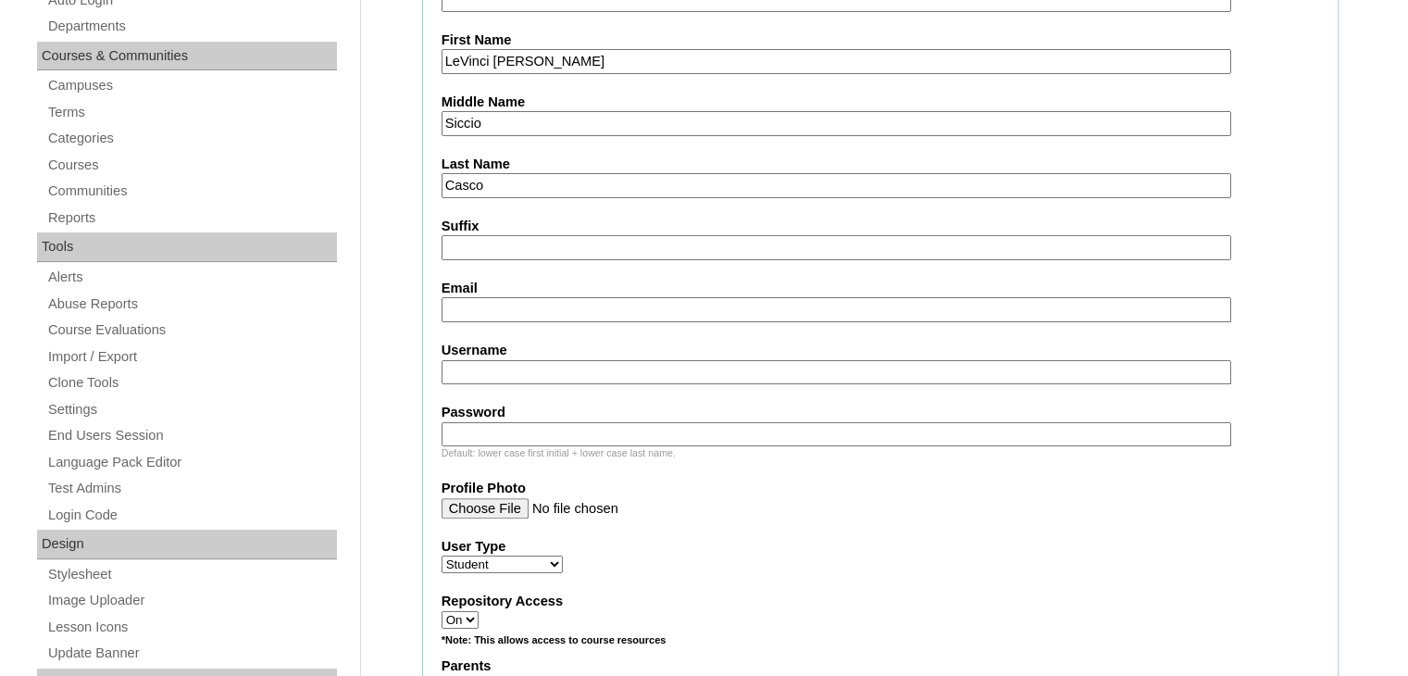
scroll to position [441, 0]
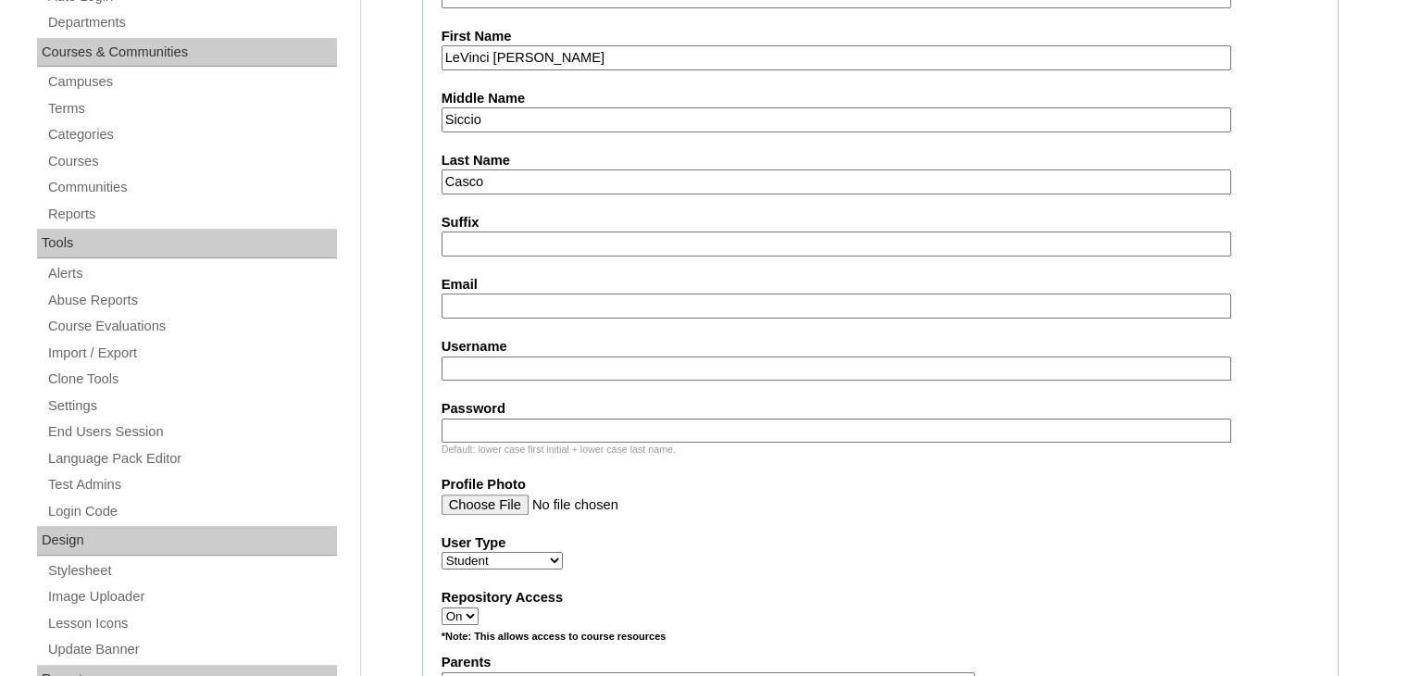
click at [586, 356] on input "Username" at bounding box center [835, 368] width 789 height 25
type input "levinci.casco2025"
click at [546, 423] on input "Password" at bounding box center [835, 430] width 789 height 25
type input "Gjybv"
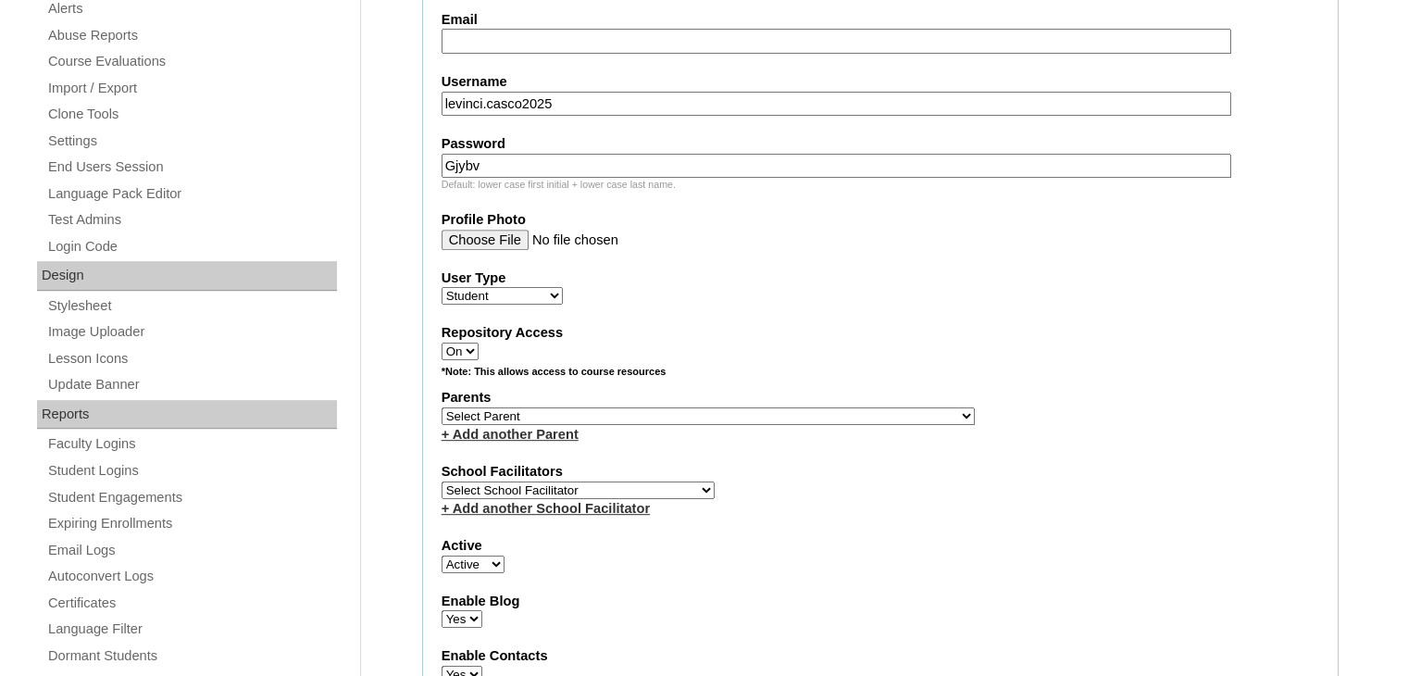
scroll to position [722, 0]
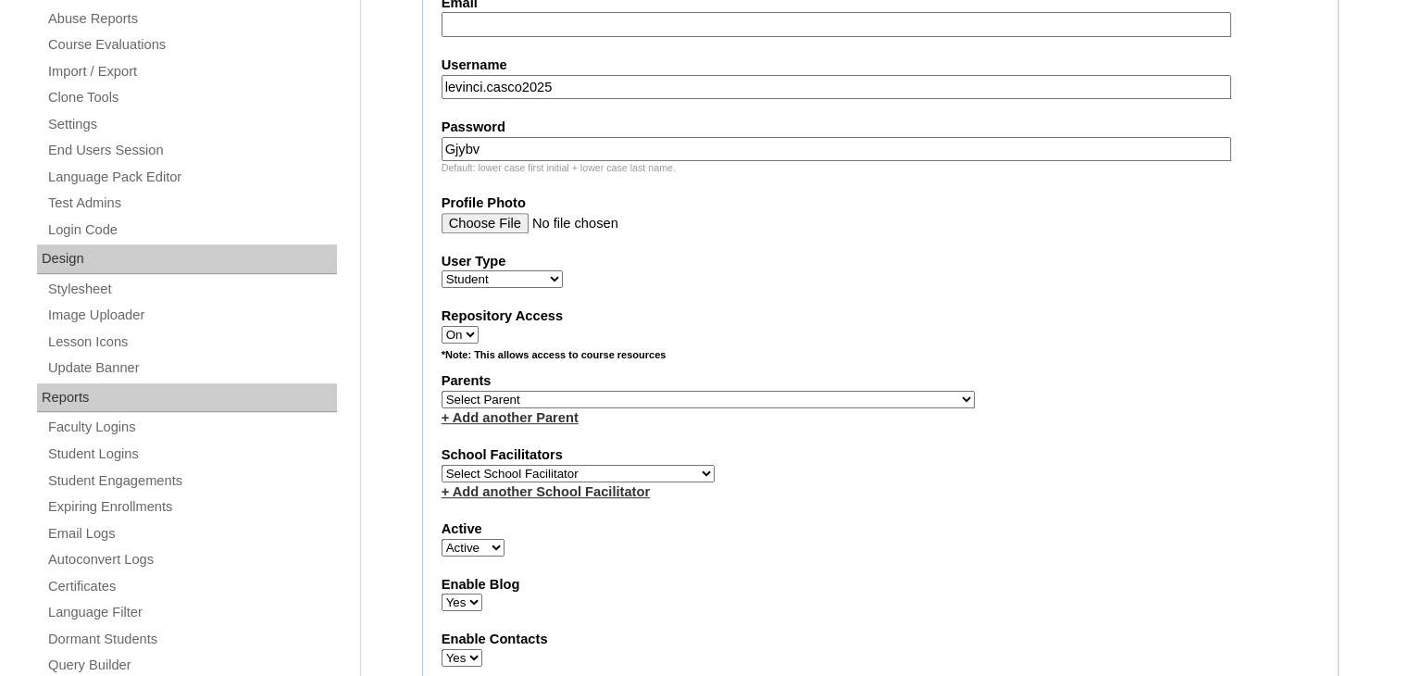
click at [588, 391] on select "Select Parent , , , , , , , , , , , , , , , , , , , , , , , , , , , , , , , , ,…" at bounding box center [707, 400] width 533 height 18
select select "43816"
click at [441, 391] on select "Select Parent , , , , , , , , , , , , , , , , , , , , , , , , , , , , , , , , ,…" at bounding box center [707, 400] width 533 height 18
click at [753, 268] on div "User Type Faculty Staff Student Parents School Facilitators" at bounding box center [879, 270] width 877 height 37
click at [640, 465] on select "Select School Facilitator Norman Añain Ruffa Abadijas Mary Abella Gloryfe Abion…" at bounding box center [577, 474] width 273 height 18
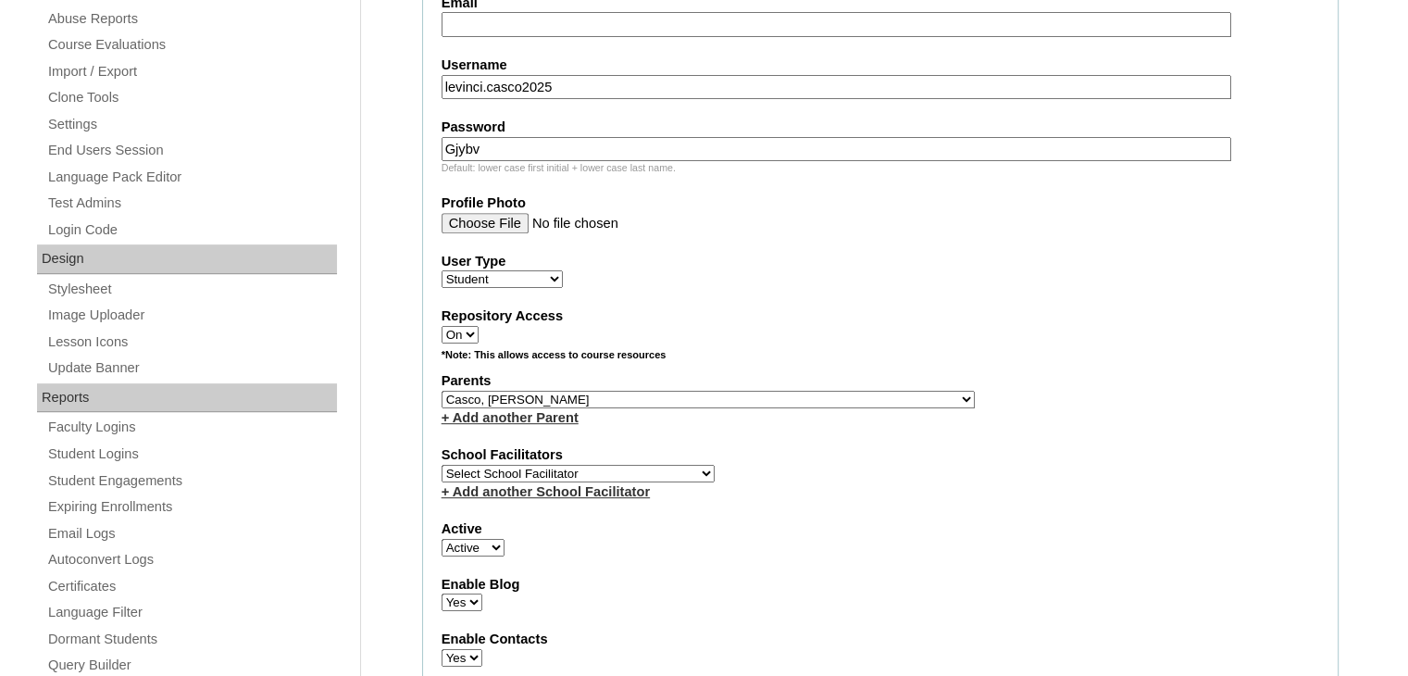
select select "43686"
click at [441, 465] on select "Select School Facilitator Norman Añain Ruffa Abadijas Mary Abella Gloryfe Abion…" at bounding box center [577, 474] width 273 height 18
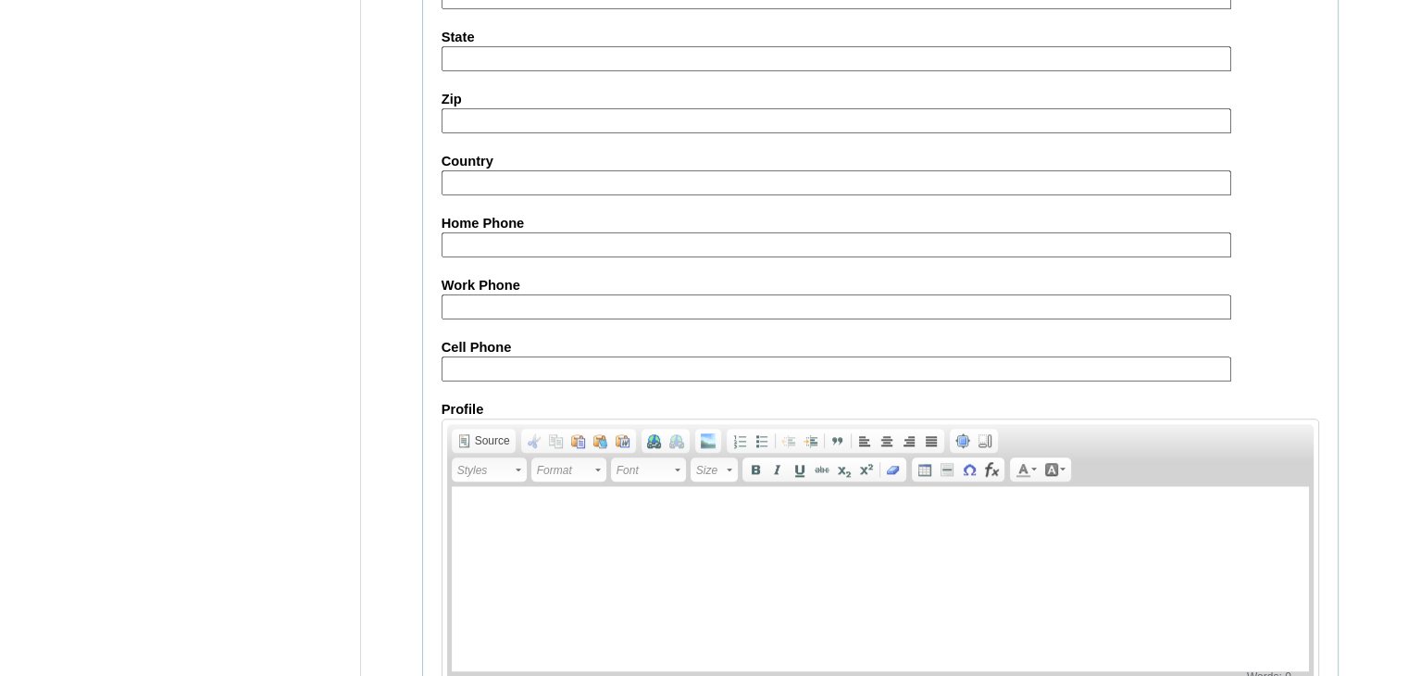
scroll to position [2121, 0]
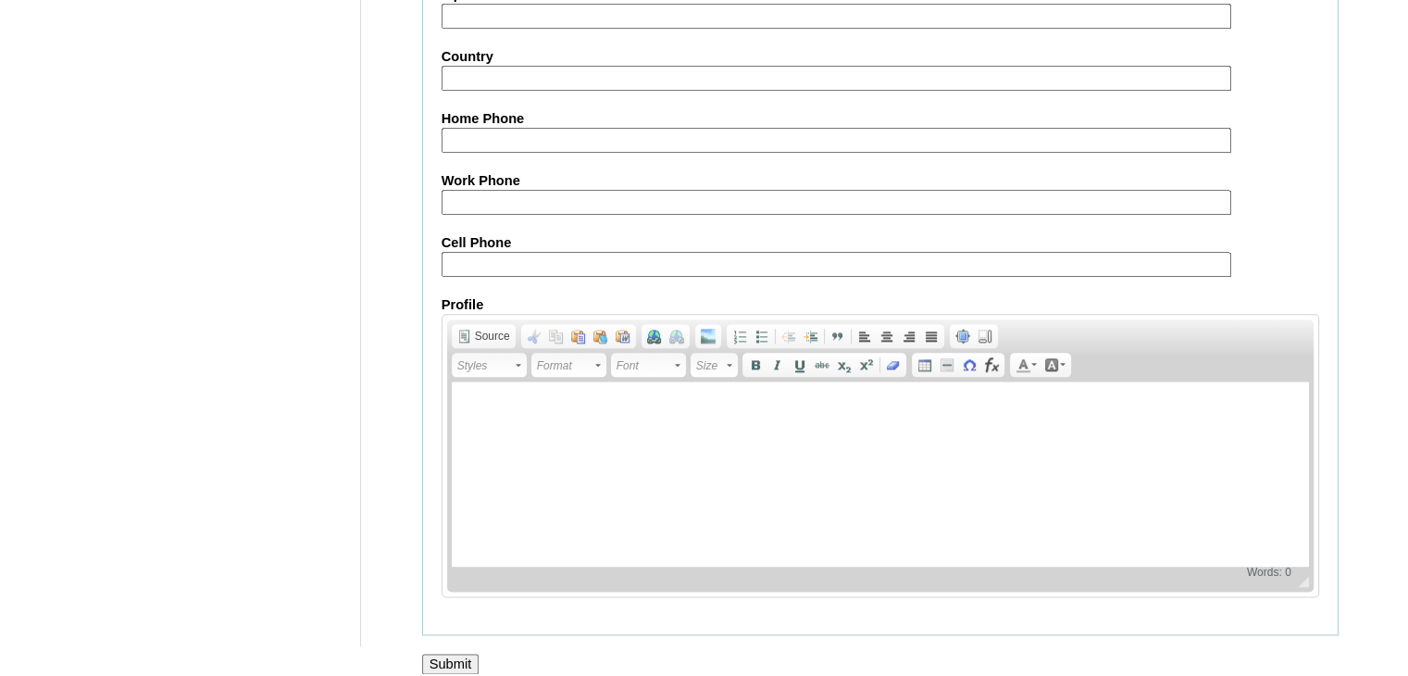
click at [466, 653] on input "Submit" at bounding box center [450, 663] width 57 height 20
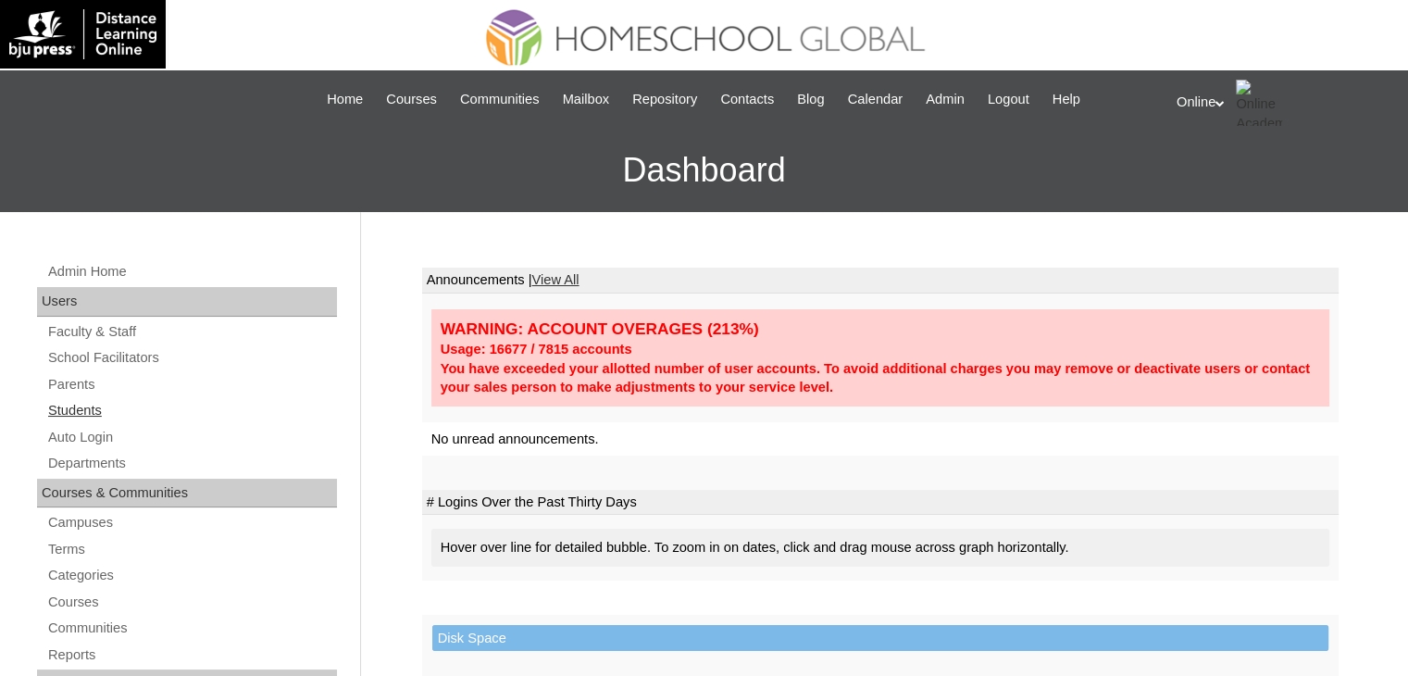
click at [86, 405] on link "Students" at bounding box center [191, 410] width 291 height 23
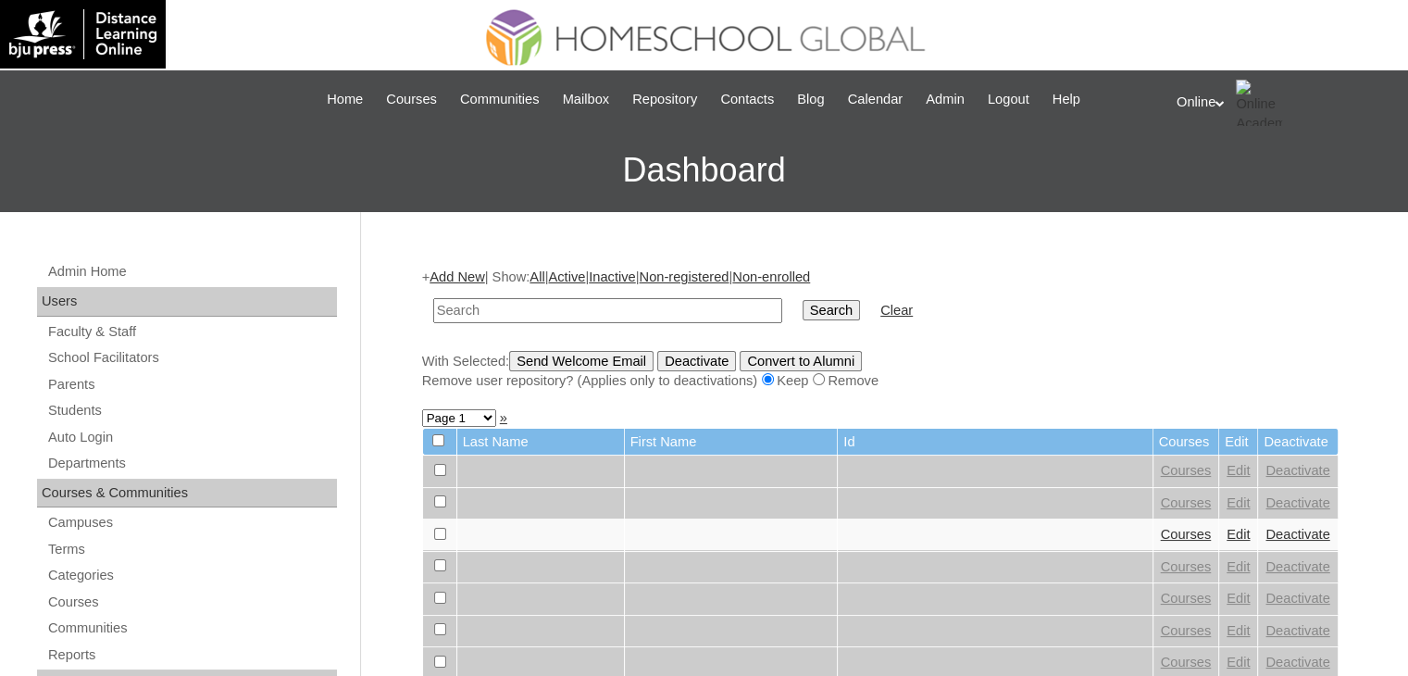
click at [541, 307] on input "text" at bounding box center [607, 310] width 349 height 25
type input "HG246OACAD2025"
click at [802, 302] on input "Search" at bounding box center [830, 310] width 57 height 20
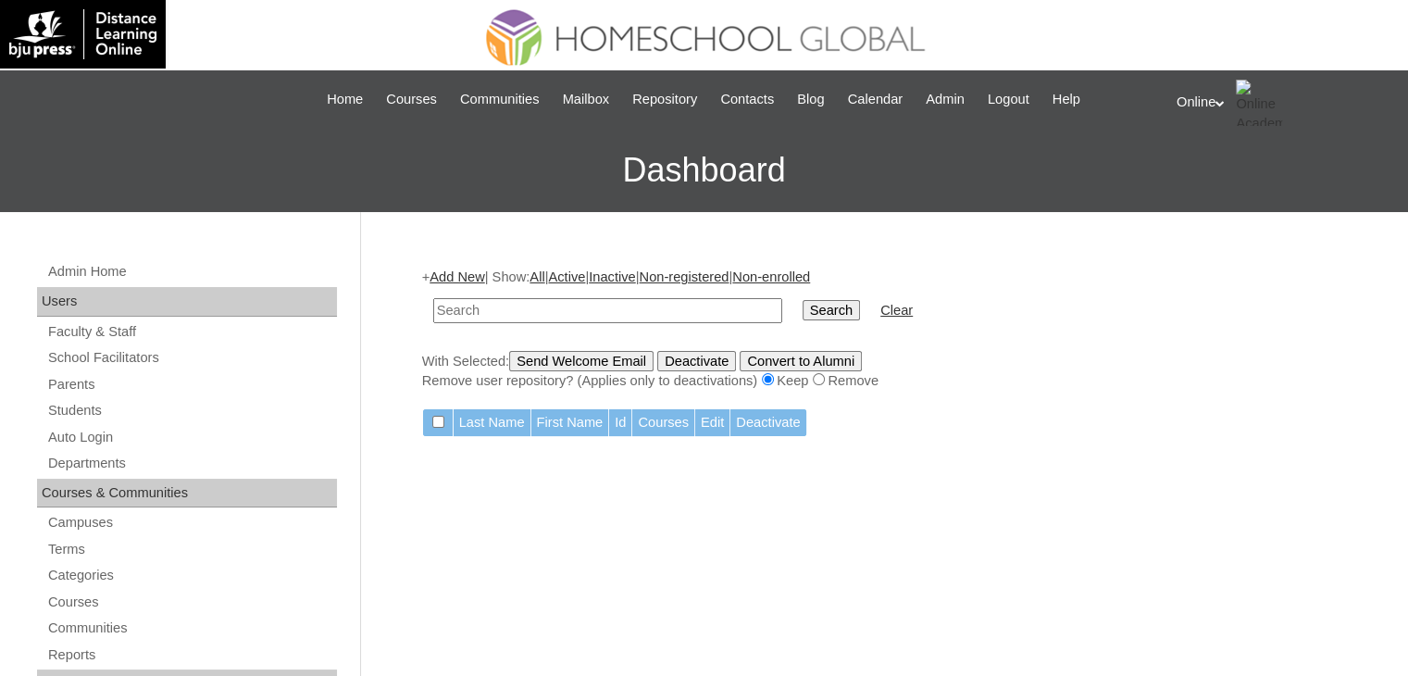
click at [476, 271] on link "Add New" at bounding box center [456, 276] width 55 height 15
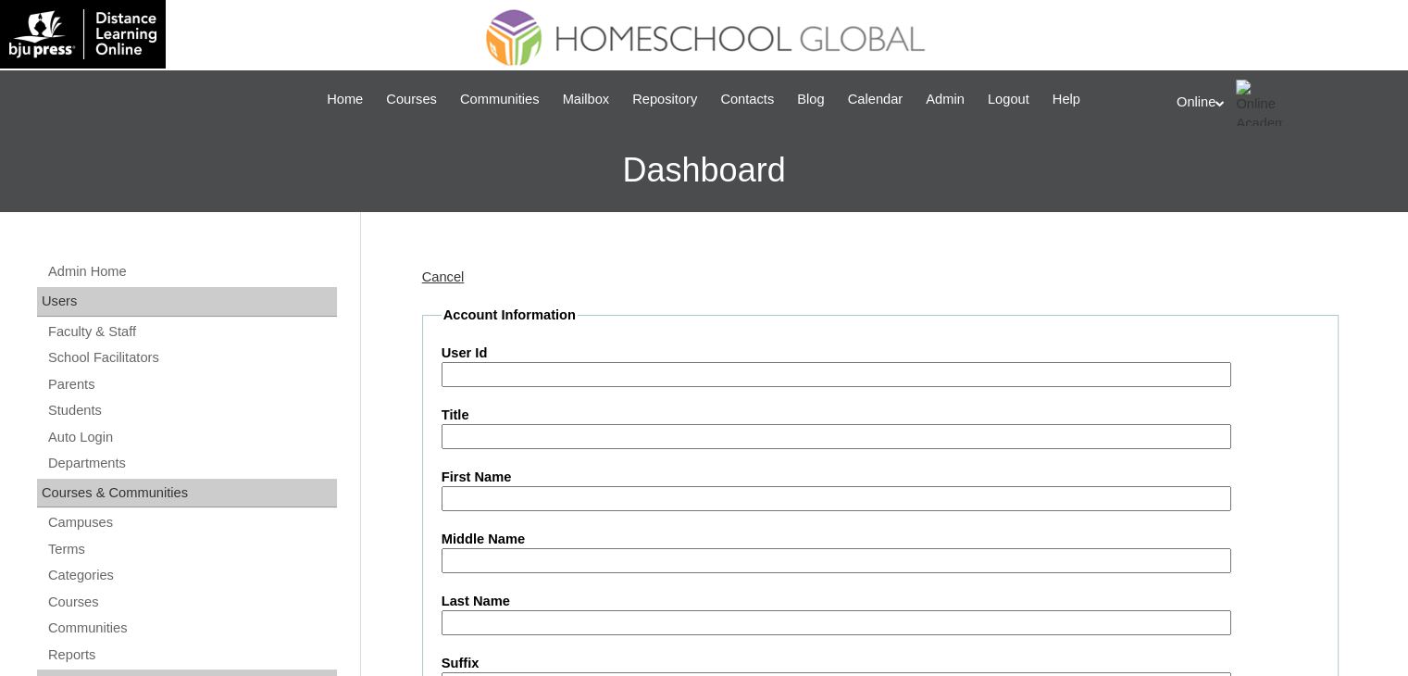
click at [533, 377] on input "User Id" at bounding box center [835, 374] width 789 height 25
type input "HG246OACAD2025"
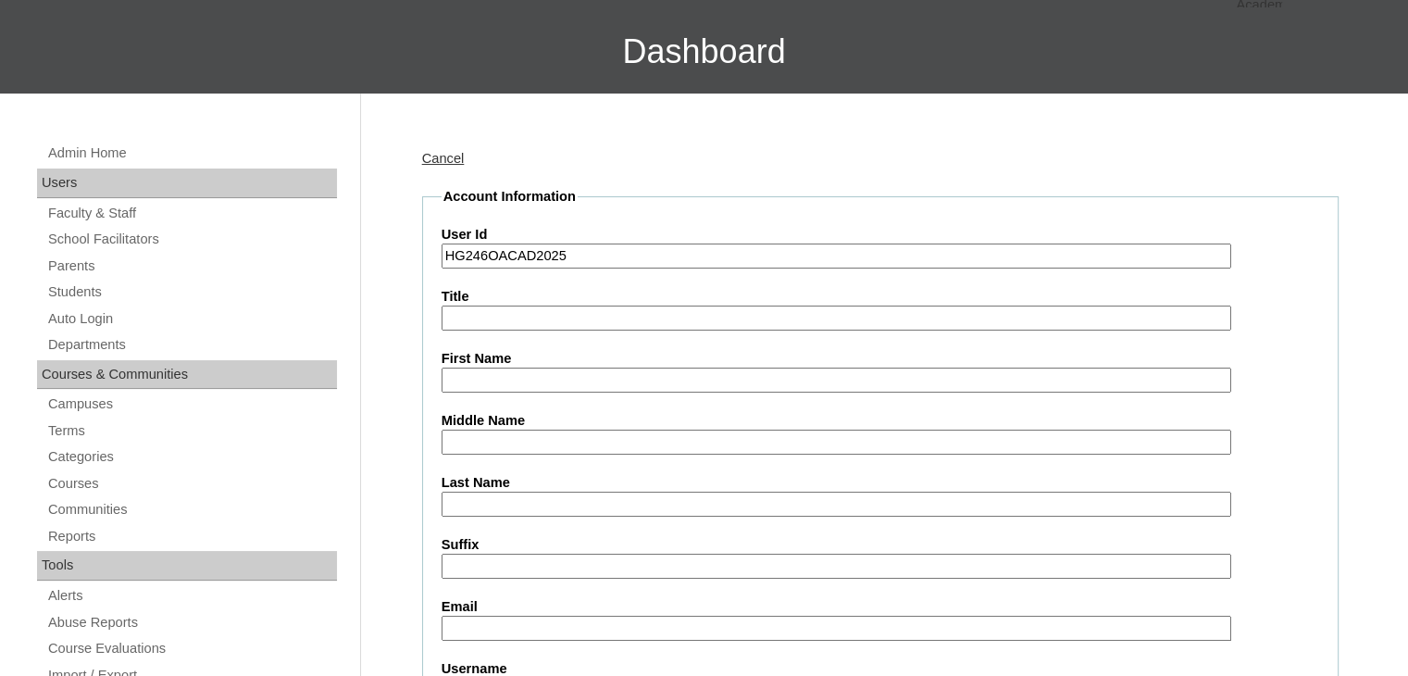
scroll to position [130, 0]
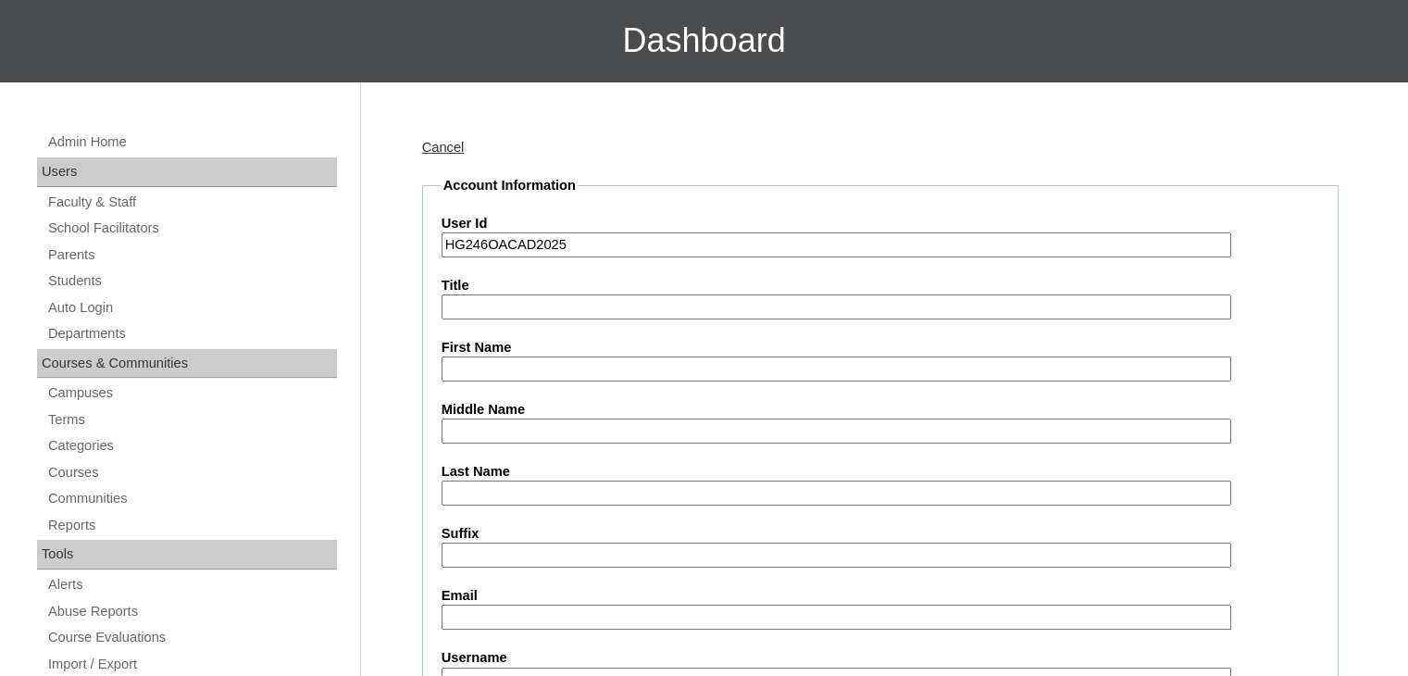
click at [562, 360] on input "First Name" at bounding box center [835, 368] width 789 height 25
type input "LeVinci Gerard"
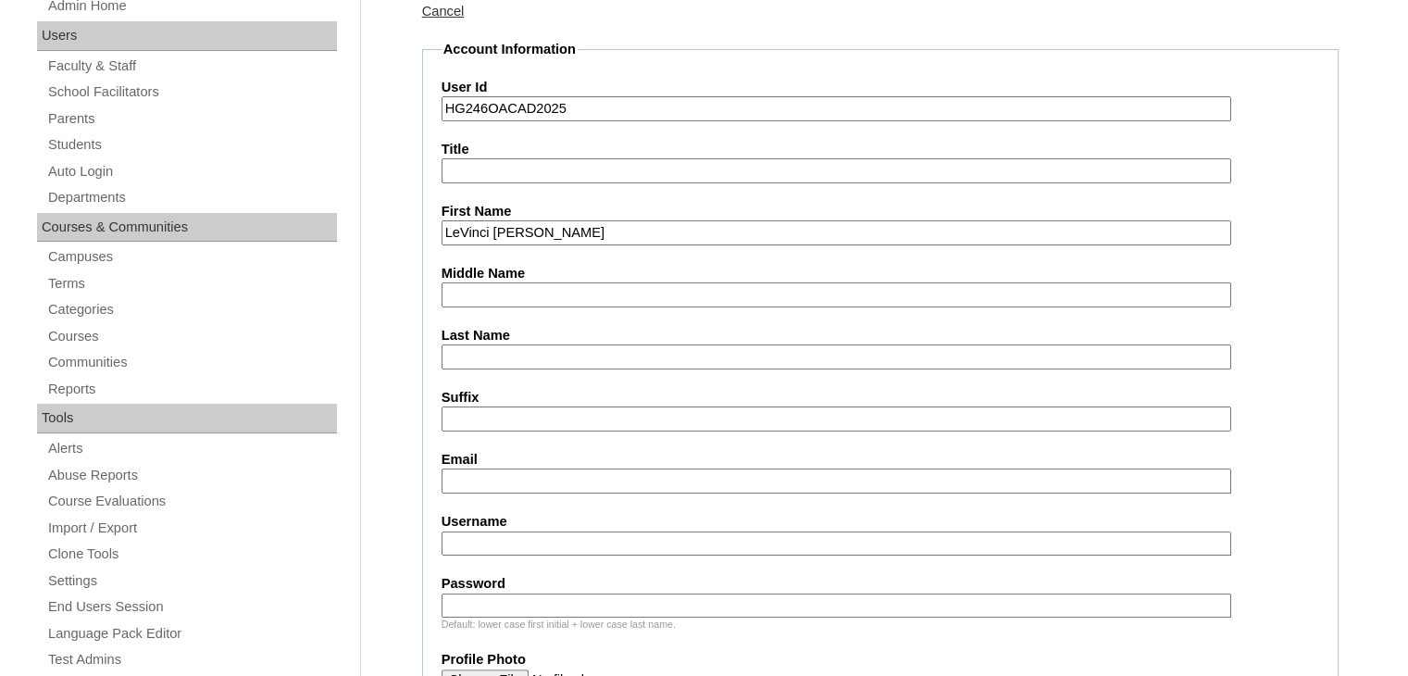
scroll to position [267, 0]
click at [536, 288] on input "Middle Name" at bounding box center [835, 293] width 789 height 25
type input "Siccio"
click at [526, 347] on input "Last Name" at bounding box center [835, 355] width 789 height 25
type input "Casco"
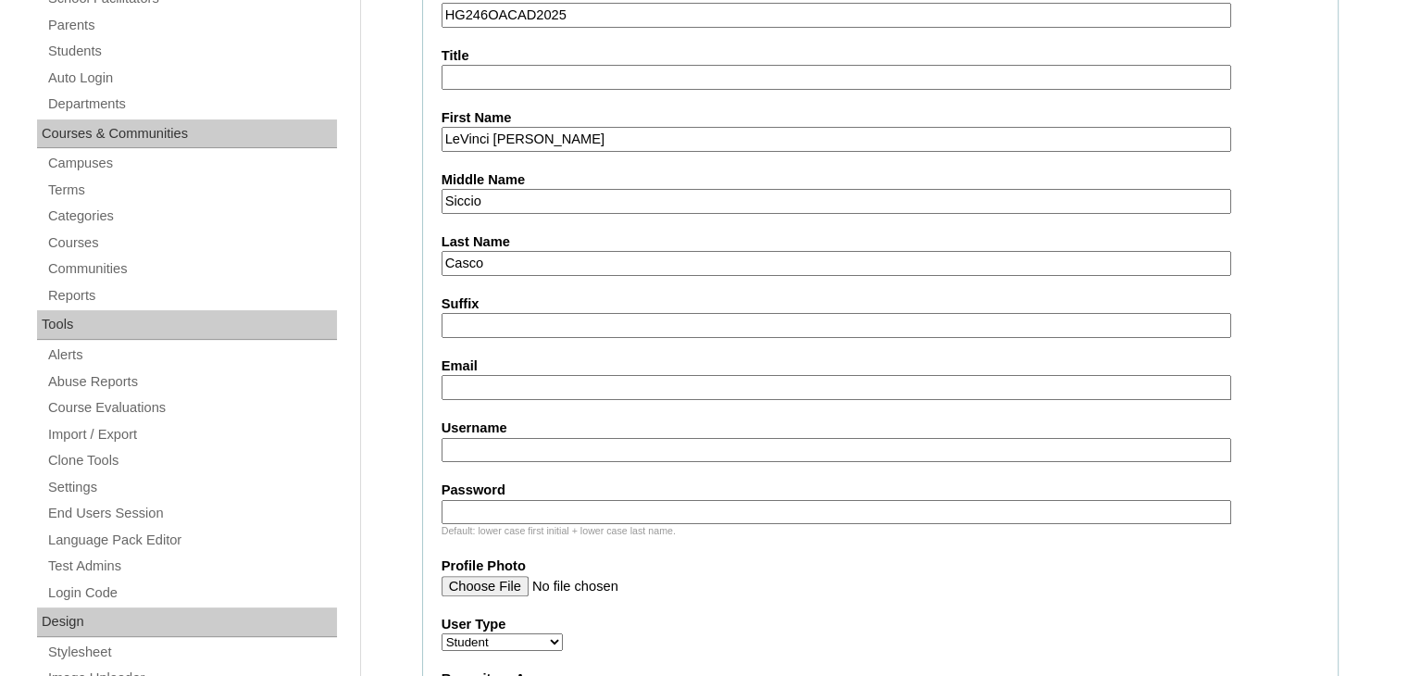
scroll to position [363, 0]
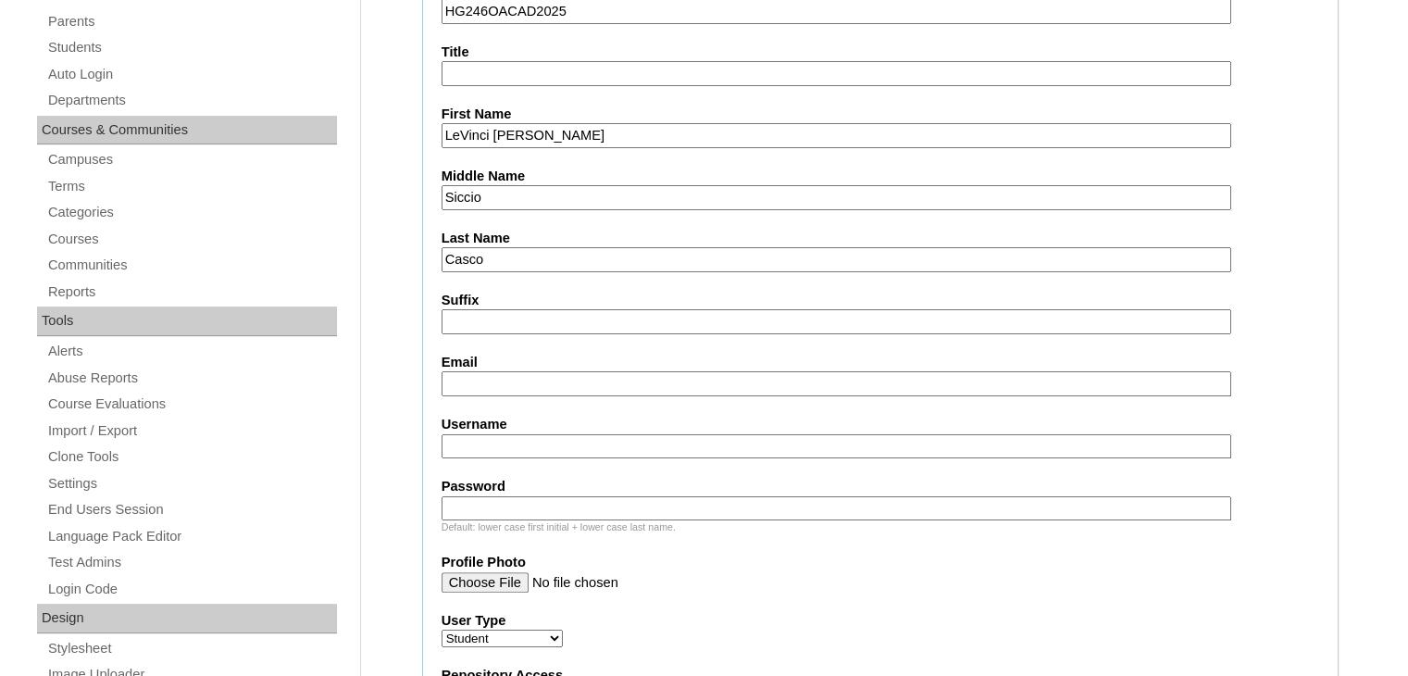
click at [523, 437] on input "Username" at bounding box center [835, 446] width 789 height 25
type input "levinci.casco2025"
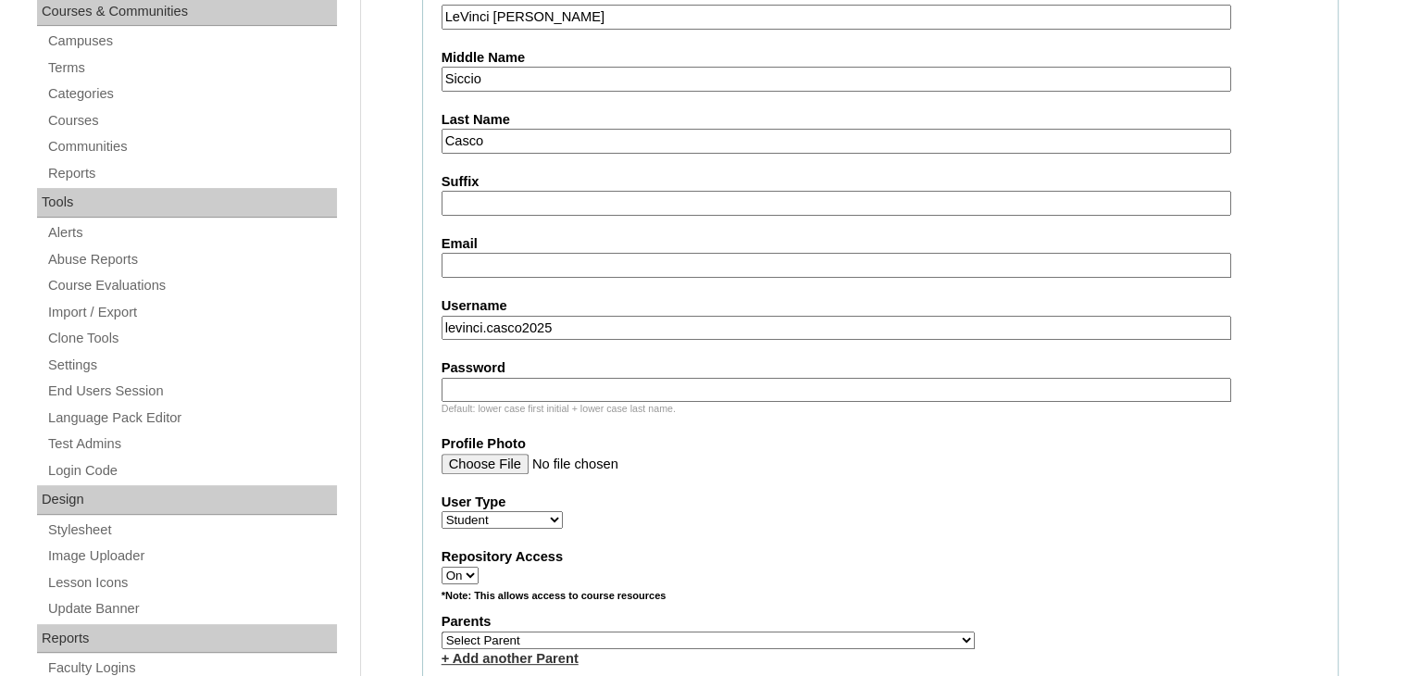
scroll to position [485, 0]
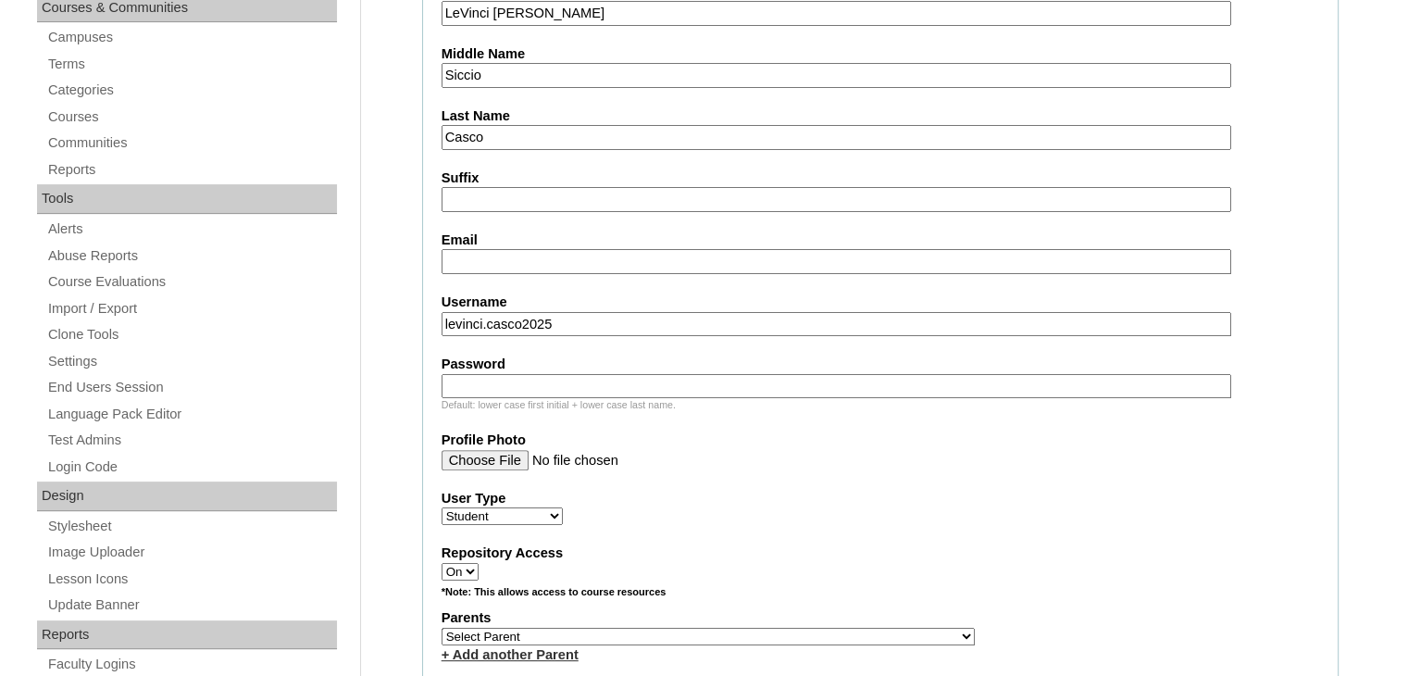
click at [566, 374] on input "Password" at bounding box center [835, 386] width 789 height 25
type input "Gjybv"
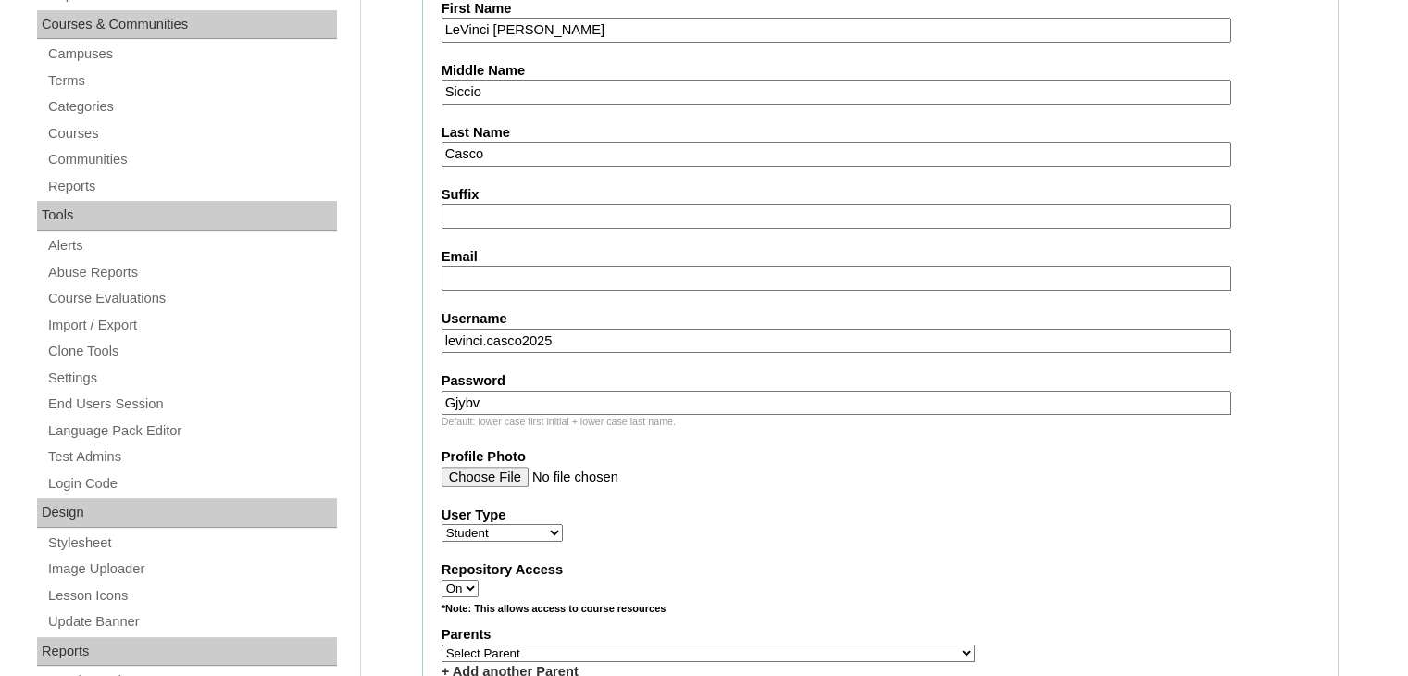
scroll to position [466, 0]
click at [527, 276] on input "Email" at bounding box center [835, 279] width 789 height 25
type input "mumumamu@yahoo.com"
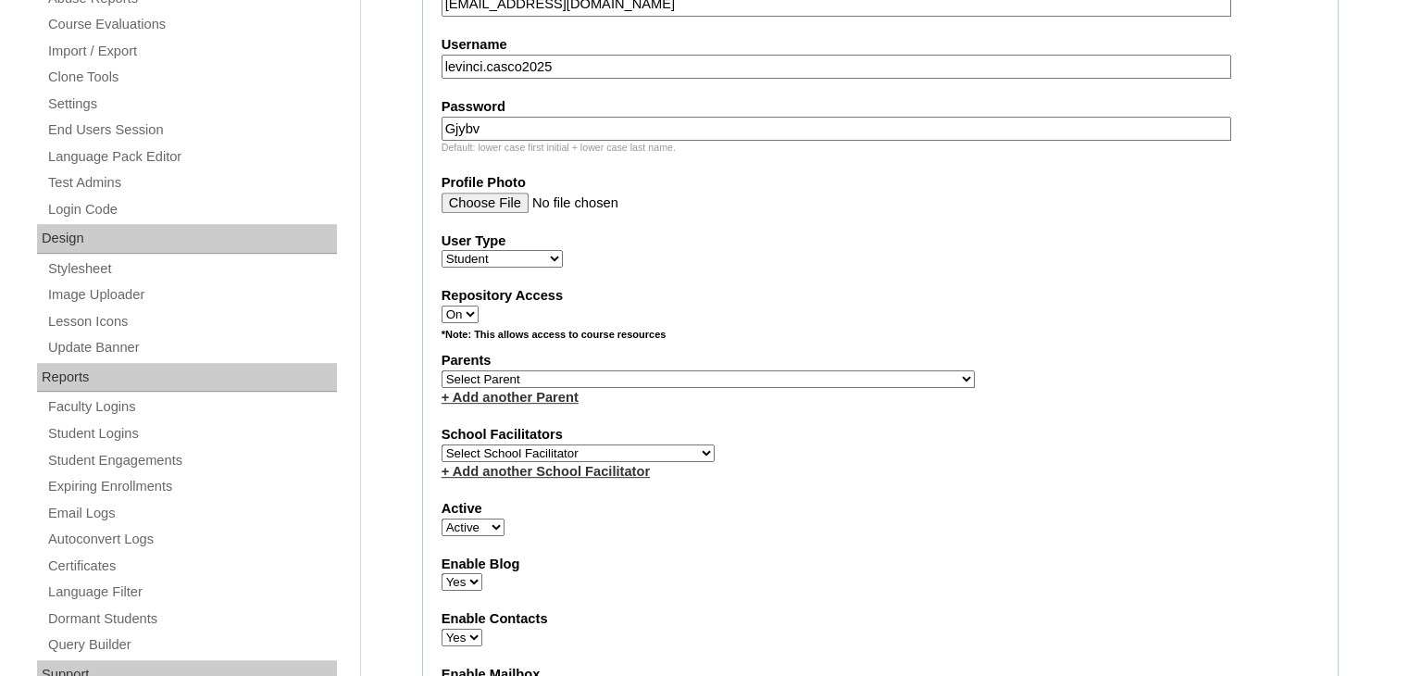
scroll to position [785, 0]
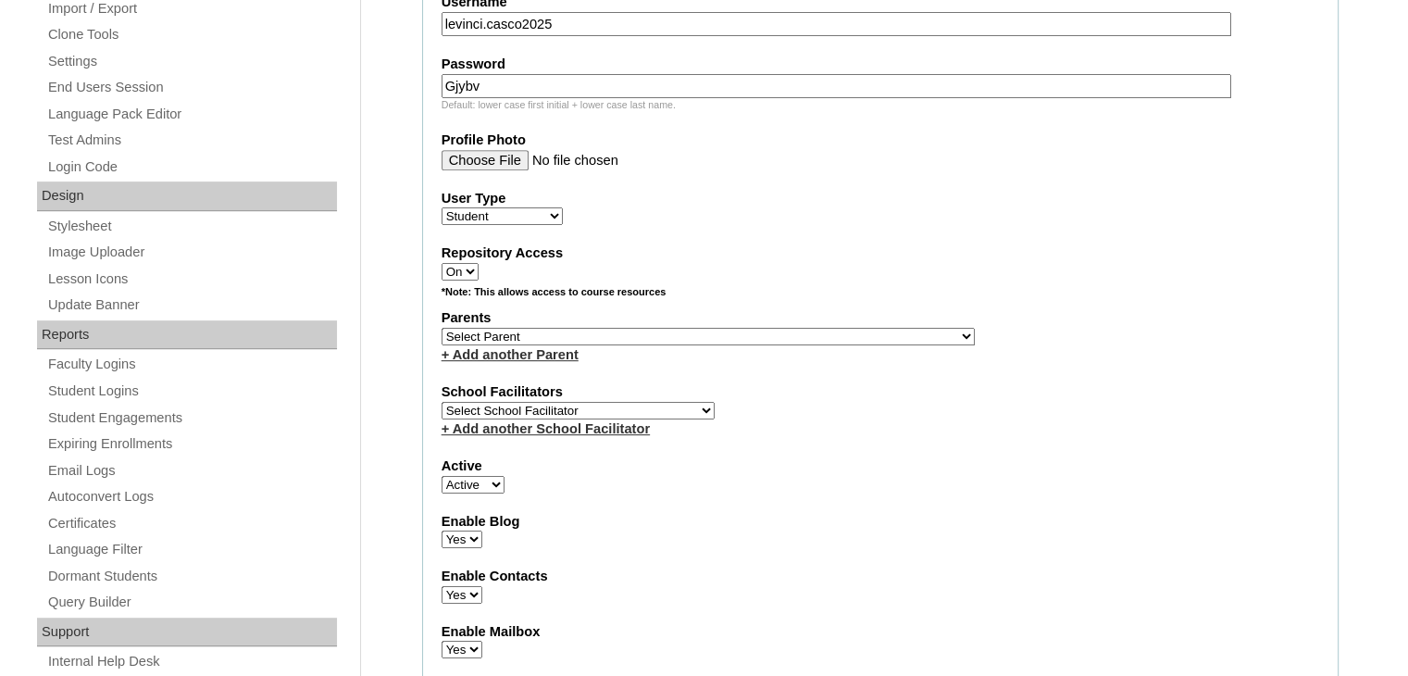
click at [728, 328] on select "Select Parent , , , , , , , , , , , , , , , , , , , , , , , , , , , , , , , , ,…" at bounding box center [707, 337] width 533 height 18
click at [838, 201] on div "User Type Faculty Staff Student Parents School Facilitators" at bounding box center [879, 207] width 877 height 37
click at [641, 328] on select "Select Parent , , , , , , , , , , , , , , , , , , , , , , , , , , , , , , , , ,…" at bounding box center [707, 337] width 533 height 18
select select "43816"
click at [441, 328] on select "Select Parent , , , , , , , , , , , , , , , , , , , , , , , , , , , , , , , , ,…" at bounding box center [707, 337] width 533 height 18
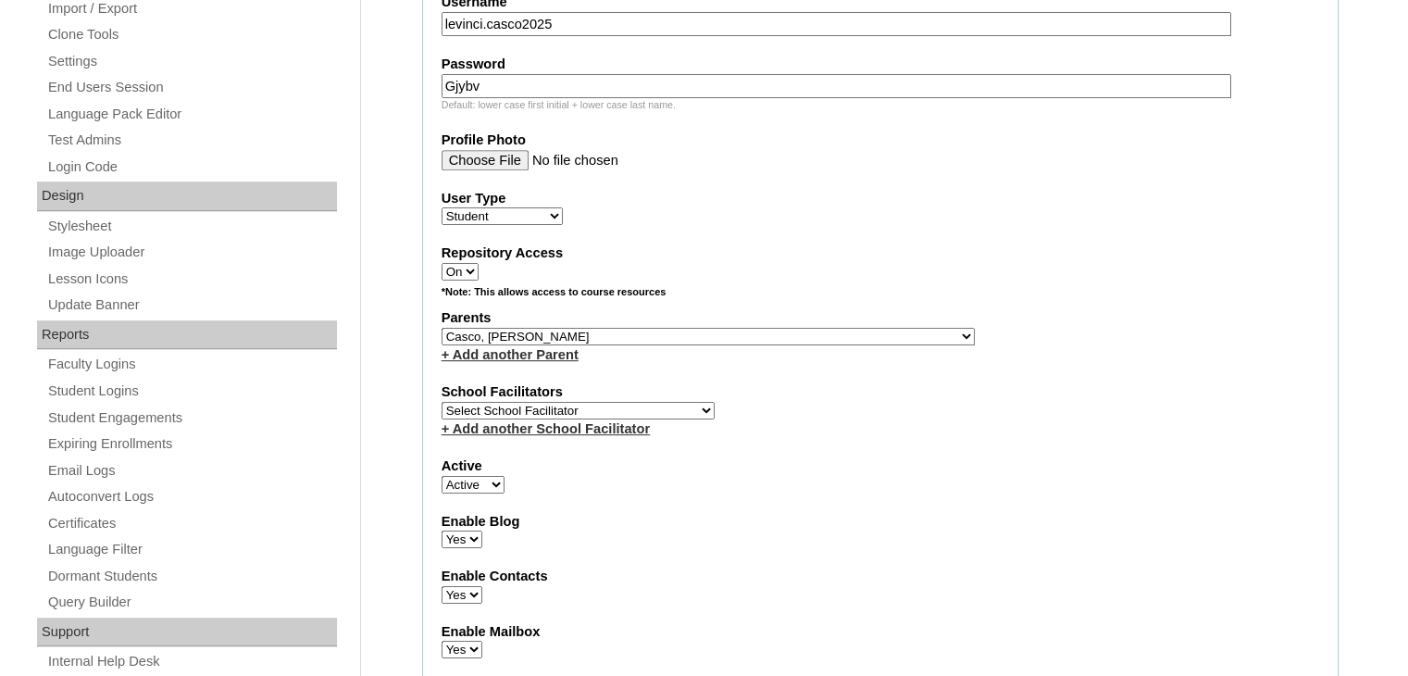
click at [889, 386] on label "School Facilitators" at bounding box center [879, 391] width 877 height 19
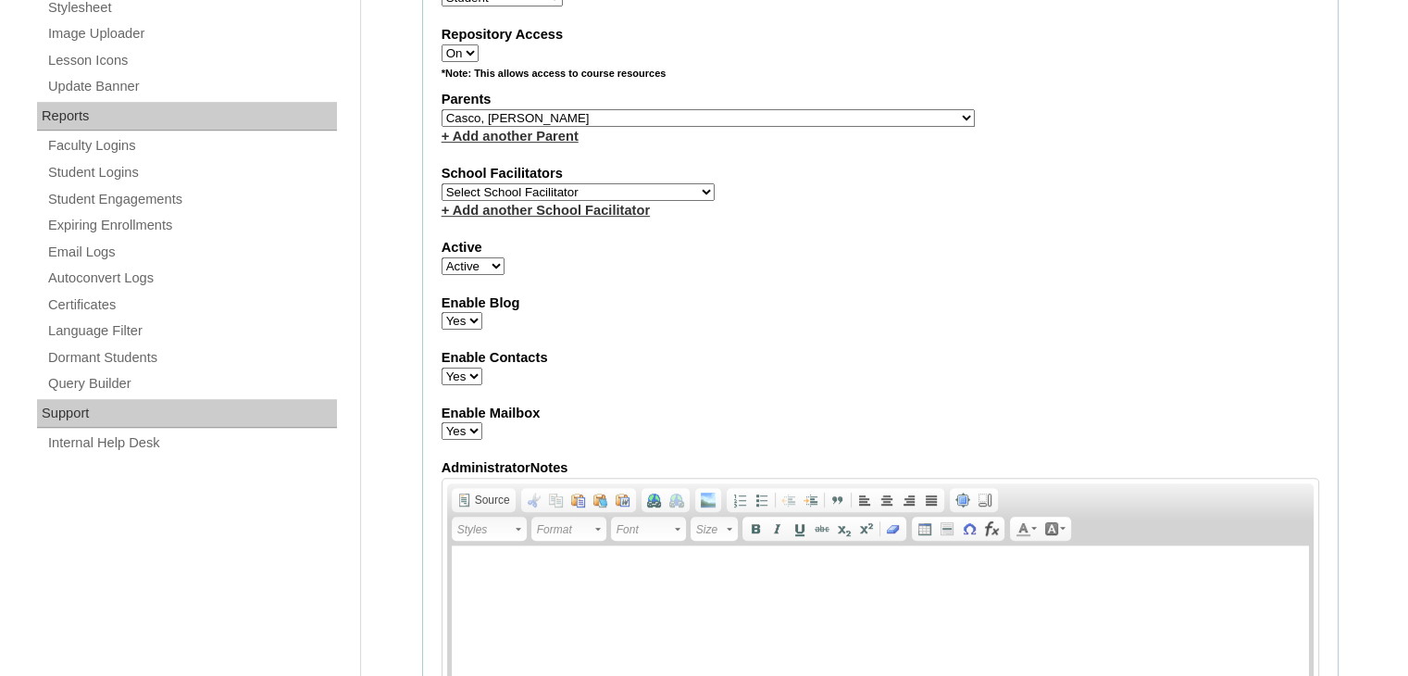
scroll to position [1011, 0]
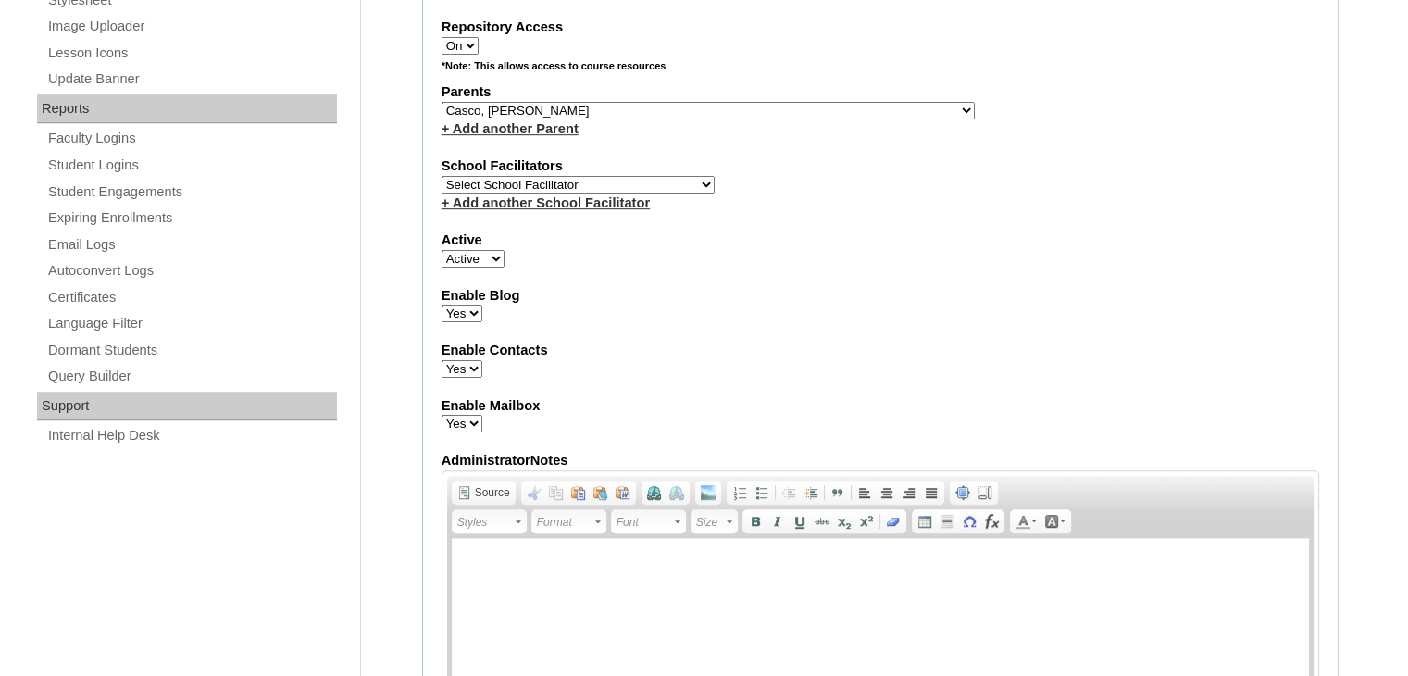
click at [650, 176] on select "Select School Facilitator Norman Añain Ruffa Abadijas Mary Abella Gloryfe Abion…" at bounding box center [577, 185] width 273 height 18
select select "43686"
click at [441, 176] on select "Select School Facilitator Norman Añain Ruffa Abadijas Mary Abella Gloryfe Abion…" at bounding box center [577, 185] width 273 height 18
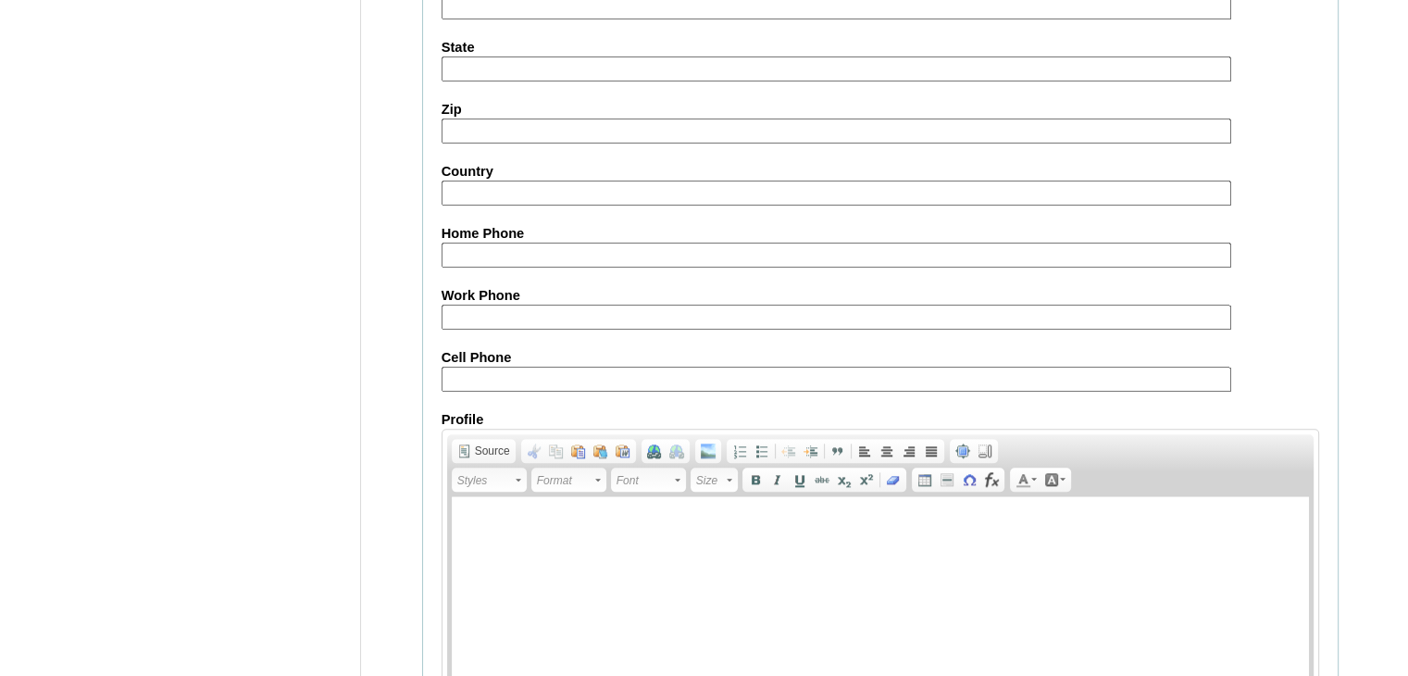
scroll to position [2121, 0]
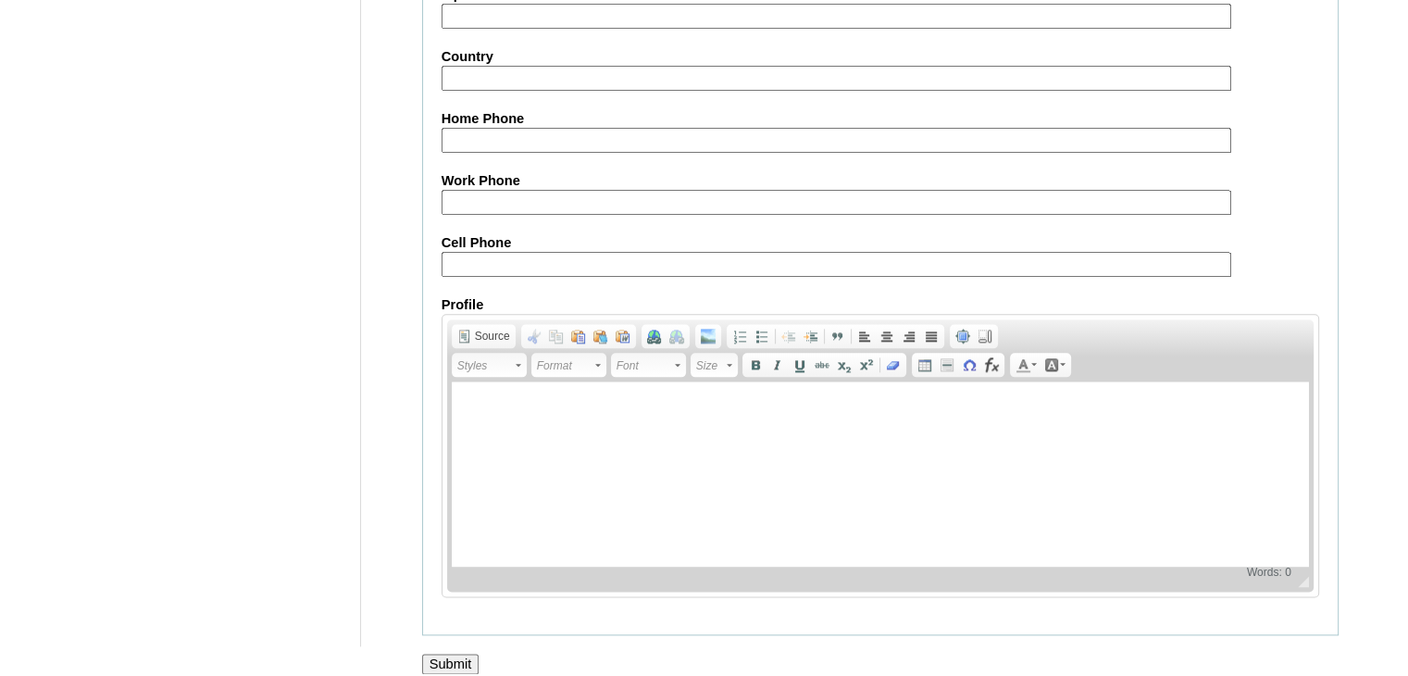
click at [452, 653] on input "Submit" at bounding box center [450, 663] width 57 height 20
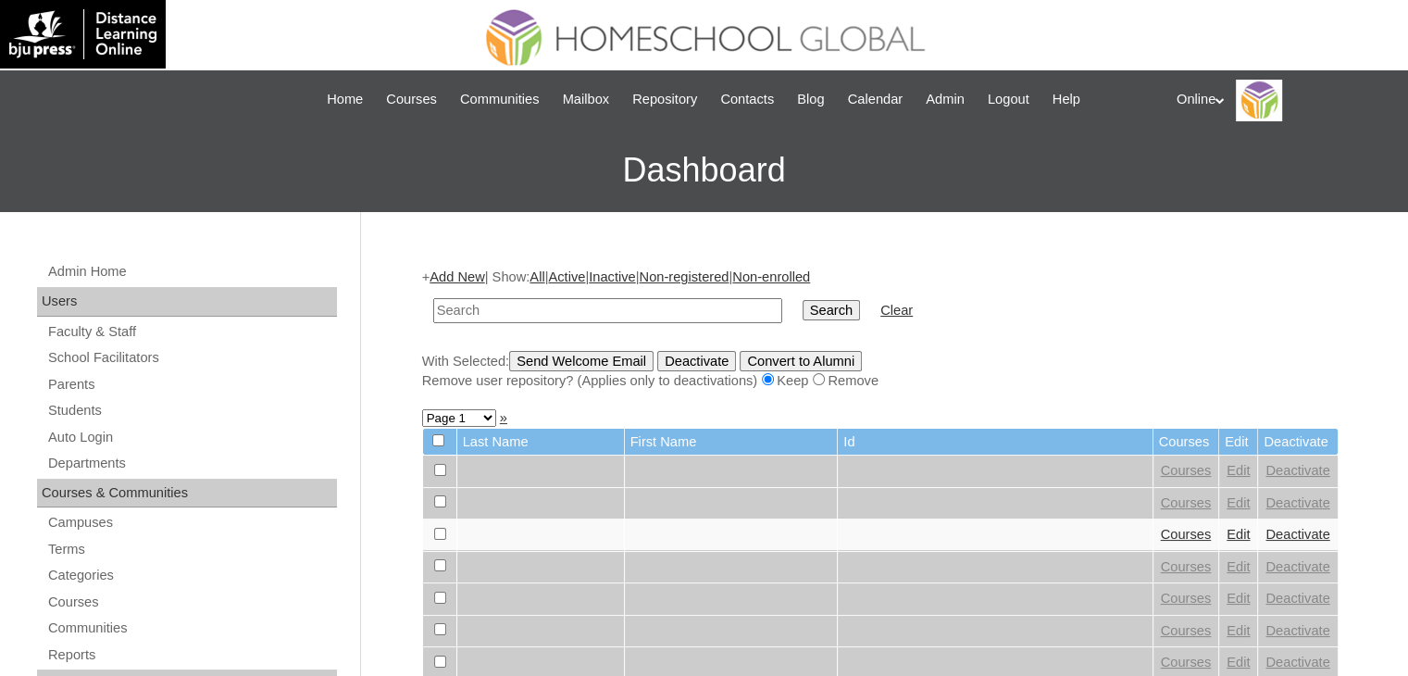
click at [959, 308] on form "Search Clear" at bounding box center [880, 310] width 916 height 47
click at [488, 308] on input "text" at bounding box center [607, 310] width 349 height 25
type input "HG246OACAD2025"
click at [802, 301] on input "Search" at bounding box center [830, 310] width 57 height 20
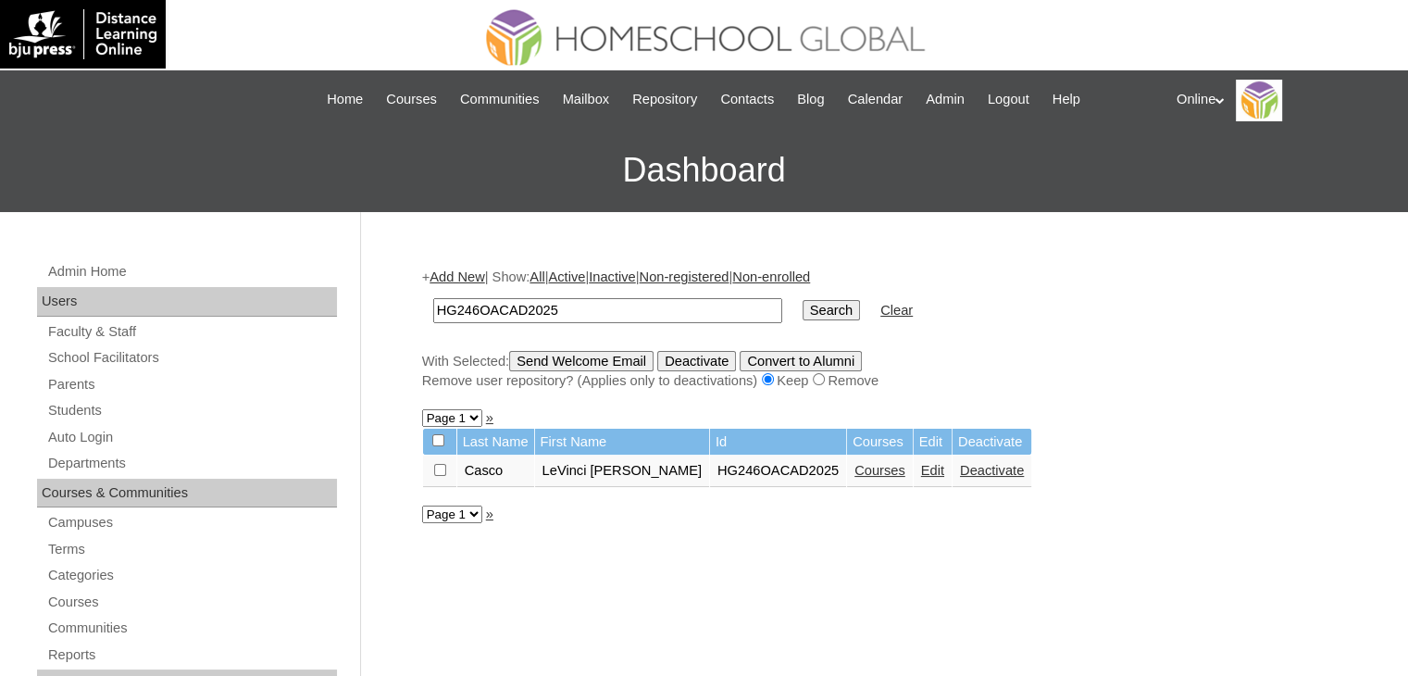
click at [854, 467] on link "Courses" at bounding box center [879, 470] width 51 height 15
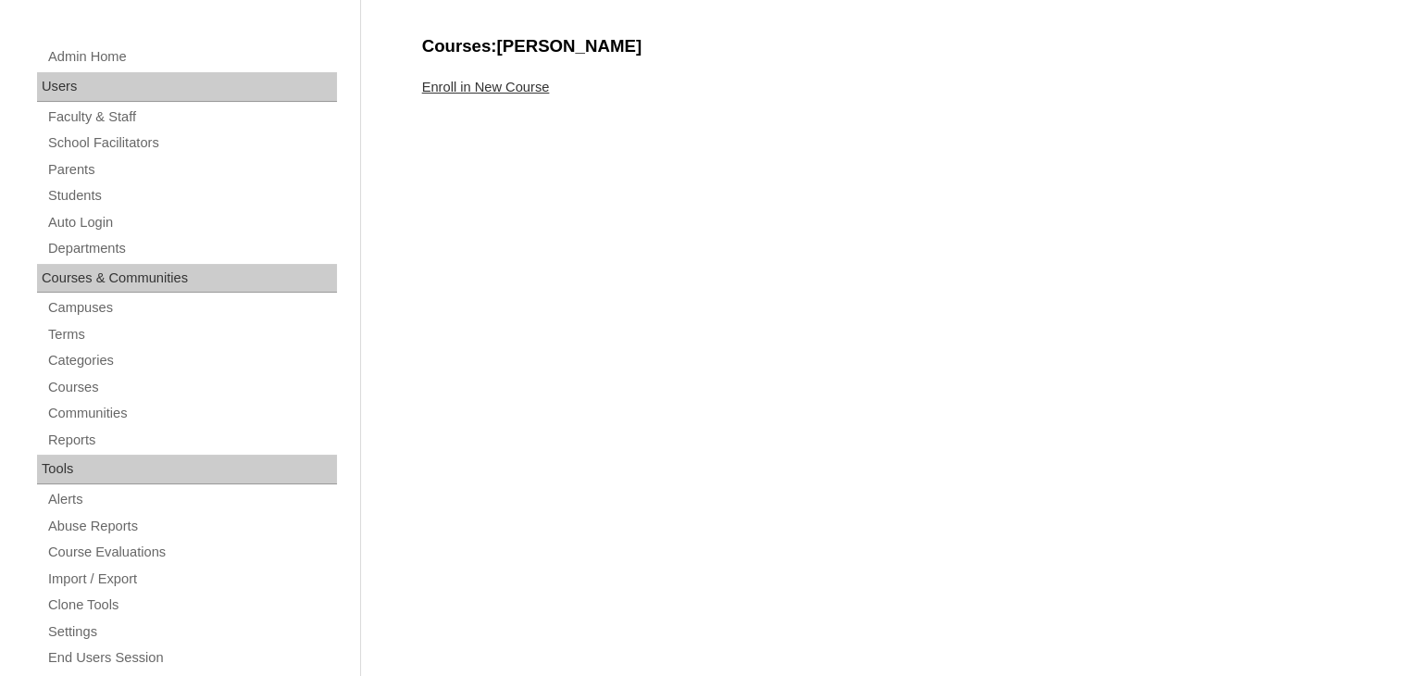
scroll to position [200, 0]
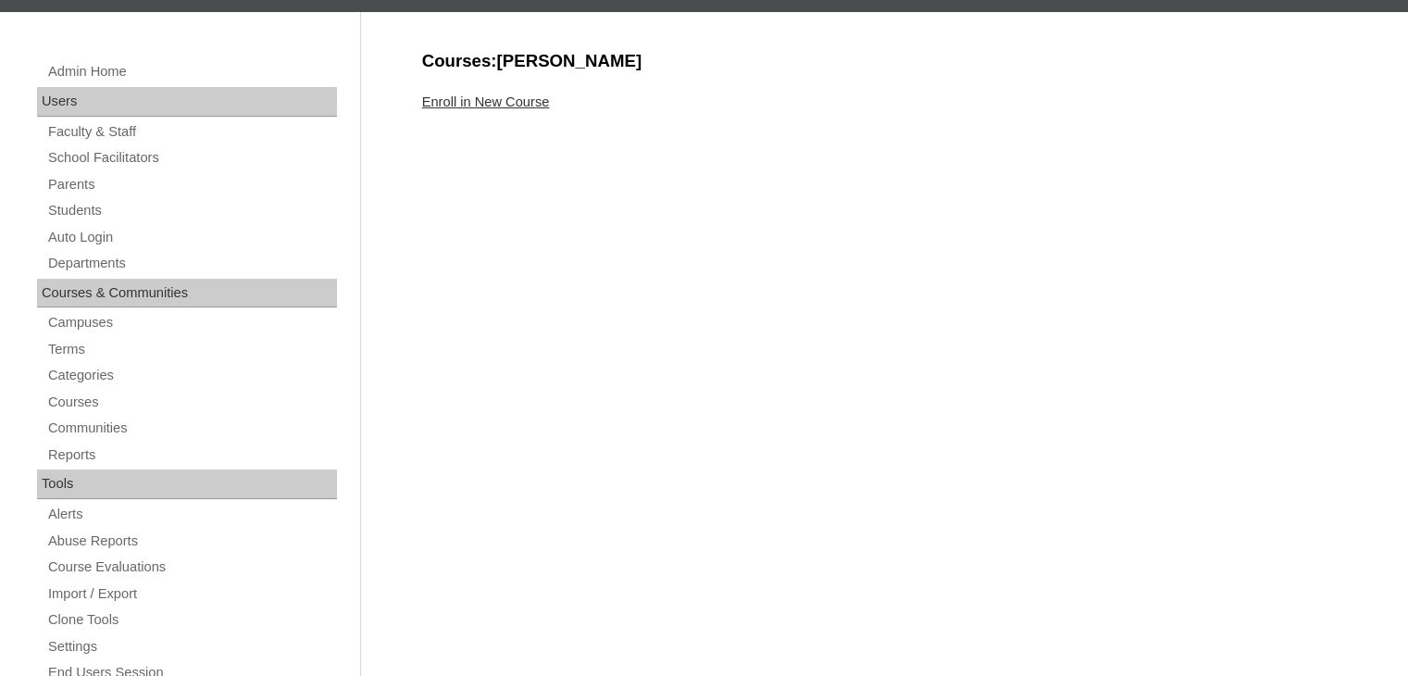
click at [497, 94] on link "Enroll in New Course" at bounding box center [486, 101] width 128 height 15
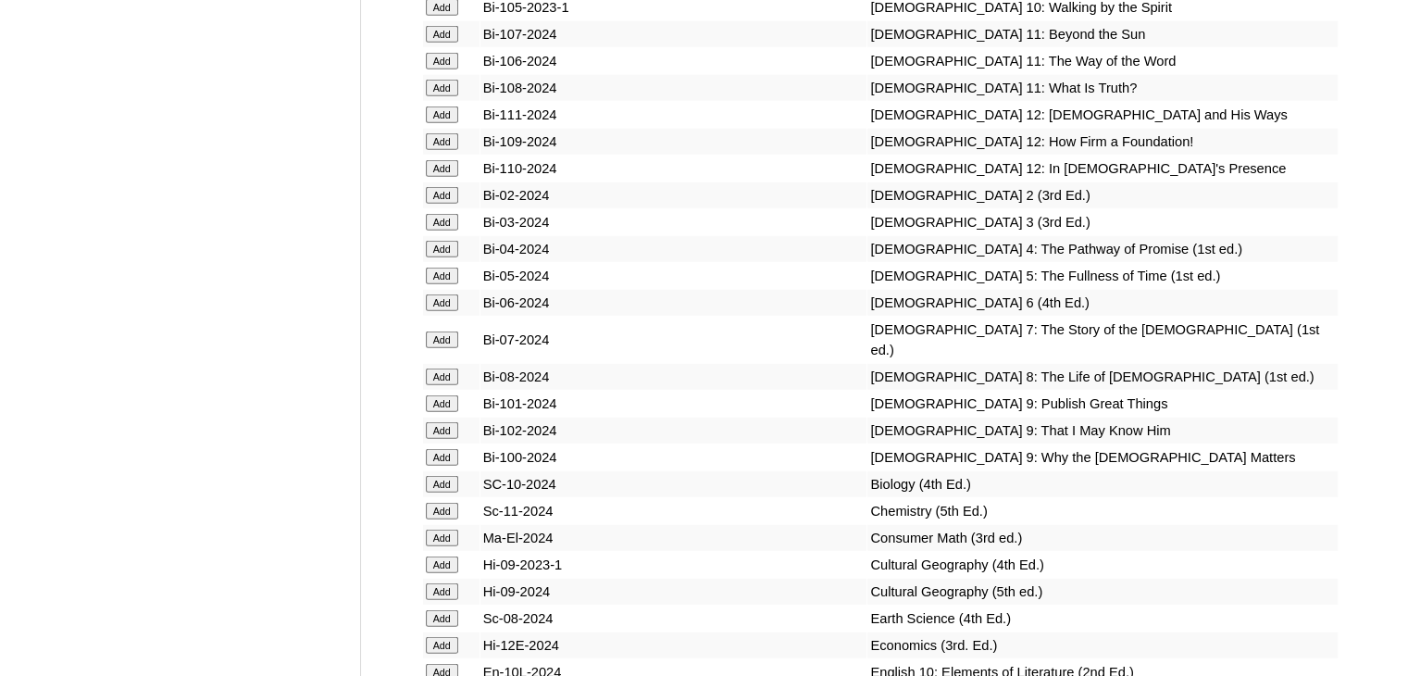
scroll to position [4887, 0]
click at [443, 257] on input "Add" at bounding box center [442, 249] width 32 height 17
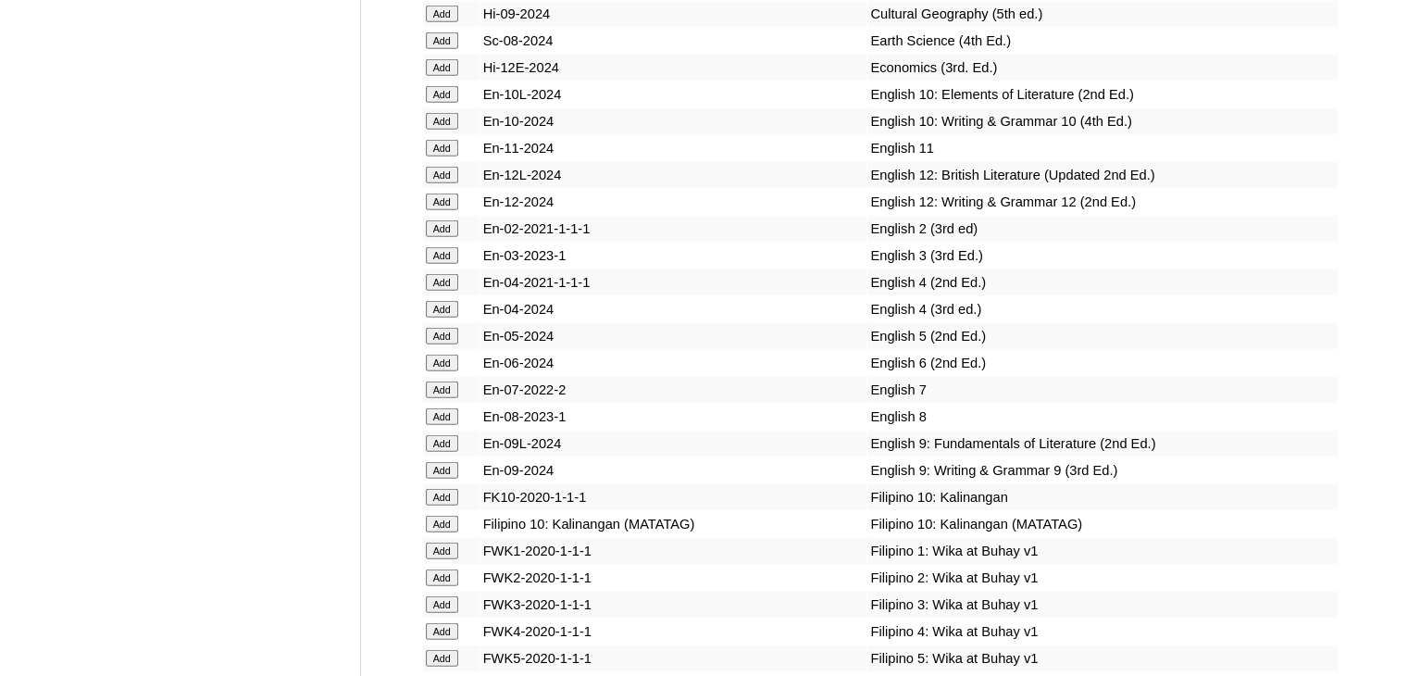
scroll to position [5466, 0]
click at [443, 316] on input "Add" at bounding box center [442, 307] width 32 height 17
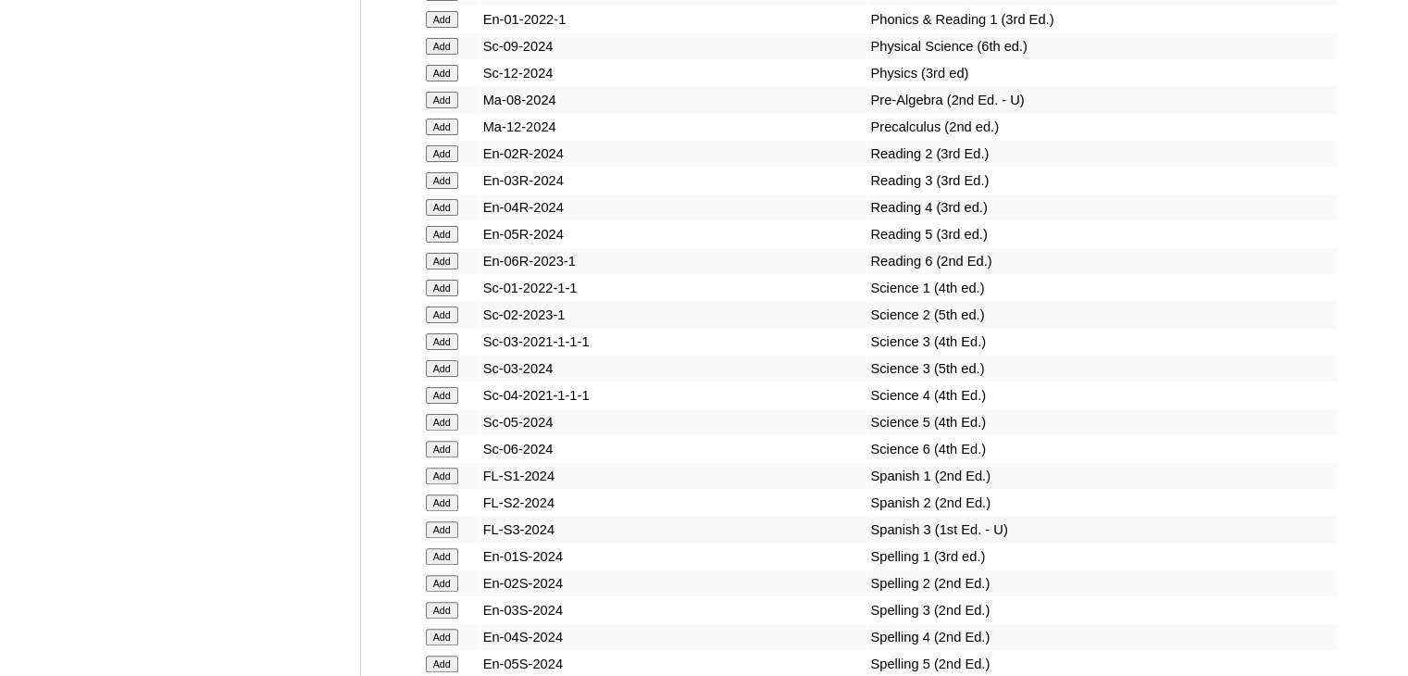
scroll to position [7488, 0]
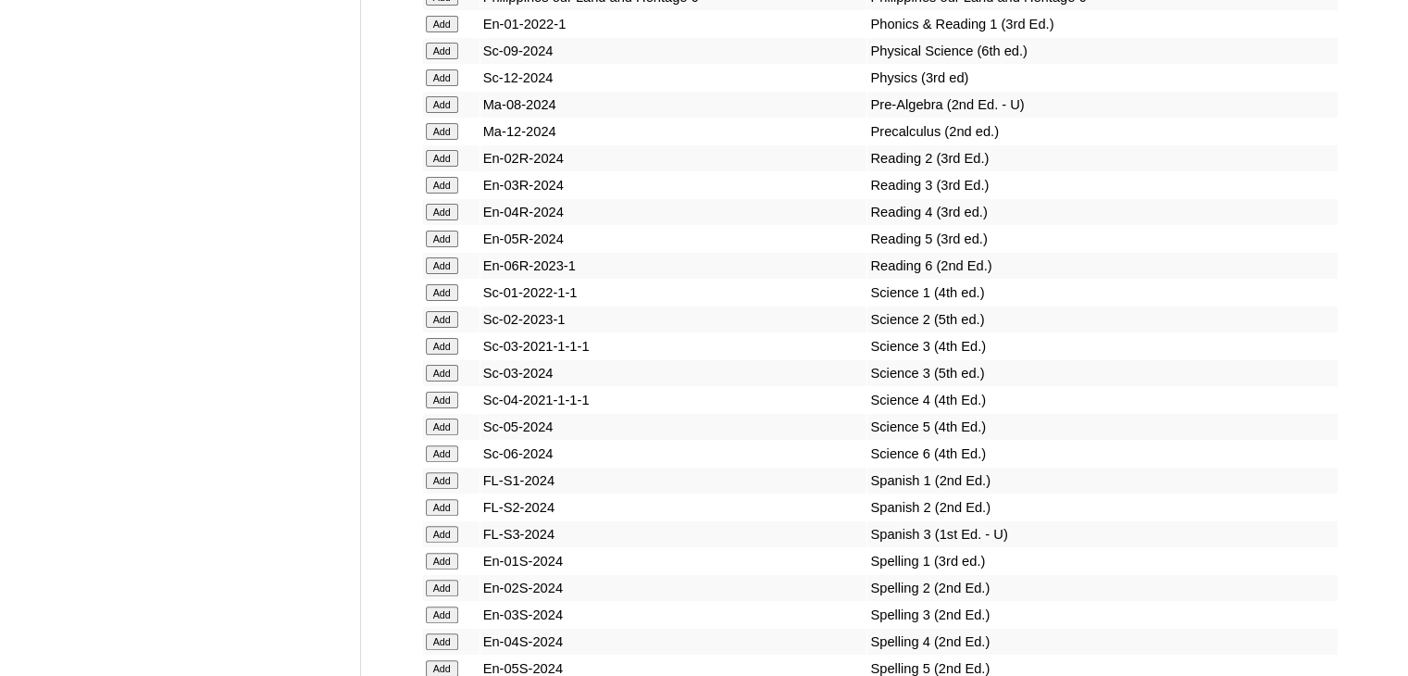
click at [439, 217] on input "Add" at bounding box center [442, 212] width 32 height 17
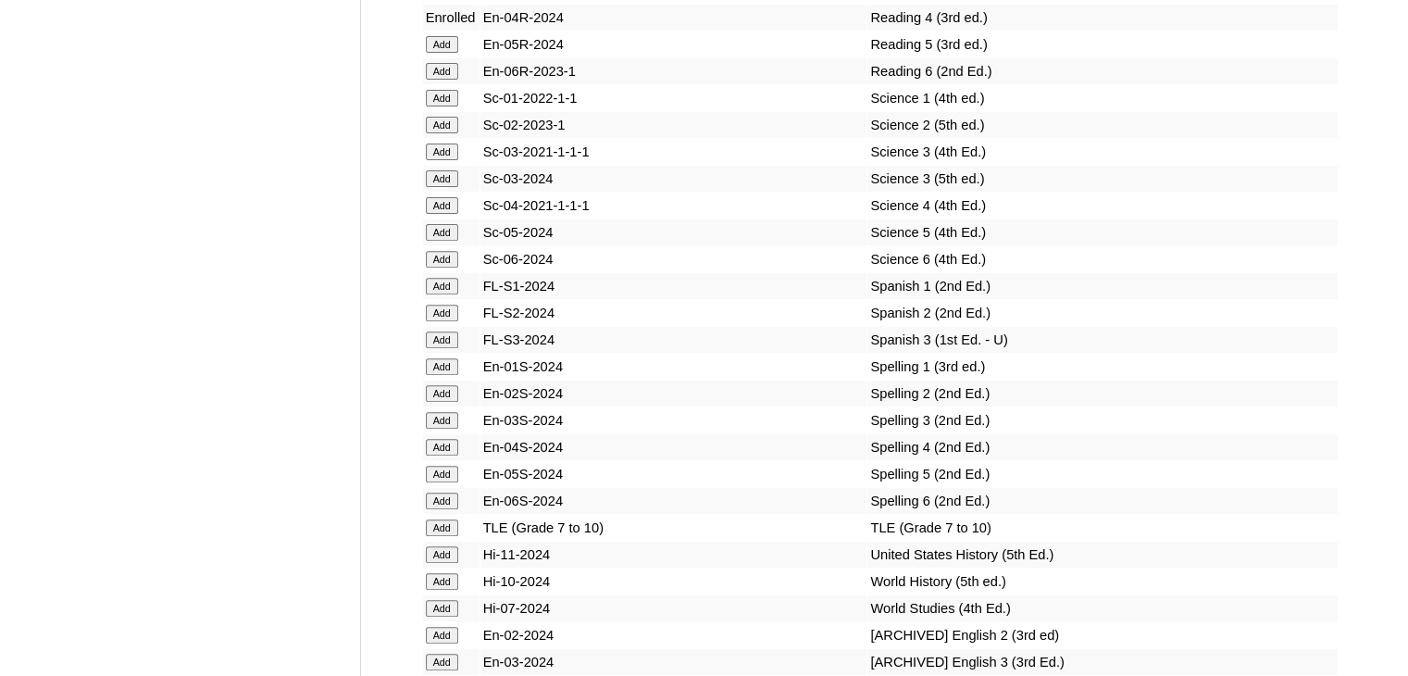
scroll to position [7684, 0]
click at [441, 448] on input "Add" at bounding box center [442, 445] width 32 height 17
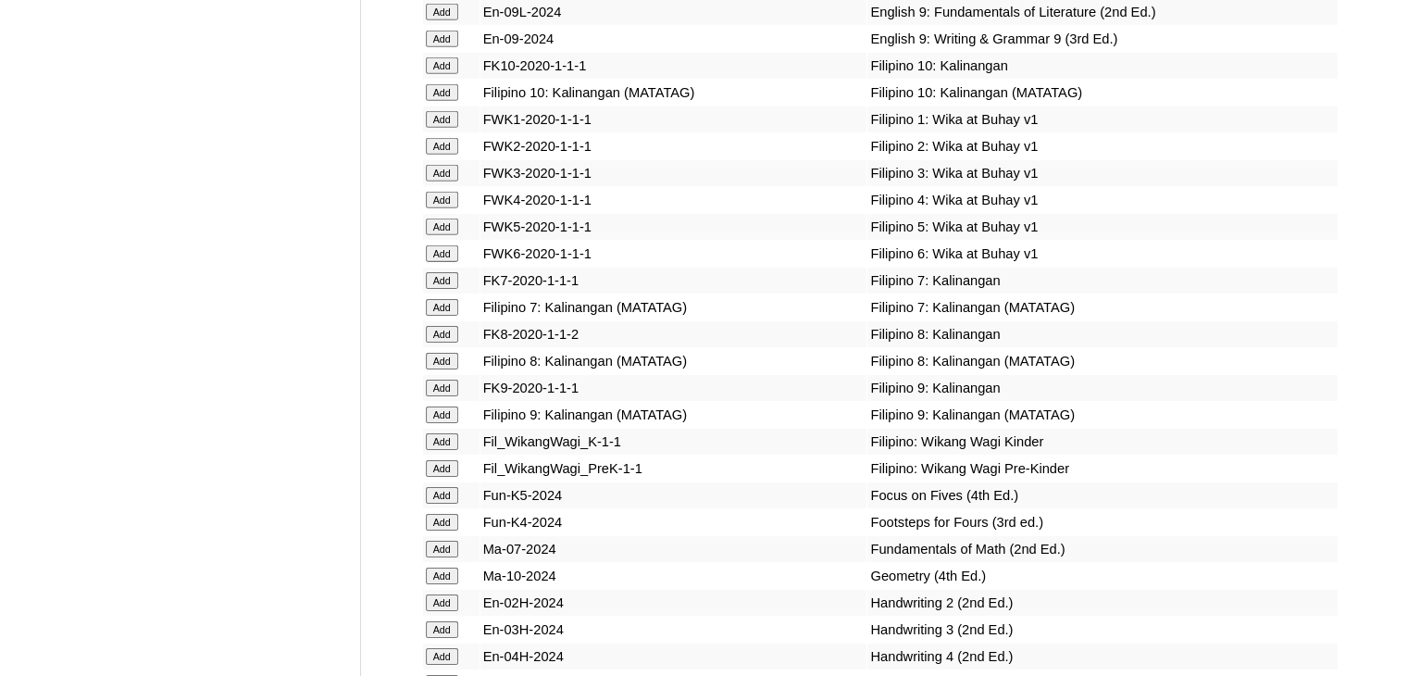
scroll to position [5893, 0]
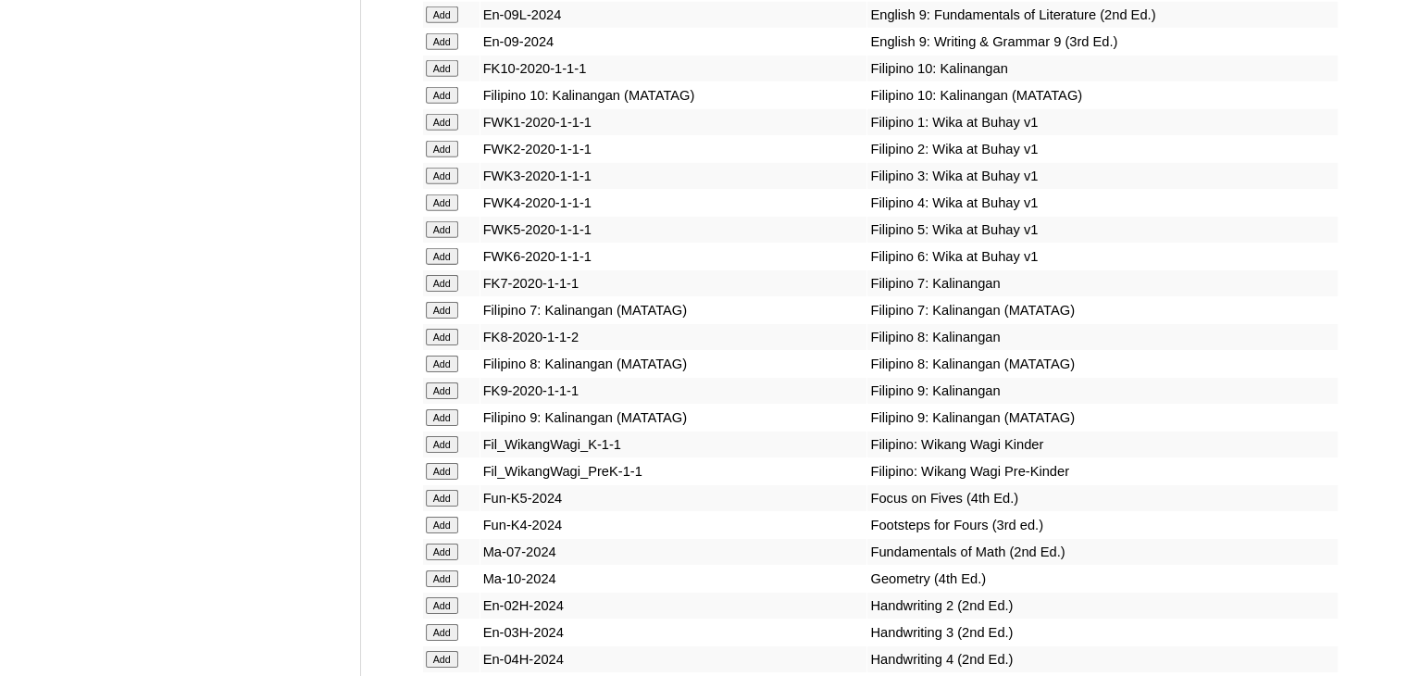
click at [445, 211] on input "Add" at bounding box center [442, 202] width 32 height 17
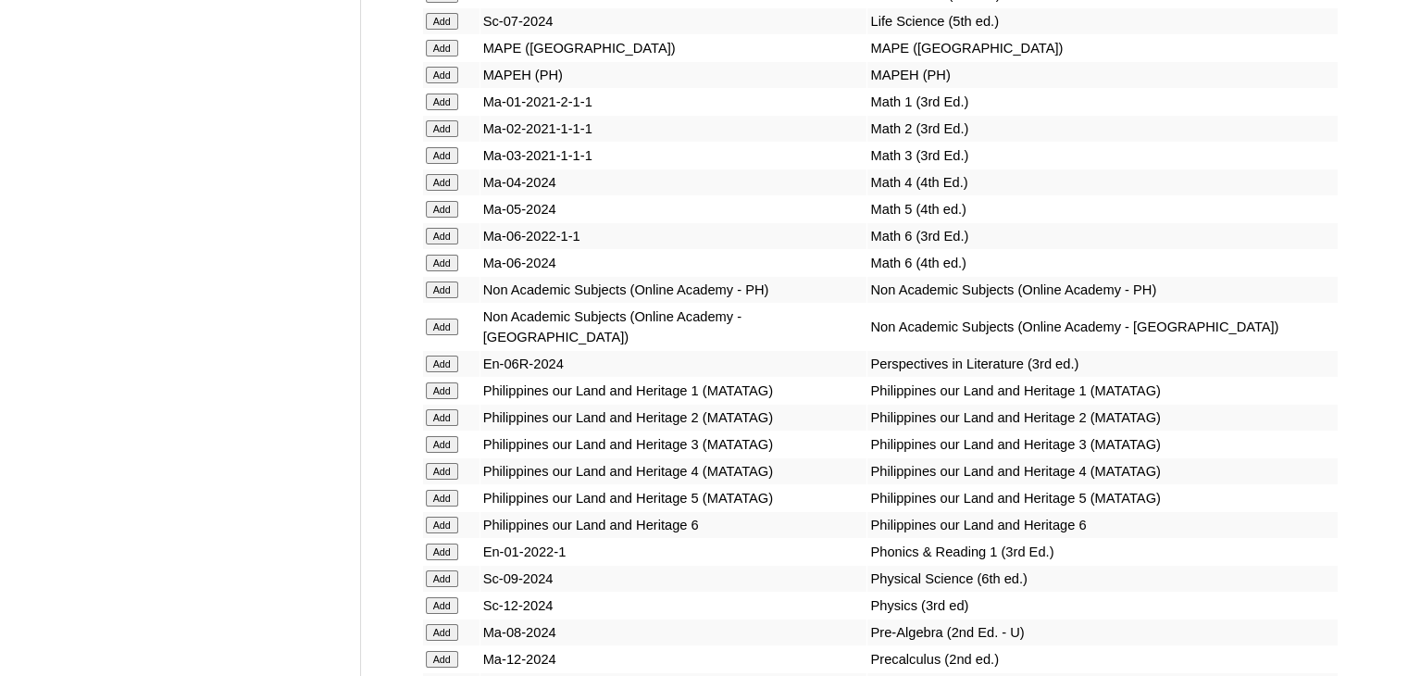
scroll to position [6962, 0]
click at [448, 189] on input "Add" at bounding box center [442, 180] width 32 height 17
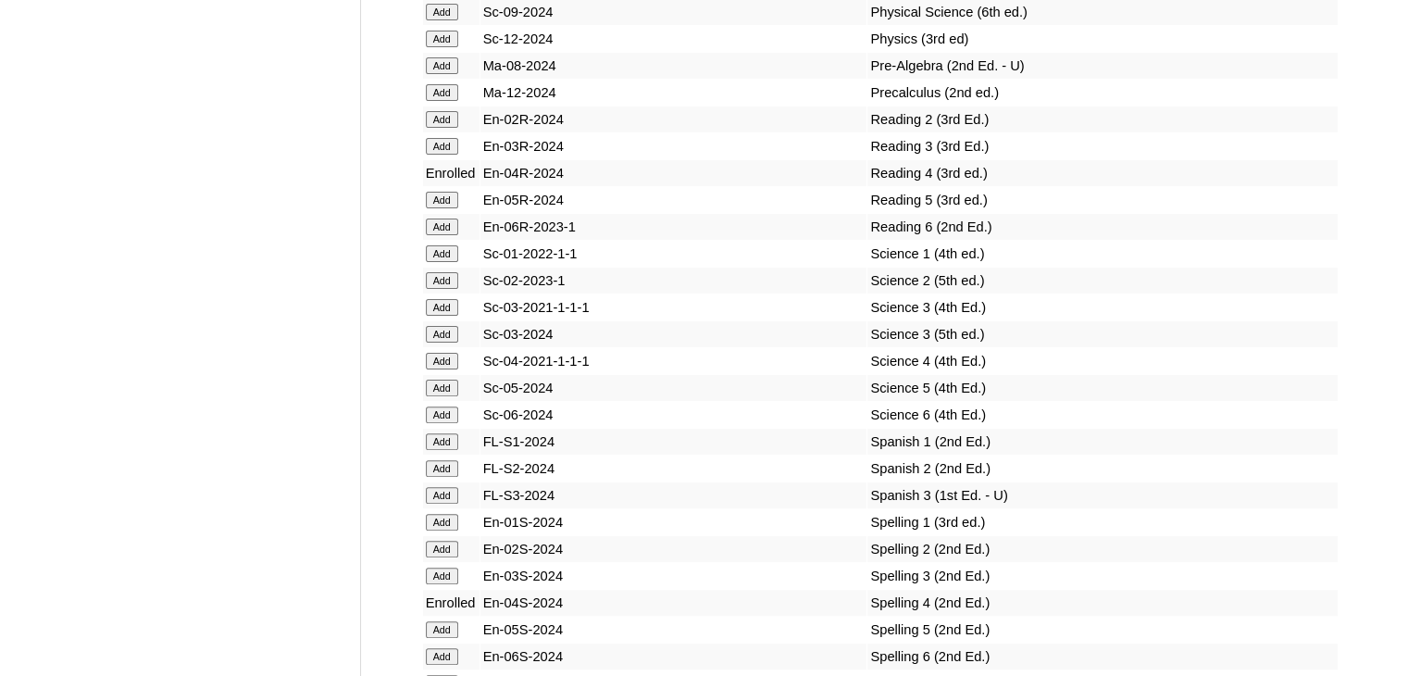
scroll to position [7552, 0]
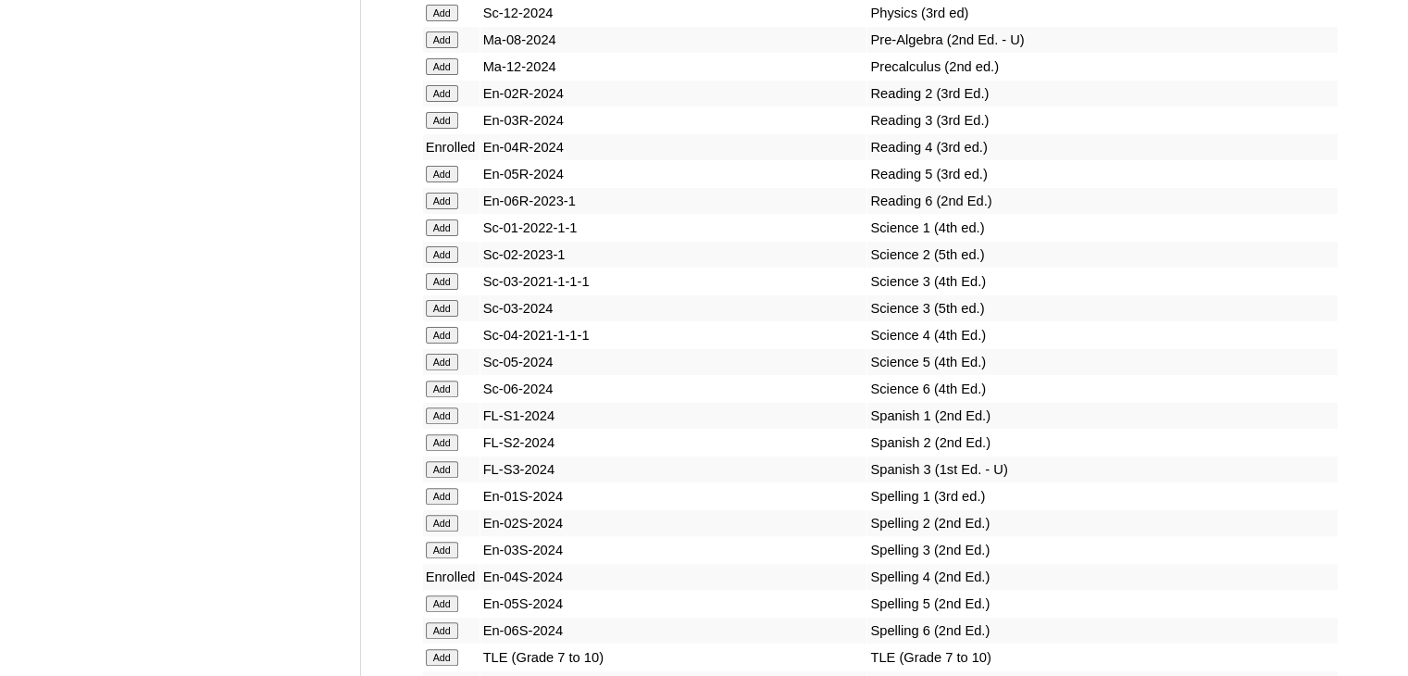
click at [444, 342] on input "Add" at bounding box center [442, 335] width 32 height 17
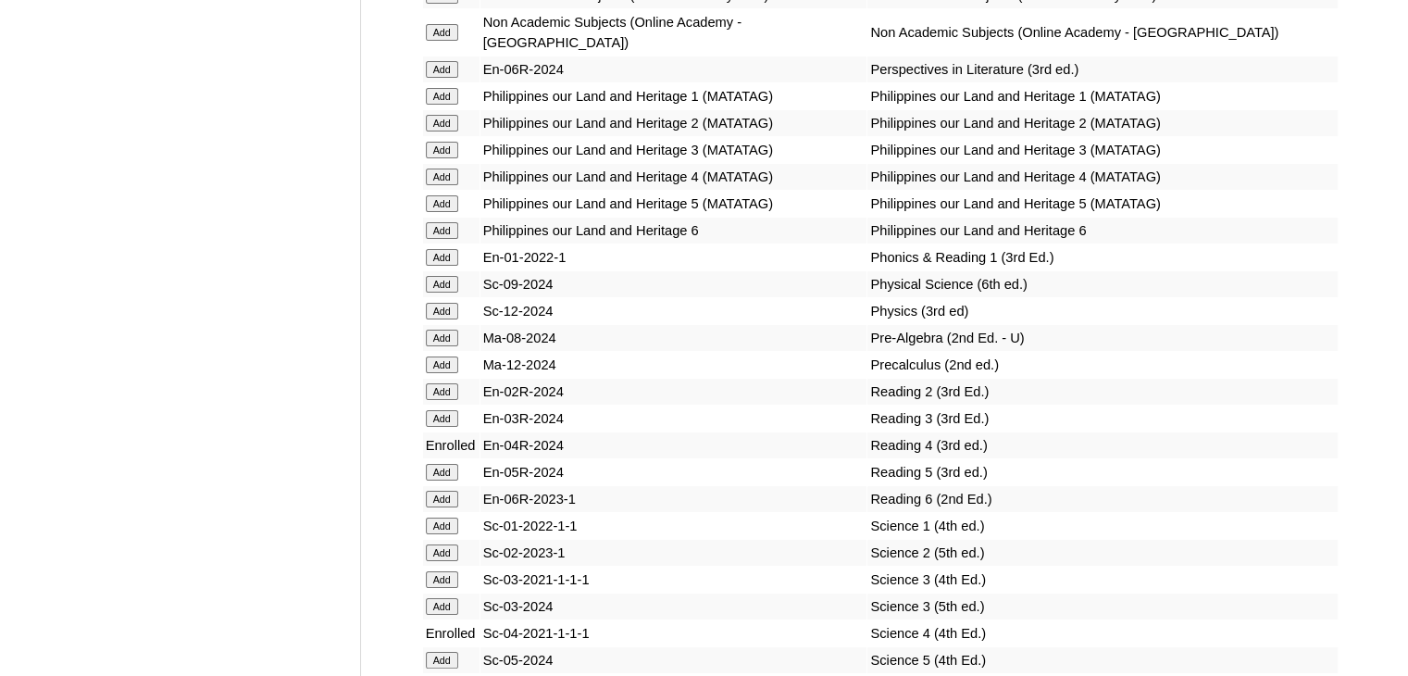
scroll to position [7252, 0]
click at [447, 187] on input "Add" at bounding box center [442, 178] width 32 height 17
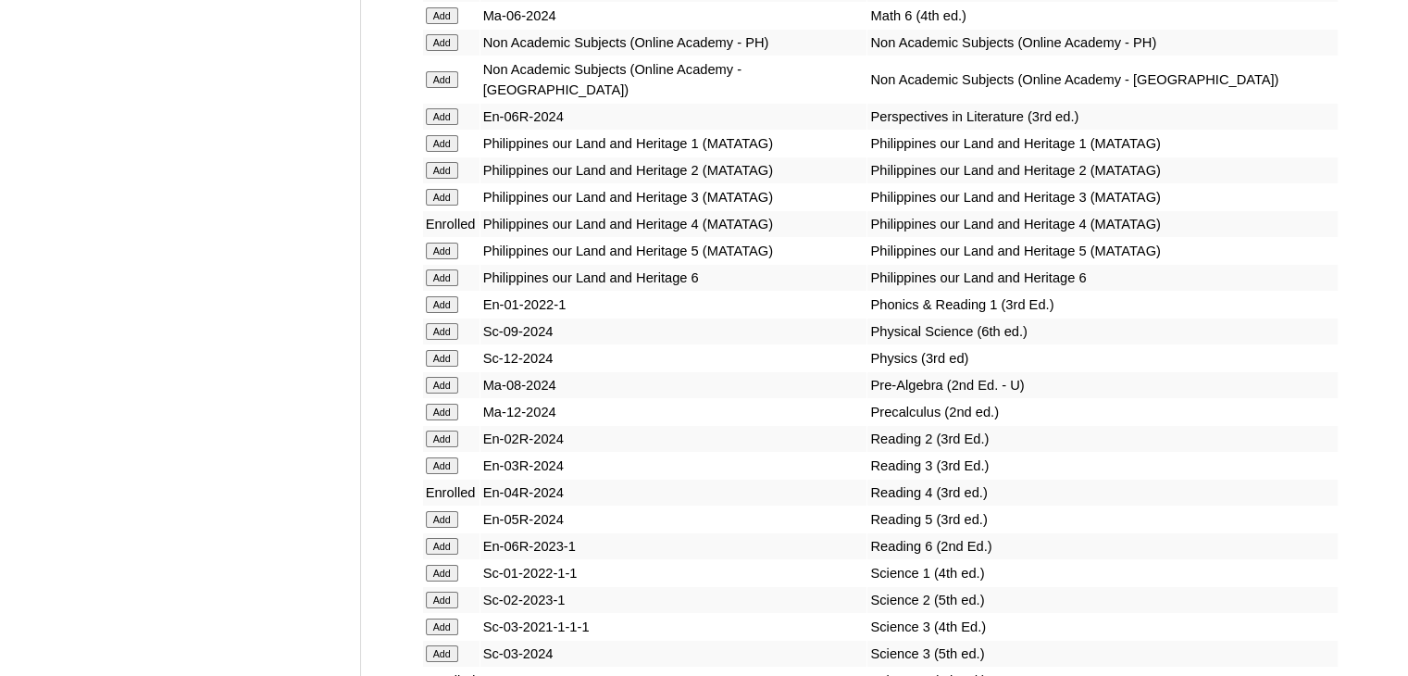
scroll to position [7206, 0]
click at [442, 52] on input "Add" at bounding box center [442, 43] width 32 height 17
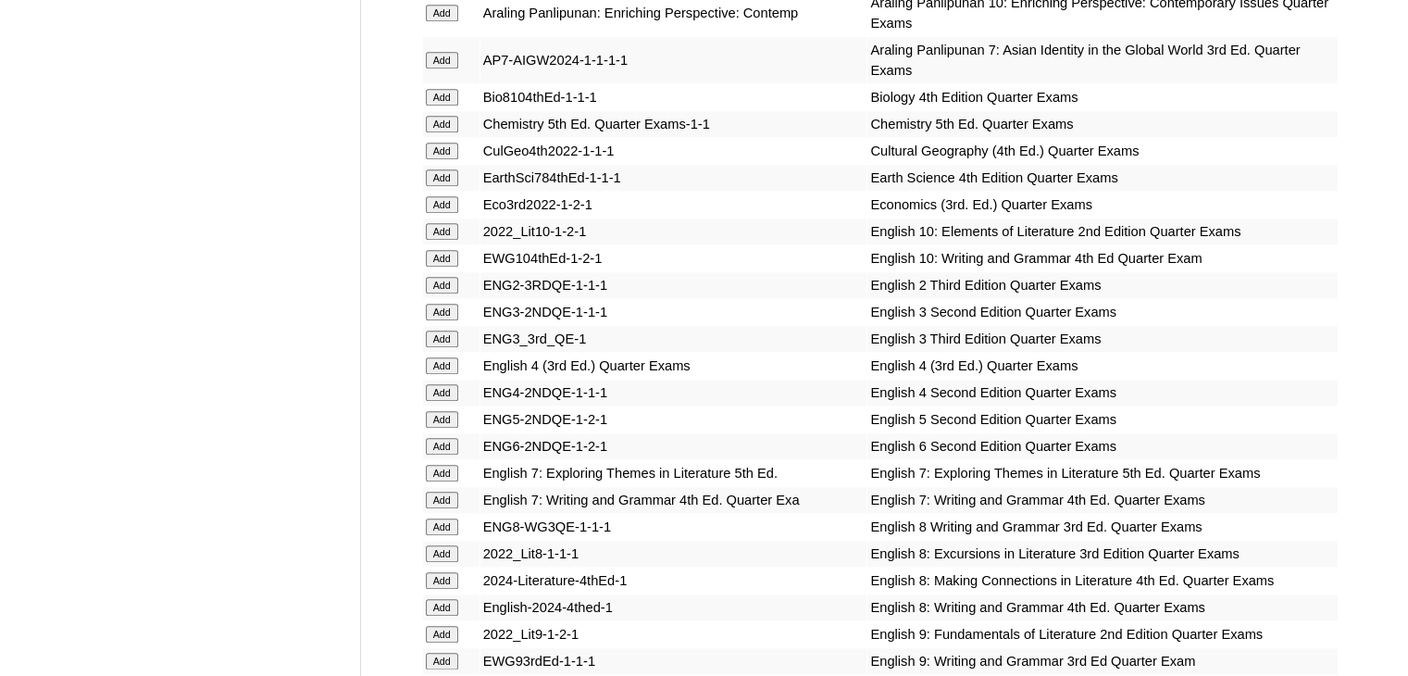
scroll to position [1982, 0]
click at [445, 358] on input "Add" at bounding box center [442, 366] width 32 height 17
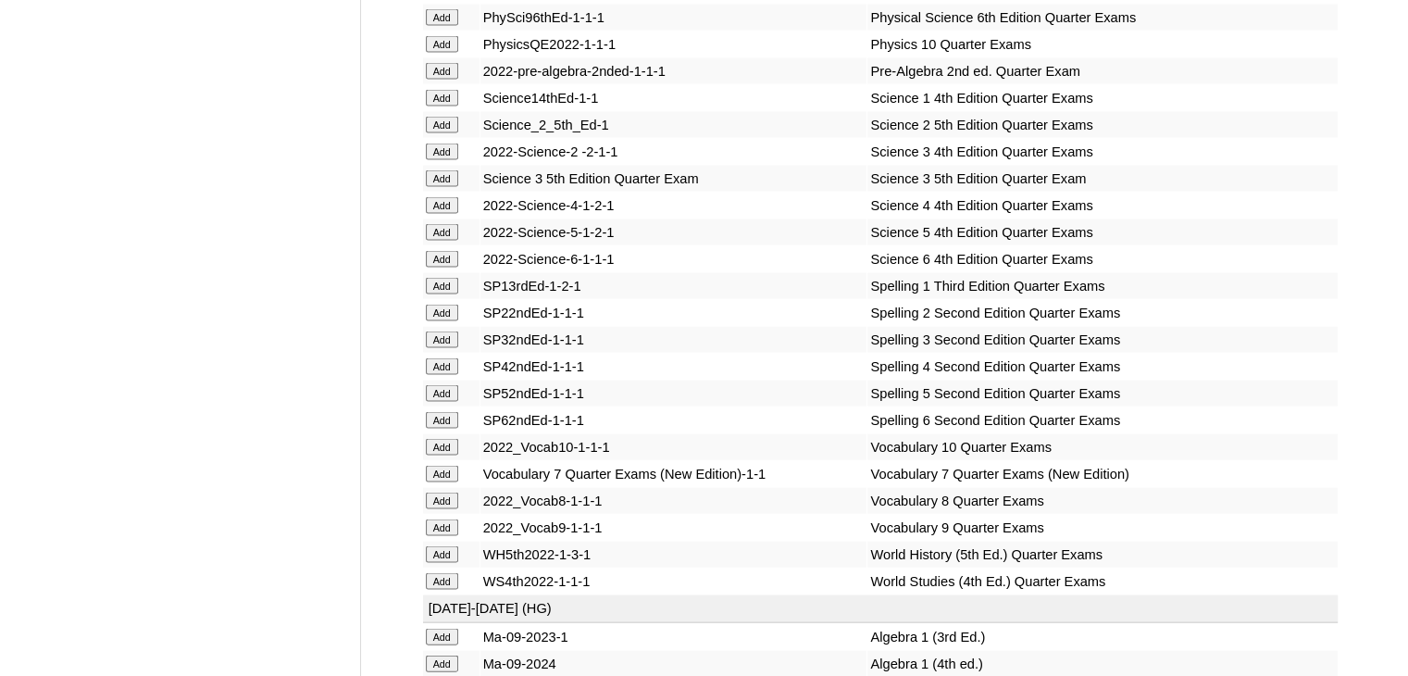
scroll to position [3754, 0]
click at [436, 375] on input "Add" at bounding box center [442, 366] width 32 height 17
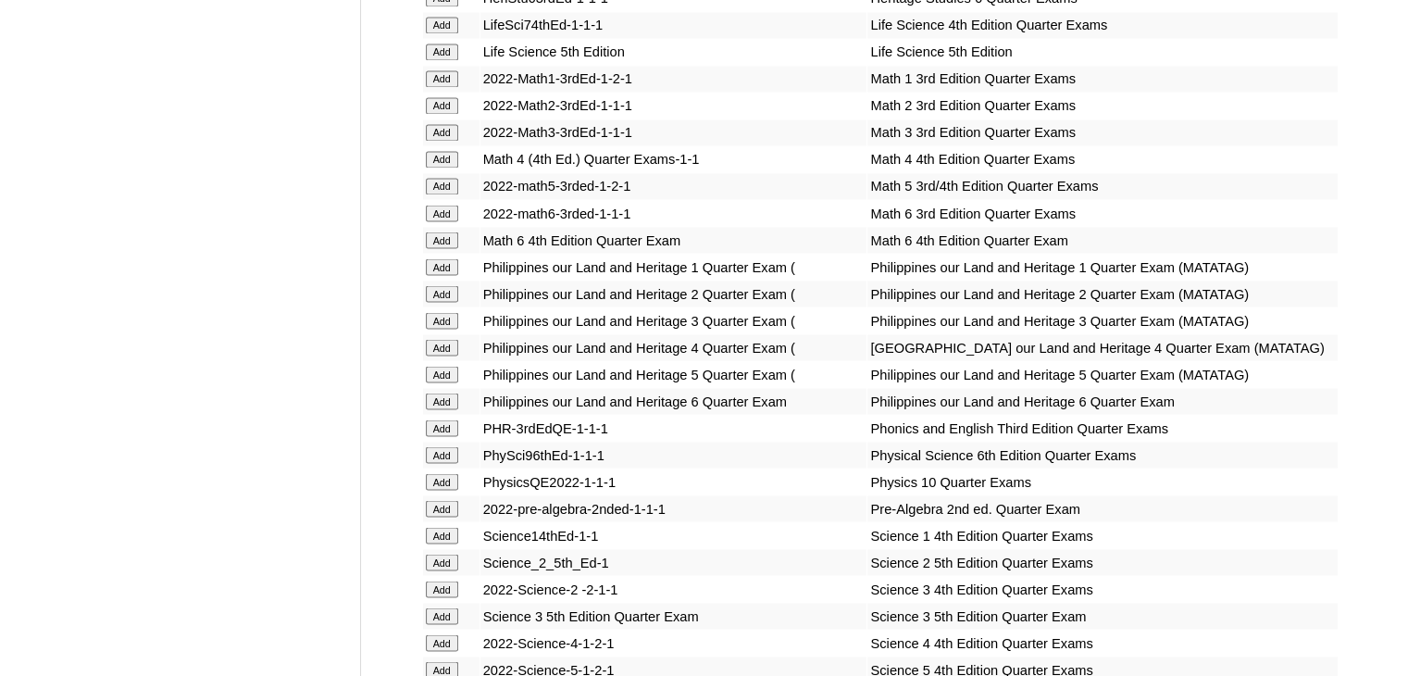
scroll to position [3315, 0]
click at [443, 155] on input "Add" at bounding box center [442, 161] width 32 height 17
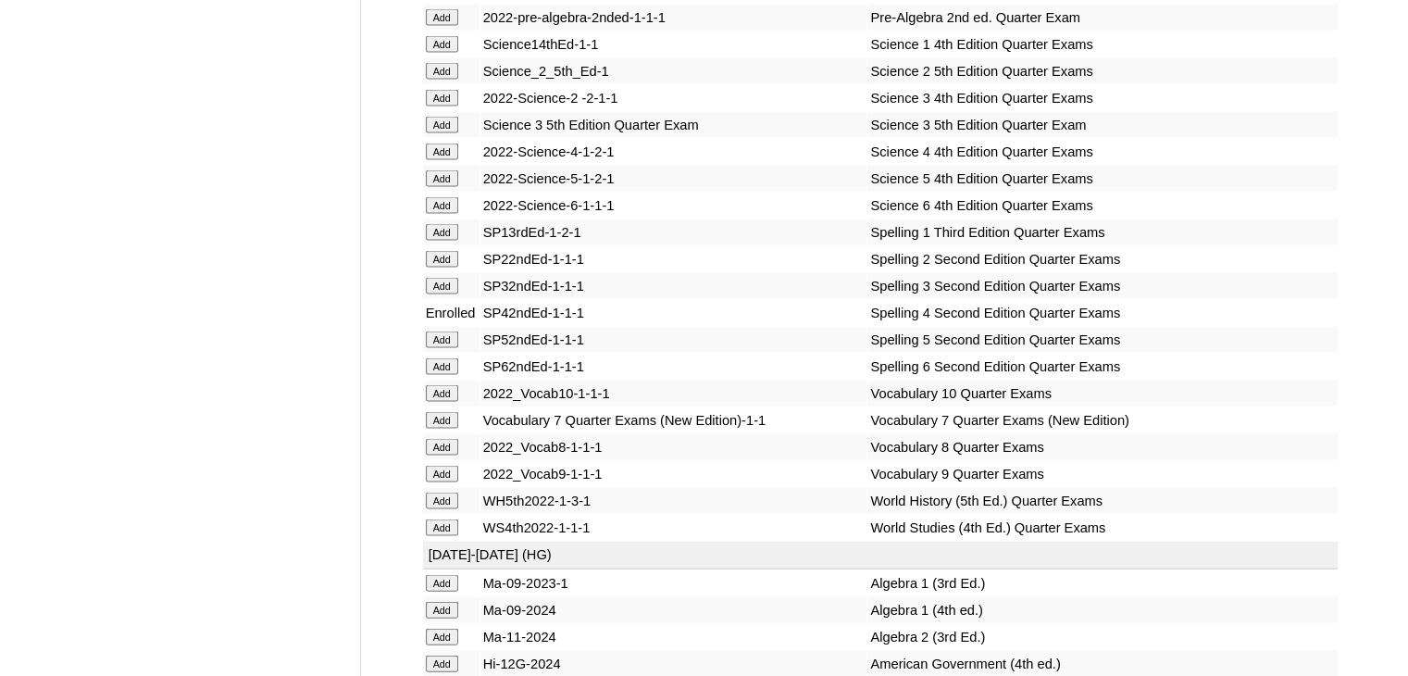
scroll to position [3809, 0]
click at [439, 159] on input "Add" at bounding box center [442, 151] width 32 height 17
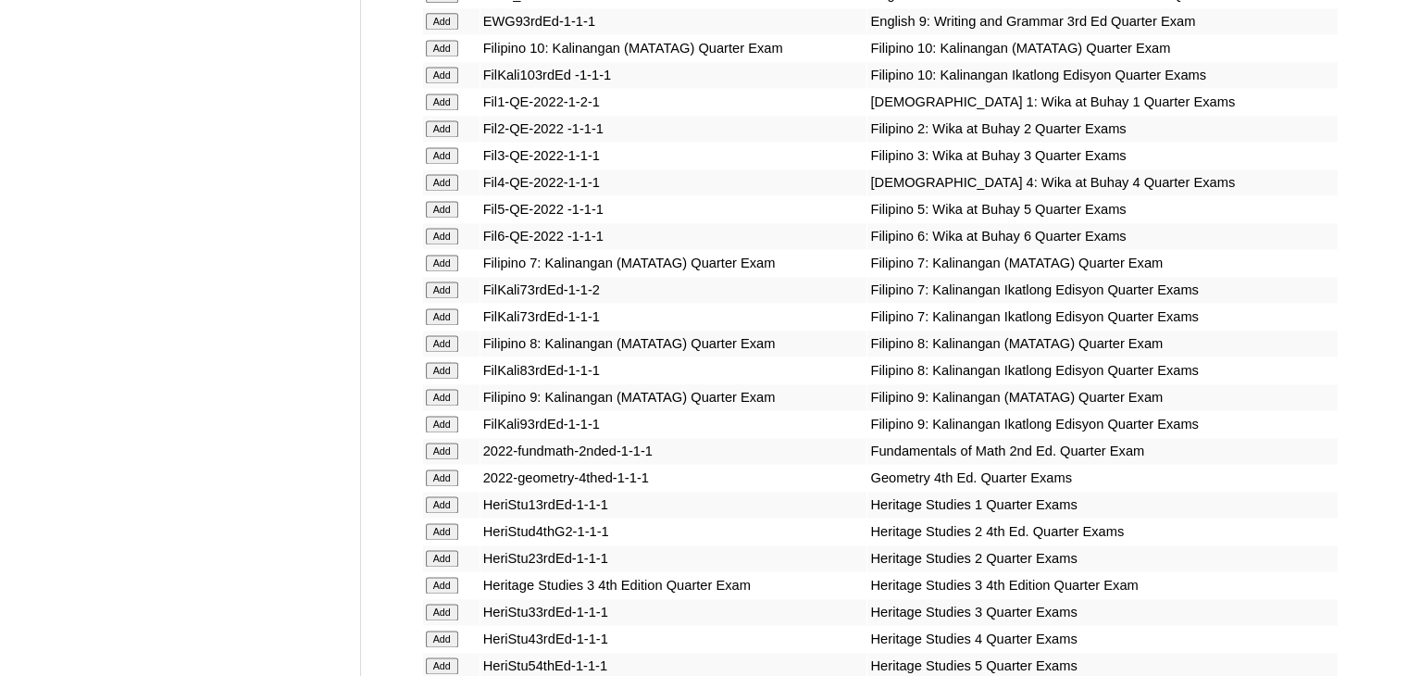
scroll to position [2621, 0]
click at [439, 183] on input "Add" at bounding box center [442, 184] width 32 height 17
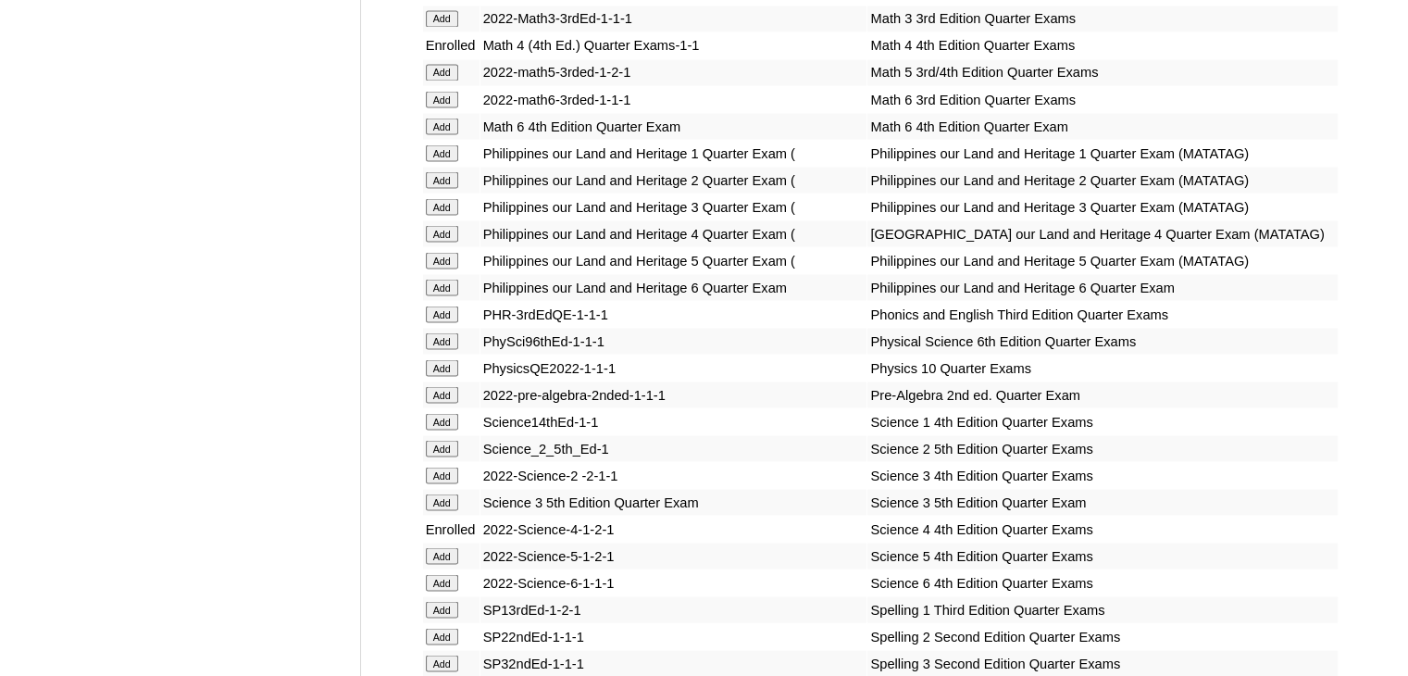
scroll to position [3430, 0]
click at [444, 242] on input "Add" at bounding box center [442, 234] width 32 height 17
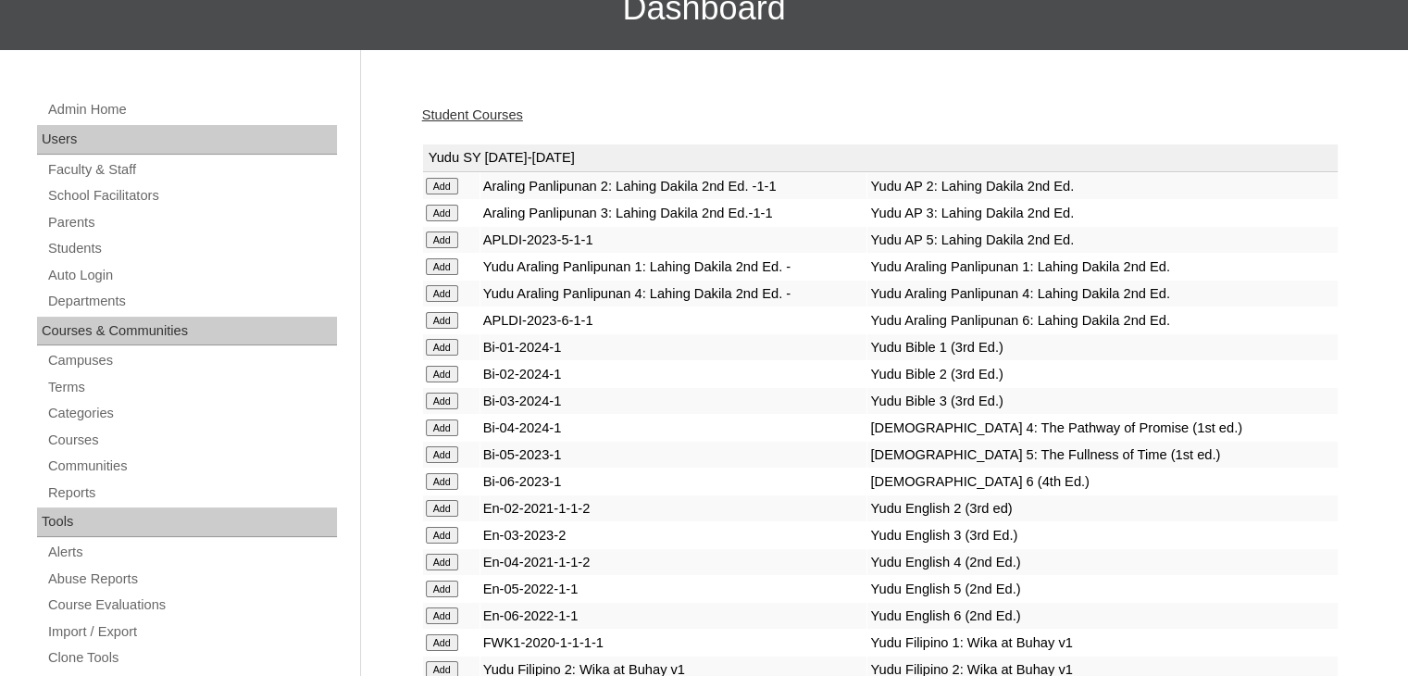
scroll to position [151, 0]
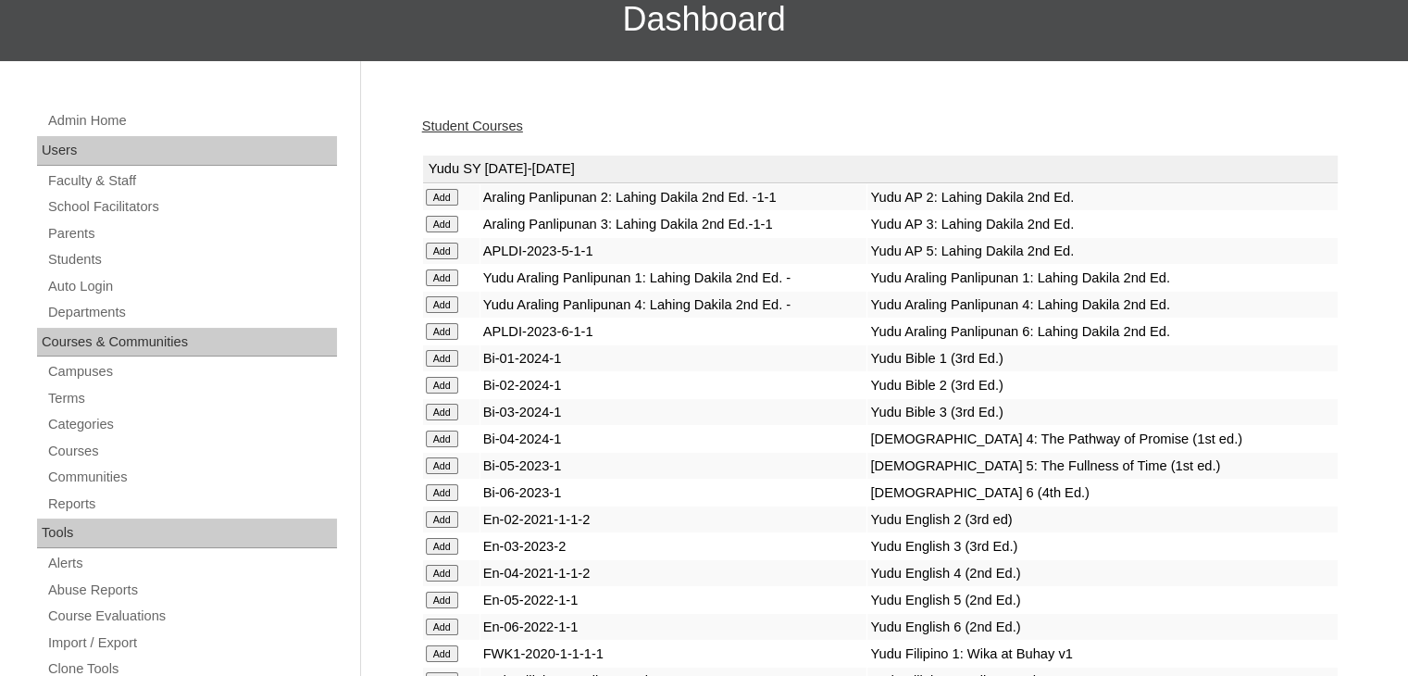
click at [481, 127] on link "Student Courses" at bounding box center [472, 125] width 101 height 15
